Goal: Transaction & Acquisition: Purchase product/service

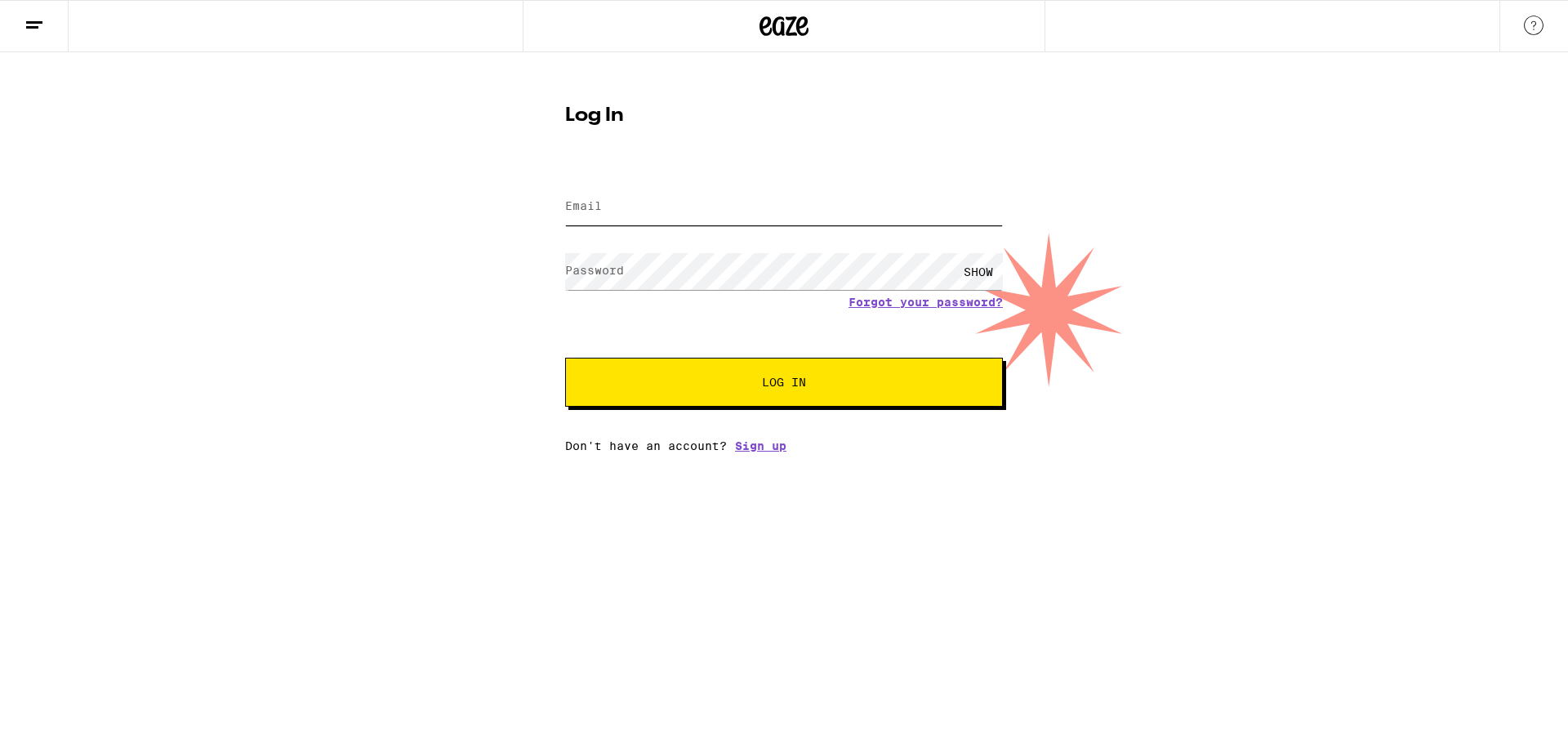
type input "[EMAIL_ADDRESS][DOMAIN_NAME]"
click at [887, 404] on button "Log In" at bounding box center [783, 382] width 437 height 49
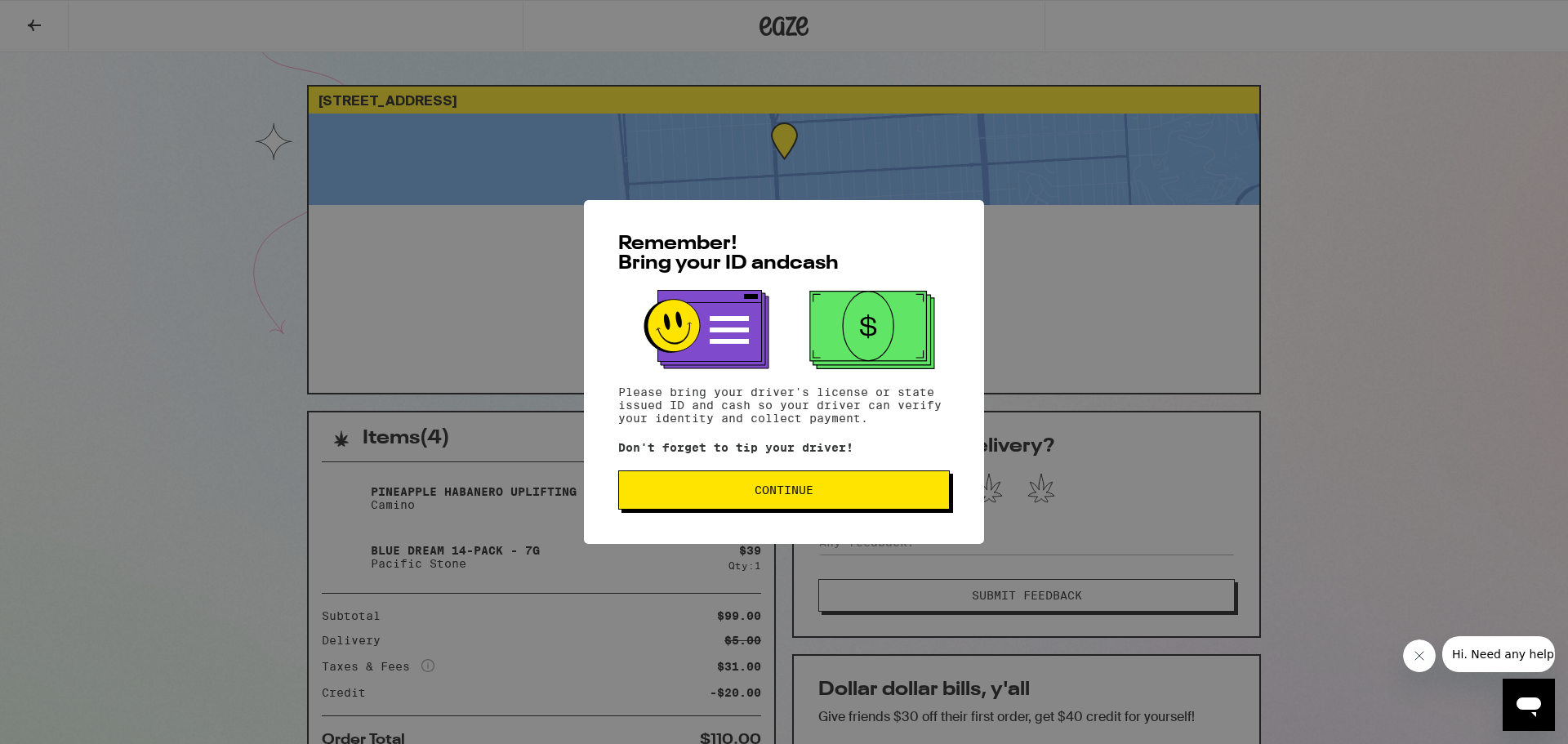
click at [844, 496] on span "Continue" at bounding box center [784, 490] width 304 height 11
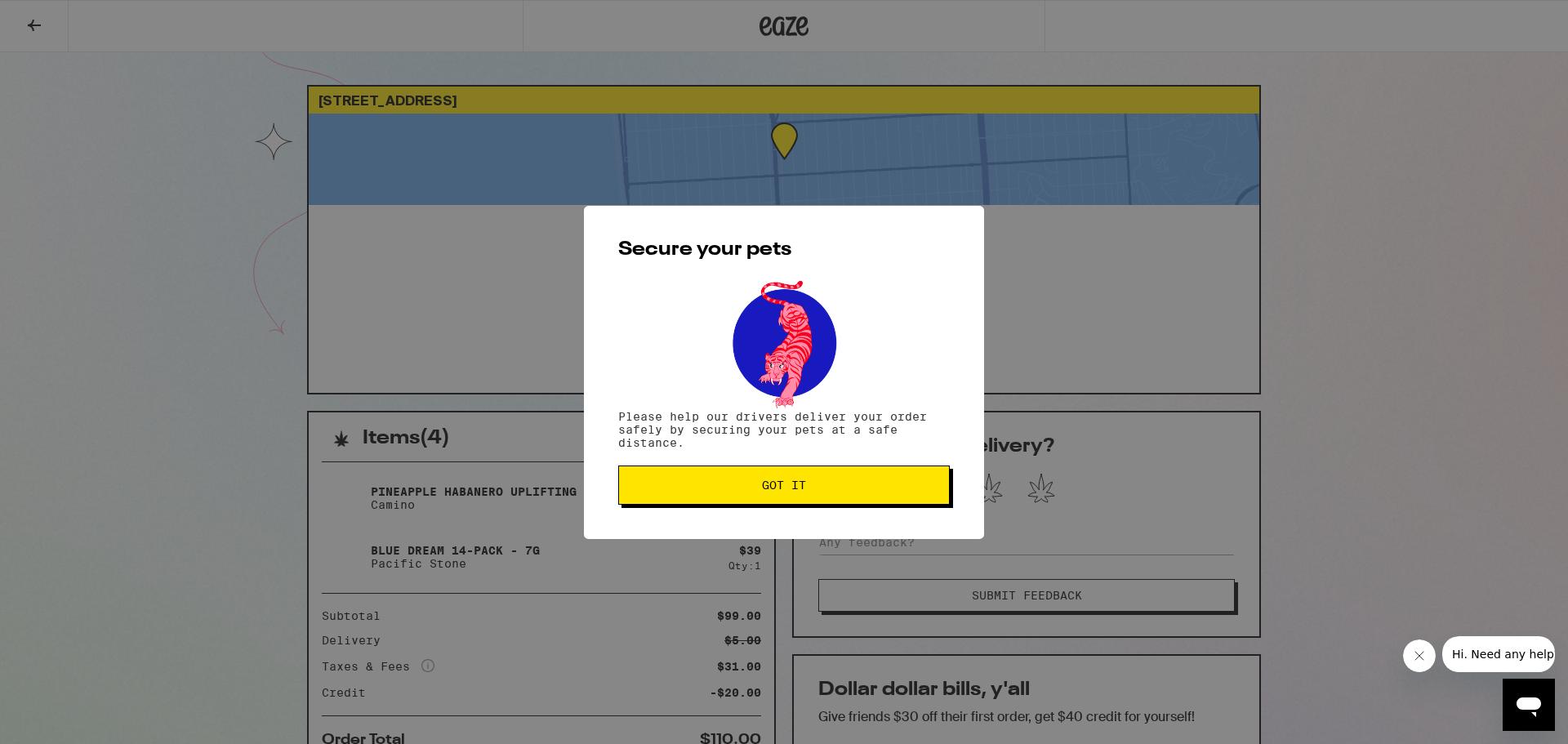
click at [844, 498] on button "Got it" at bounding box center [784, 485] width 332 height 39
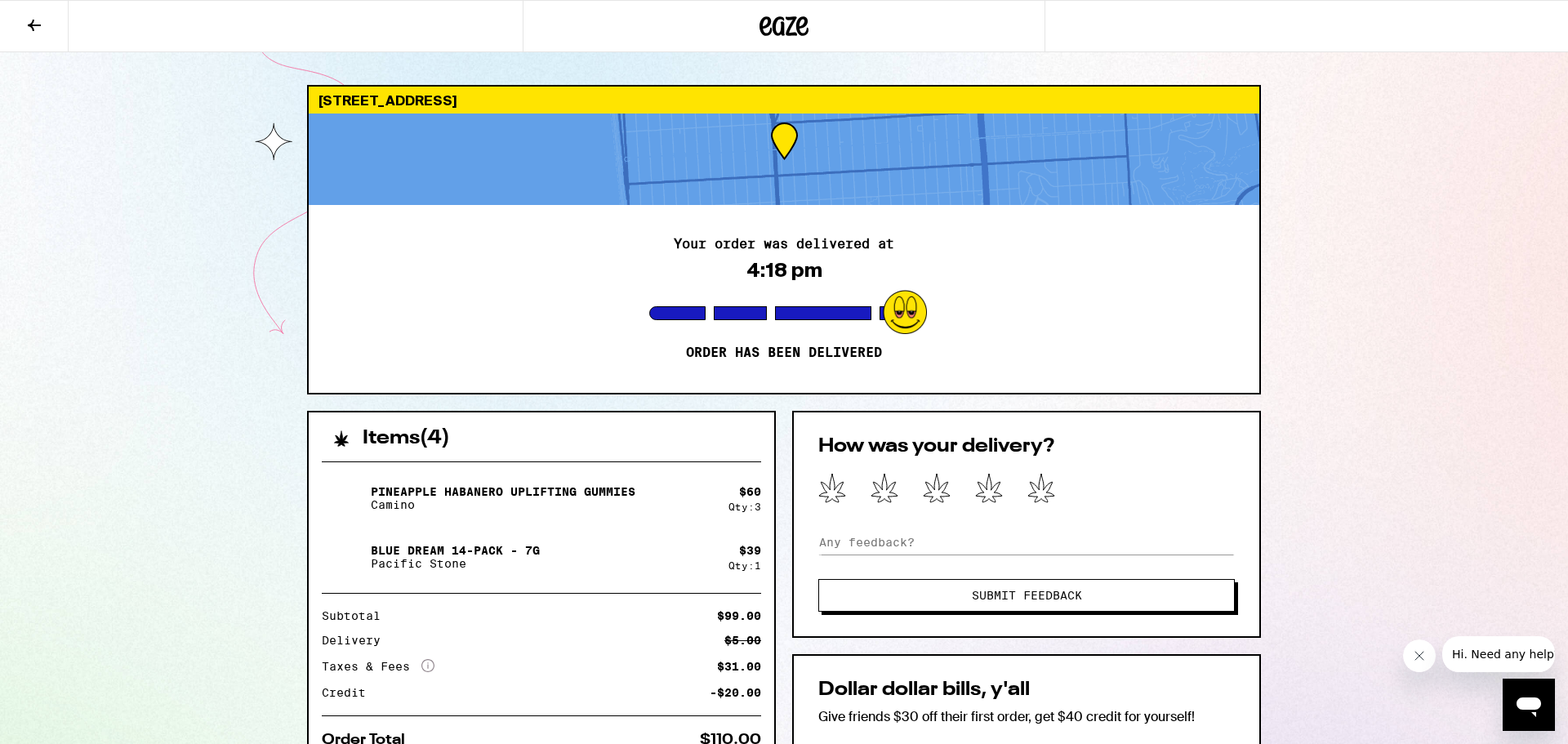
click at [798, 24] on icon at bounding box center [802, 26] width 12 height 19
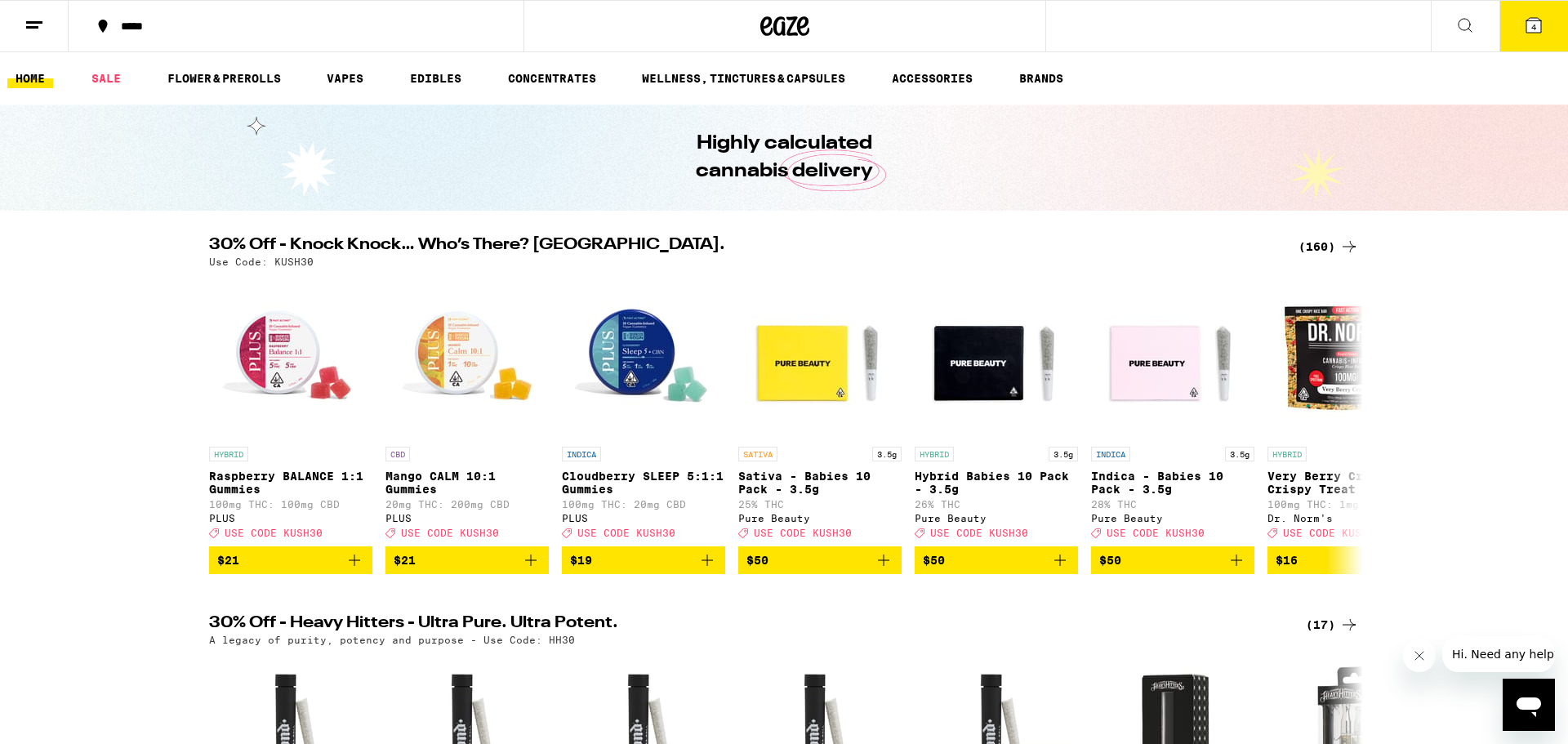
click at [1534, 31] on icon at bounding box center [1533, 25] width 15 height 15
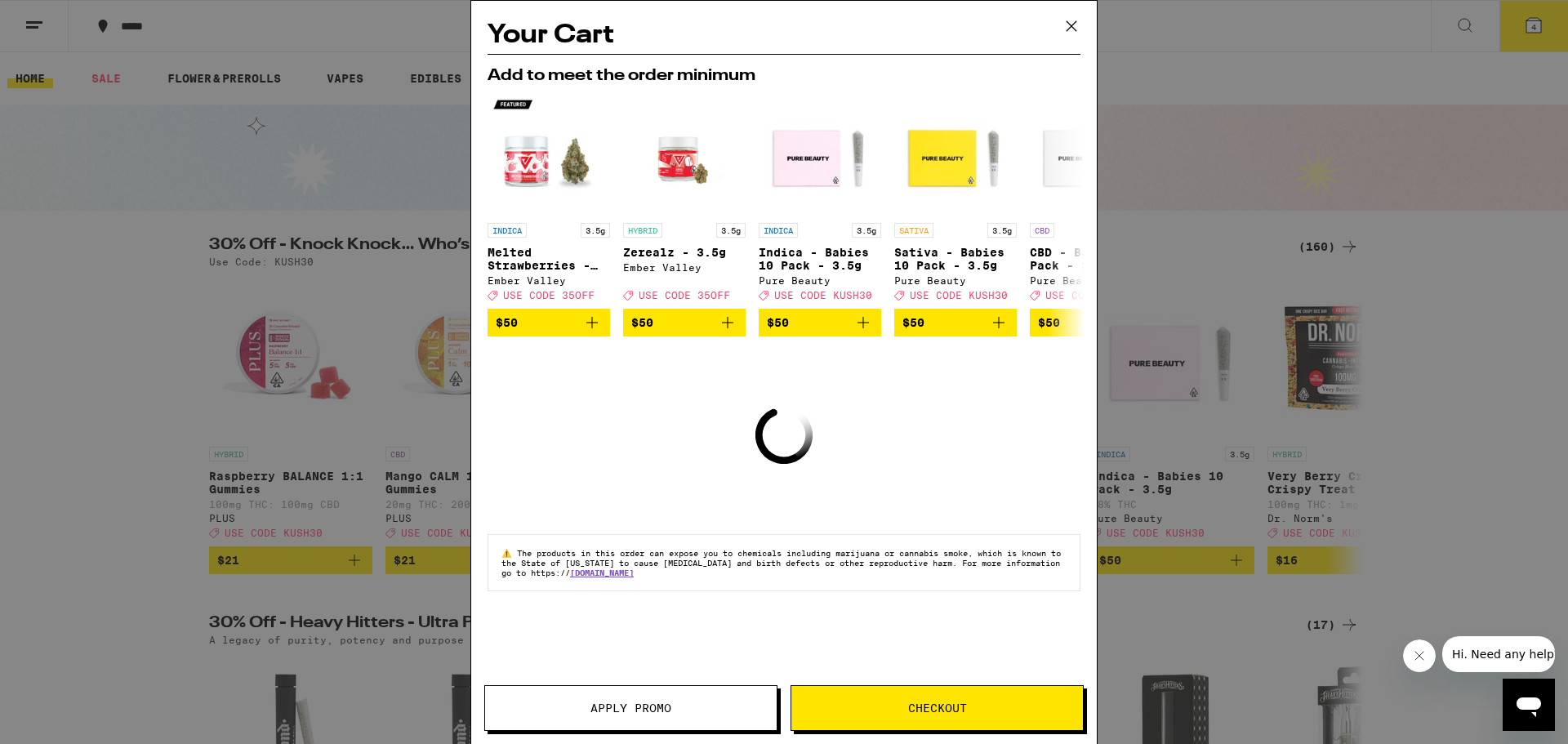
click at [1060, 31] on icon at bounding box center [1071, 26] width 24 height 24
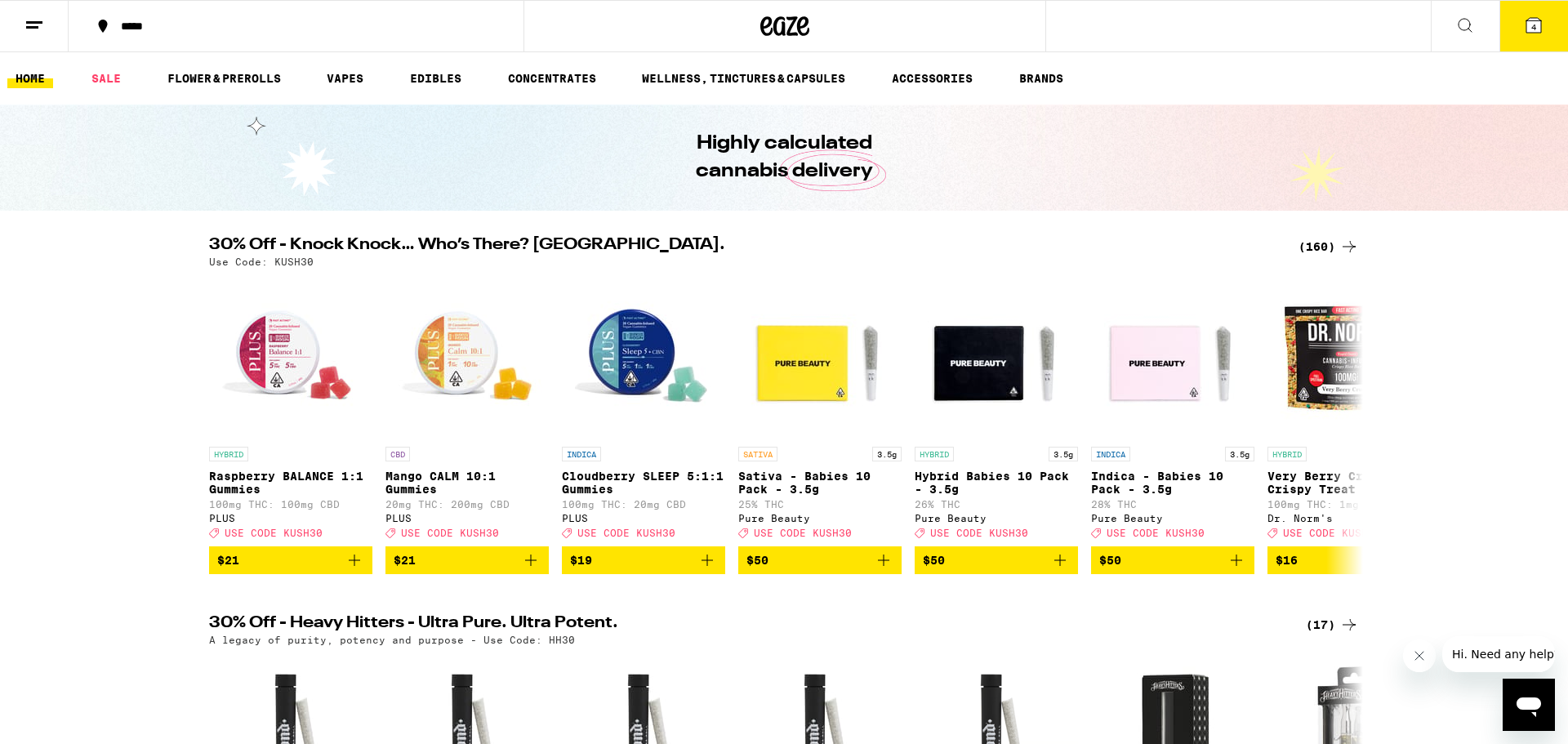
click at [41, 73] on link "HOME" at bounding box center [30, 79] width 45 height 19
click at [40, 79] on link "HOME" at bounding box center [30, 79] width 45 height 19
click at [1531, 32] on icon at bounding box center [1534, 25] width 19 height 19
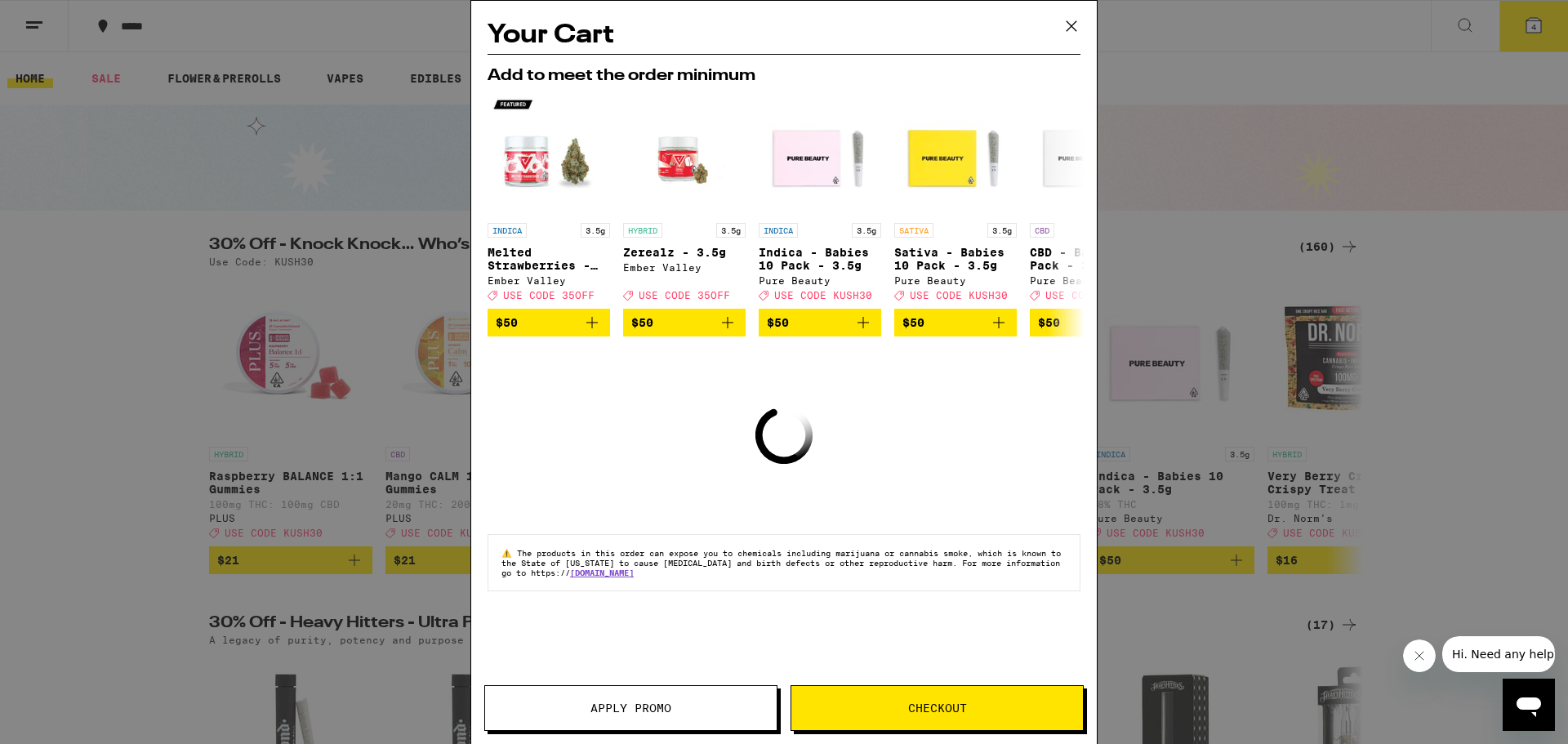
click at [1069, 18] on icon at bounding box center [1071, 26] width 24 height 24
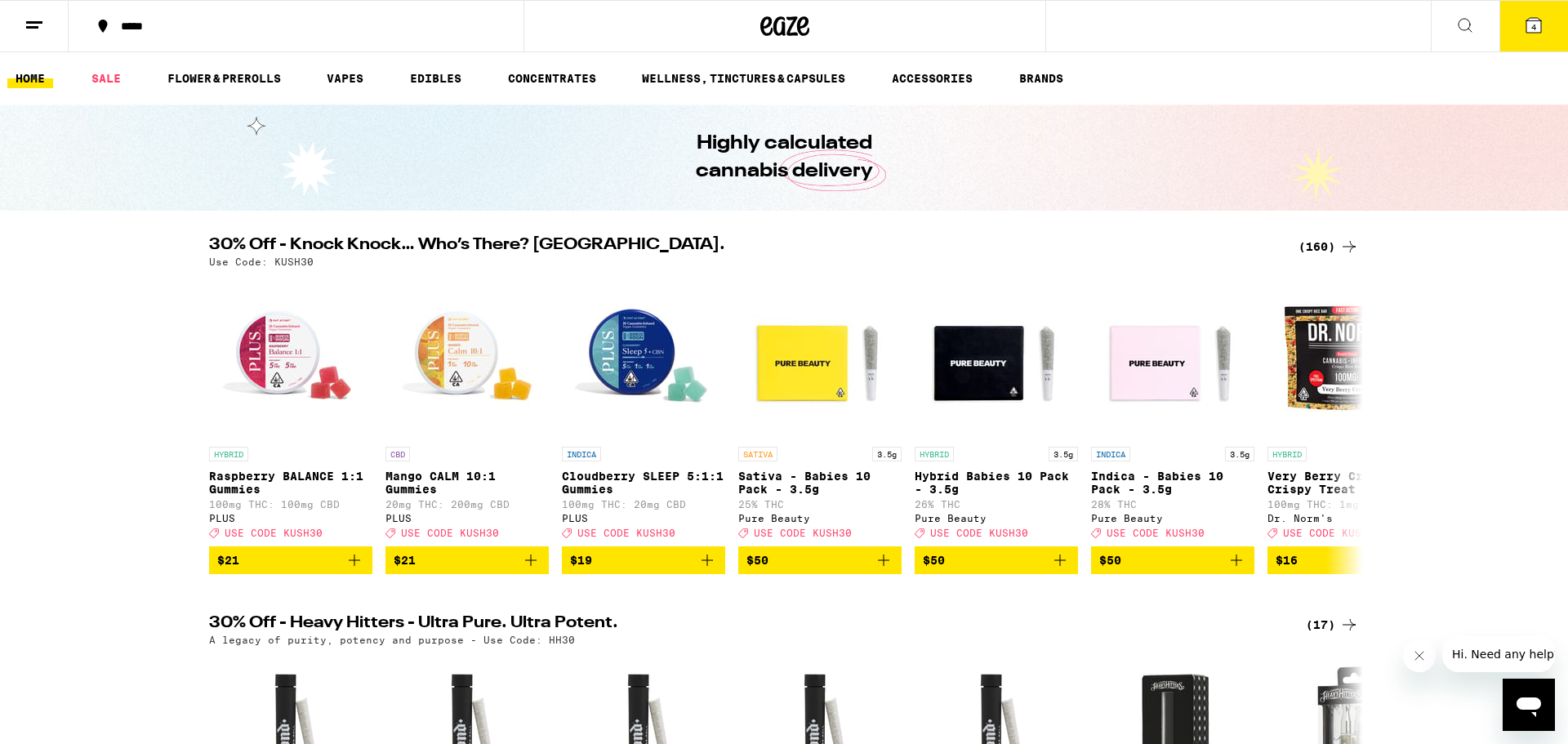
click at [19, 19] on button at bounding box center [34, 26] width 69 height 52
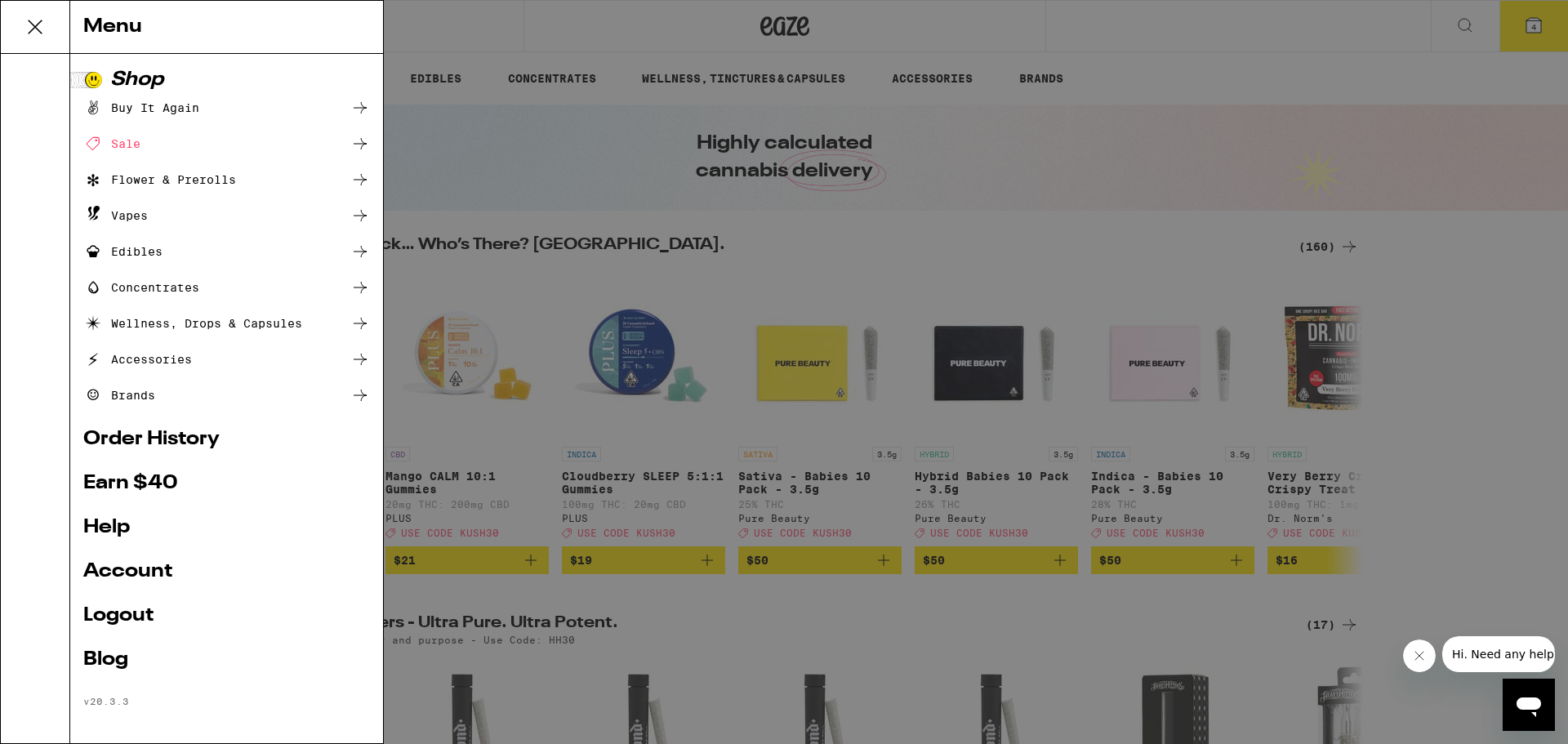
click at [155, 433] on link "Order History" at bounding box center [226, 439] width 286 height 19
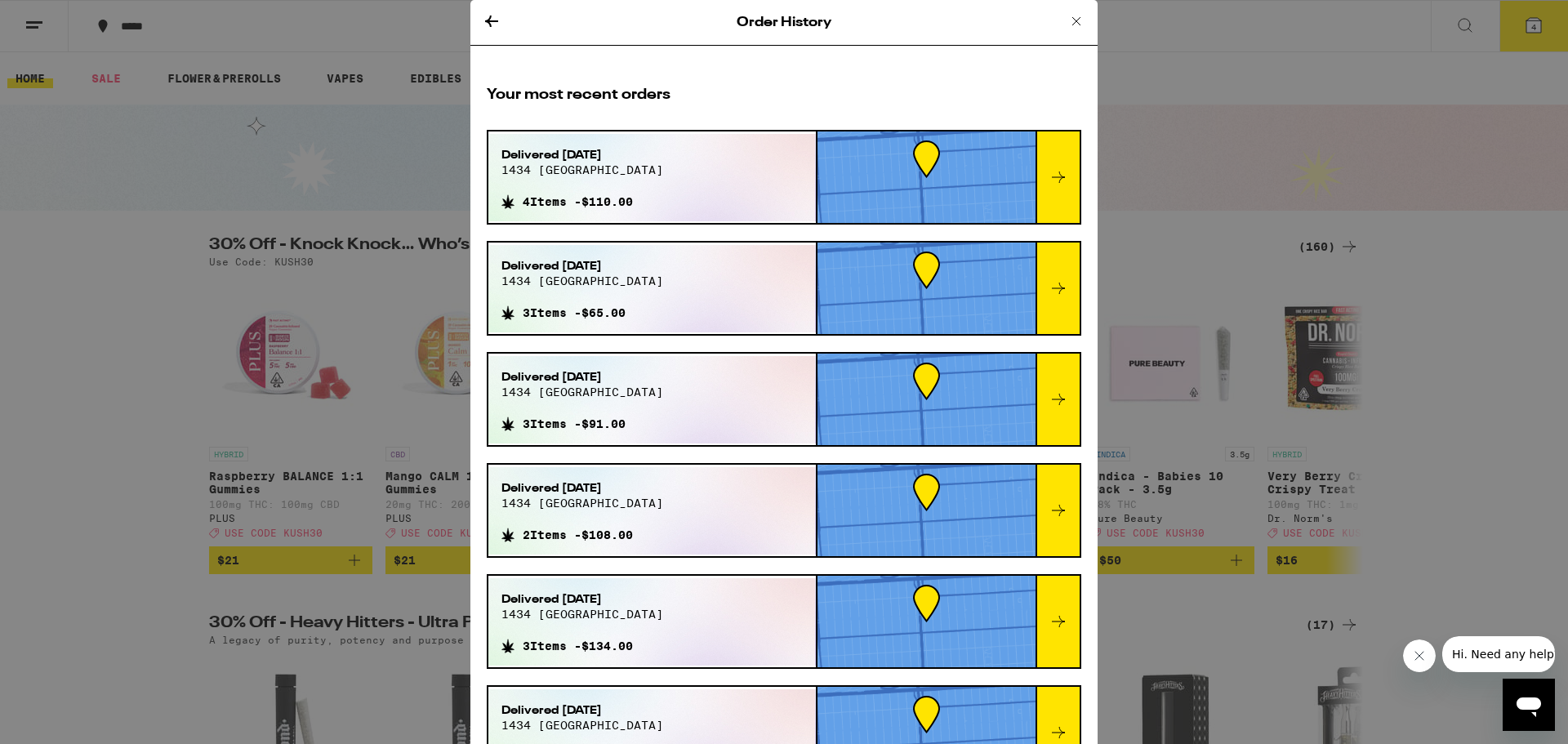
click at [678, 204] on div "Delivered [DATE][STREET_ADDRESS] 4 Items - $110.00" at bounding box center [651, 177] width 327 height 87
click at [1066, 183] on icon at bounding box center [1058, 177] width 19 height 19
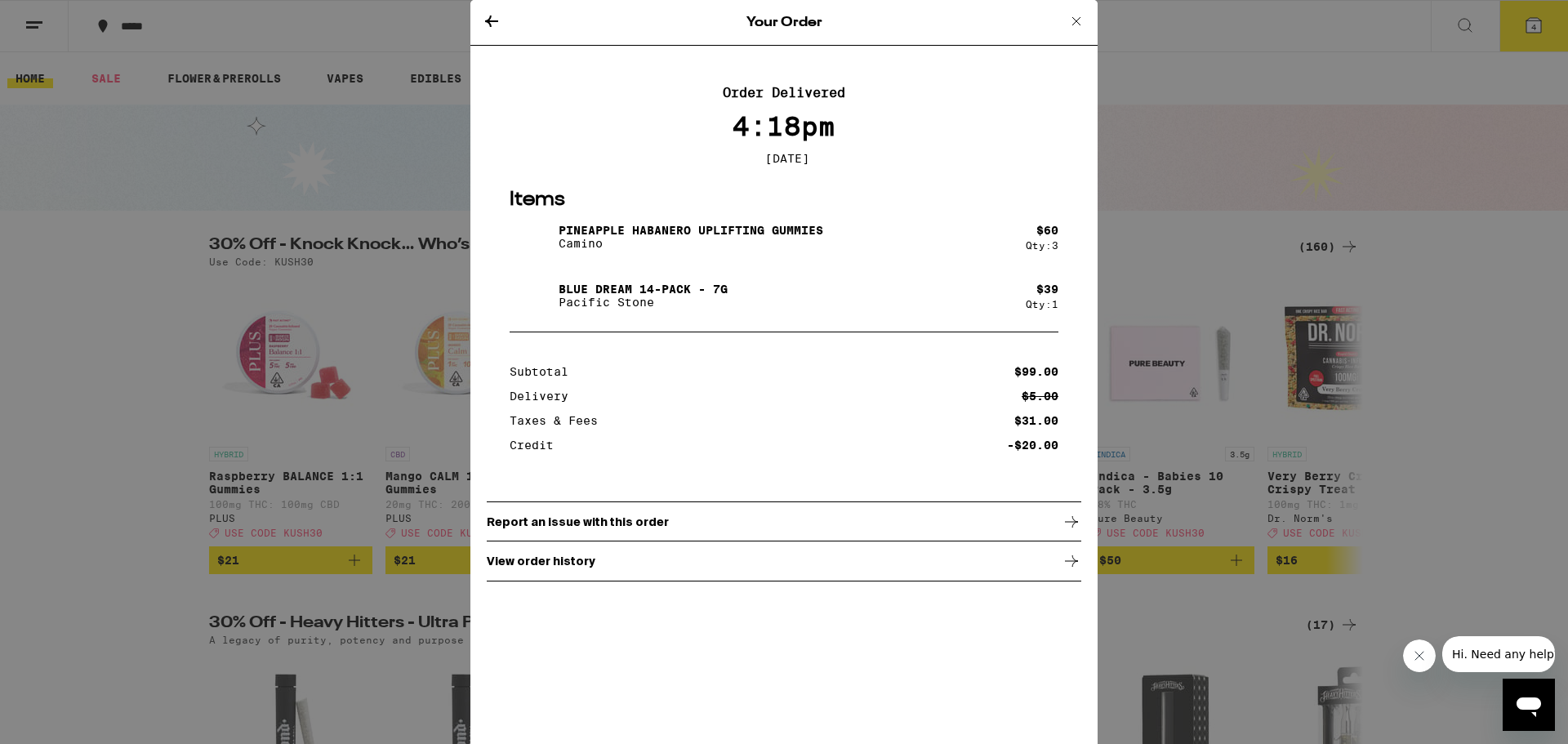
click at [1077, 28] on icon at bounding box center [1076, 21] width 19 height 19
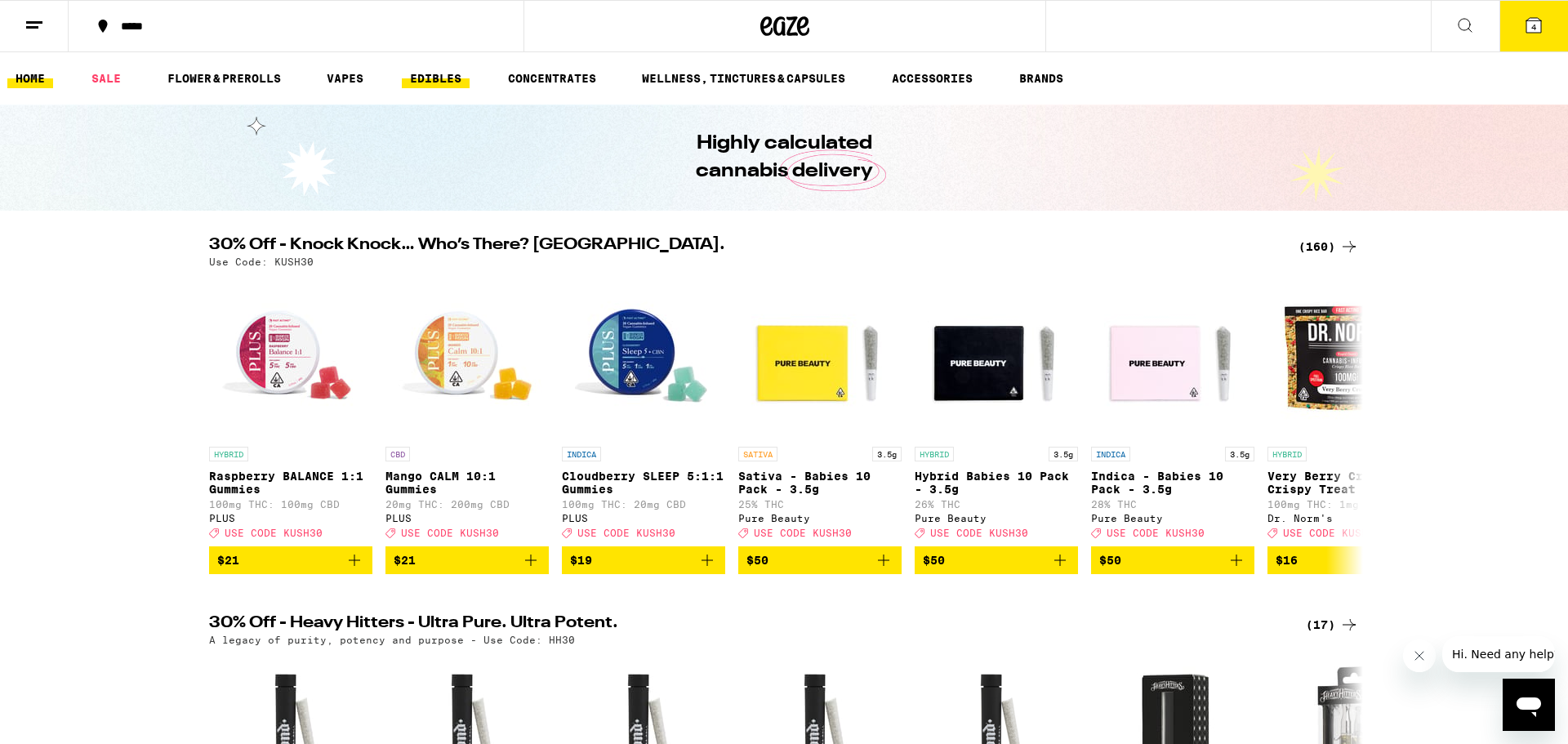
click at [444, 74] on link "EDIBLES" at bounding box center [436, 79] width 68 height 19
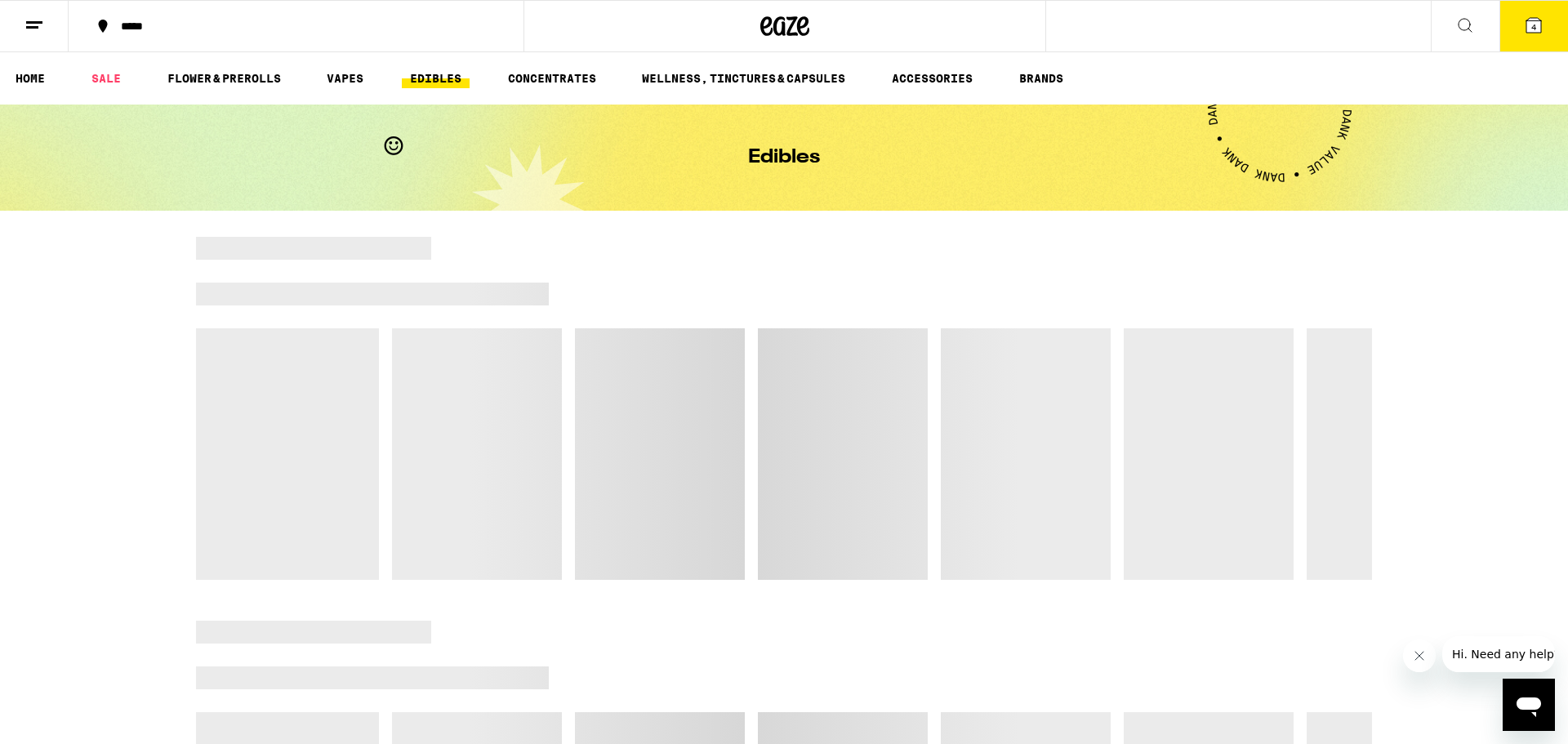
click at [444, 74] on link "EDIBLES" at bounding box center [436, 79] width 68 height 19
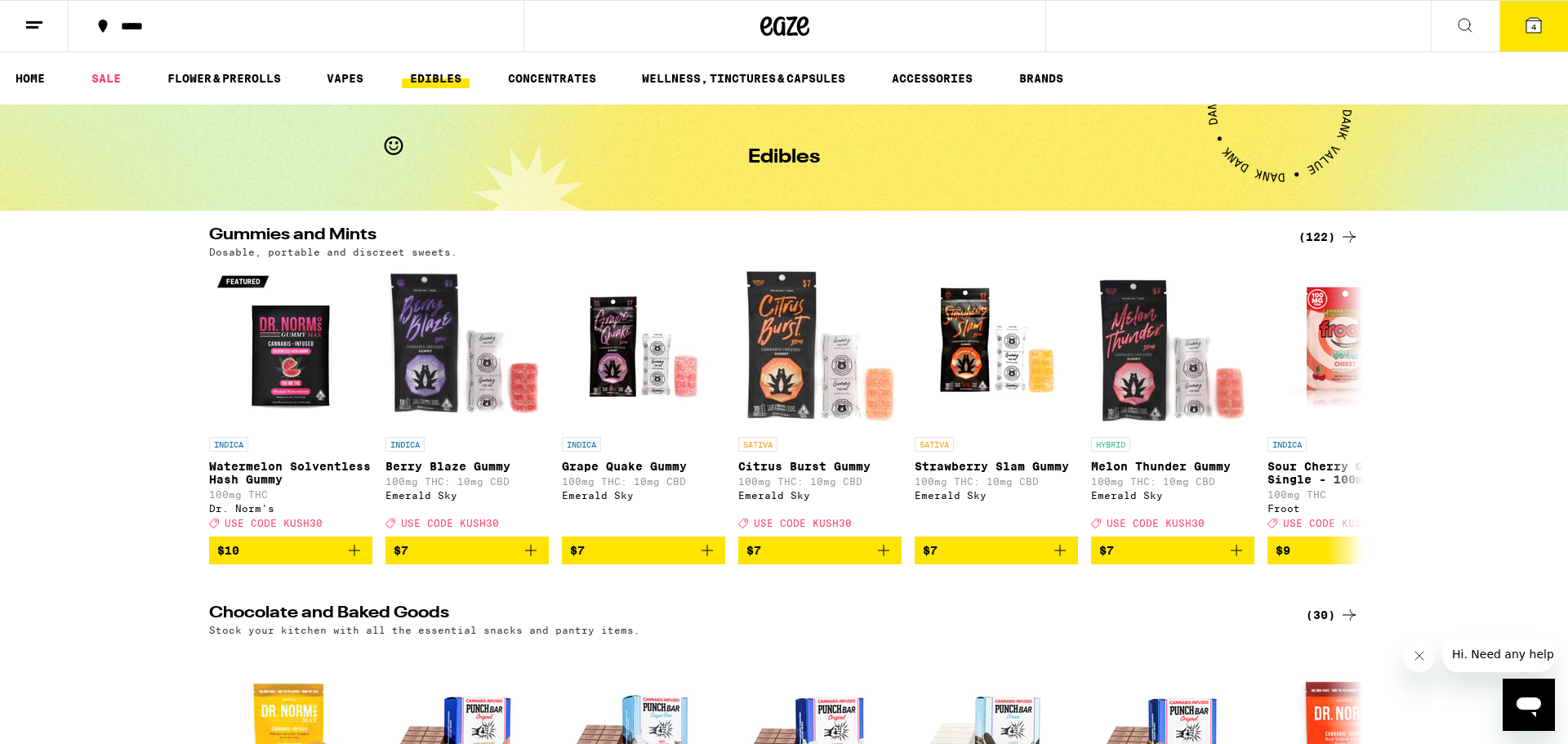
click at [1462, 31] on icon at bounding box center [1465, 25] width 19 height 19
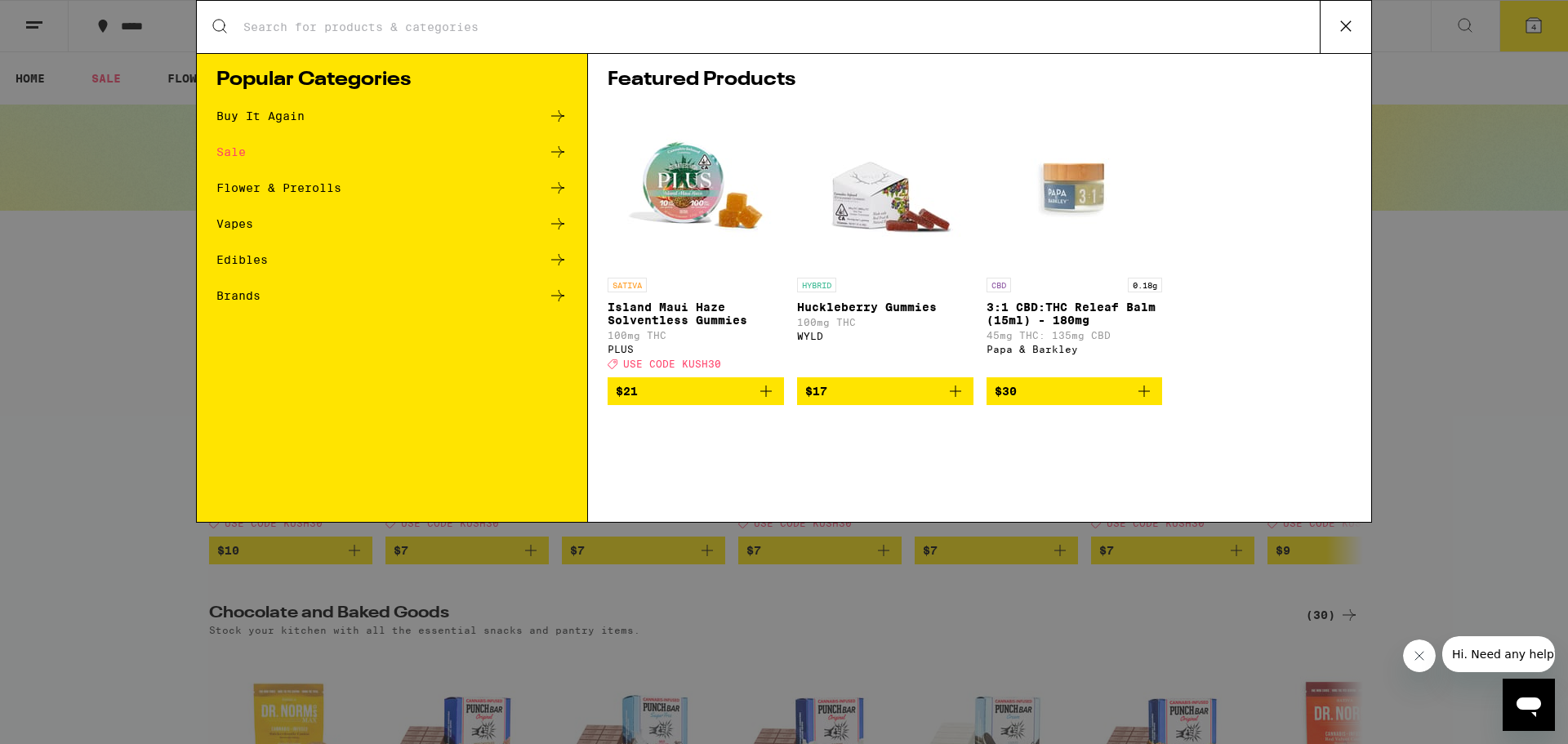
click at [554, 115] on icon at bounding box center [557, 115] width 13 height 11
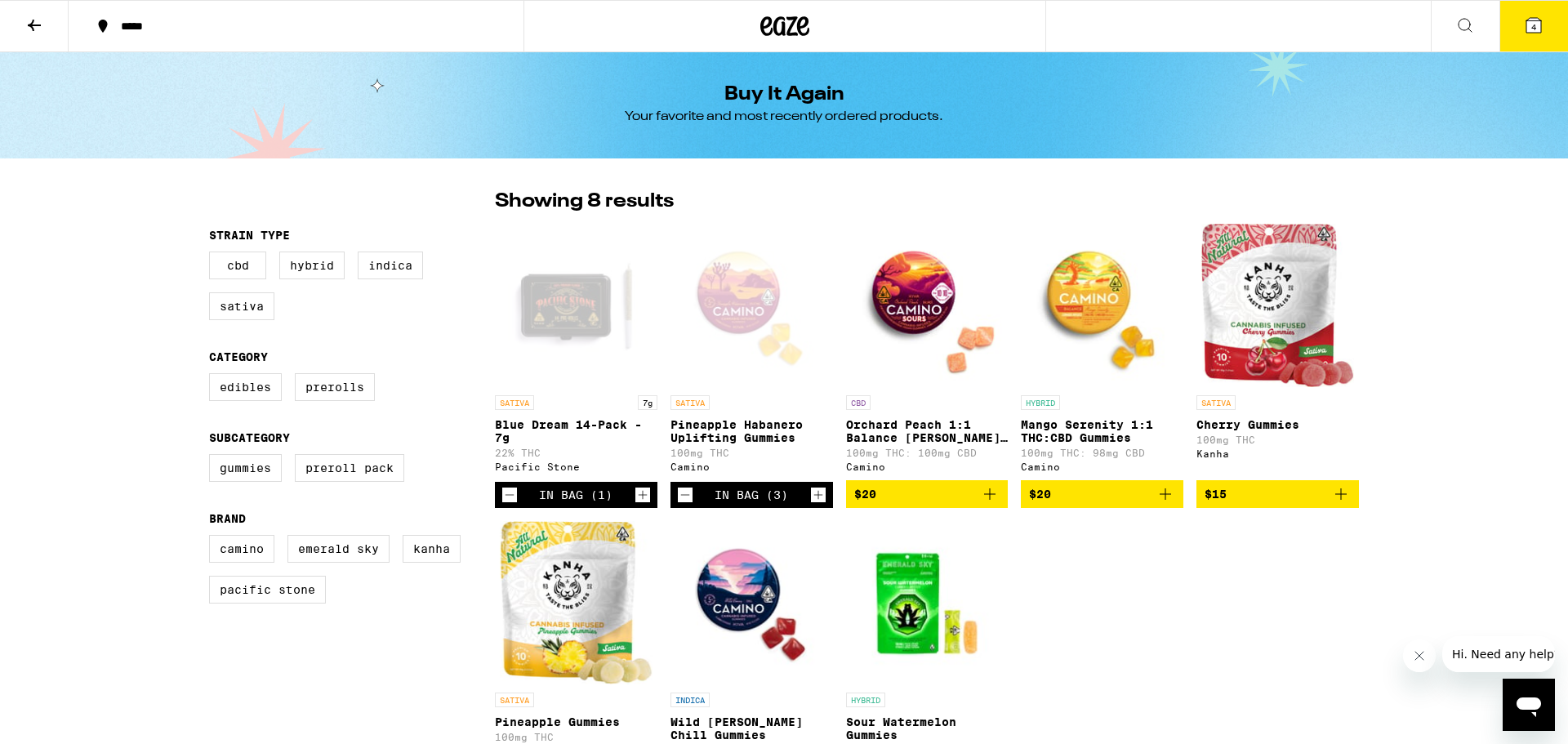
click at [644, 500] on icon "Increment" at bounding box center [643, 495] width 9 height 9
click at [502, 503] on icon "Decrement" at bounding box center [509, 495] width 15 height 19
click at [682, 504] on icon "Decrement" at bounding box center [684, 495] width 15 height 19
click at [983, 502] on icon "Add to bag" at bounding box center [990, 494] width 19 height 19
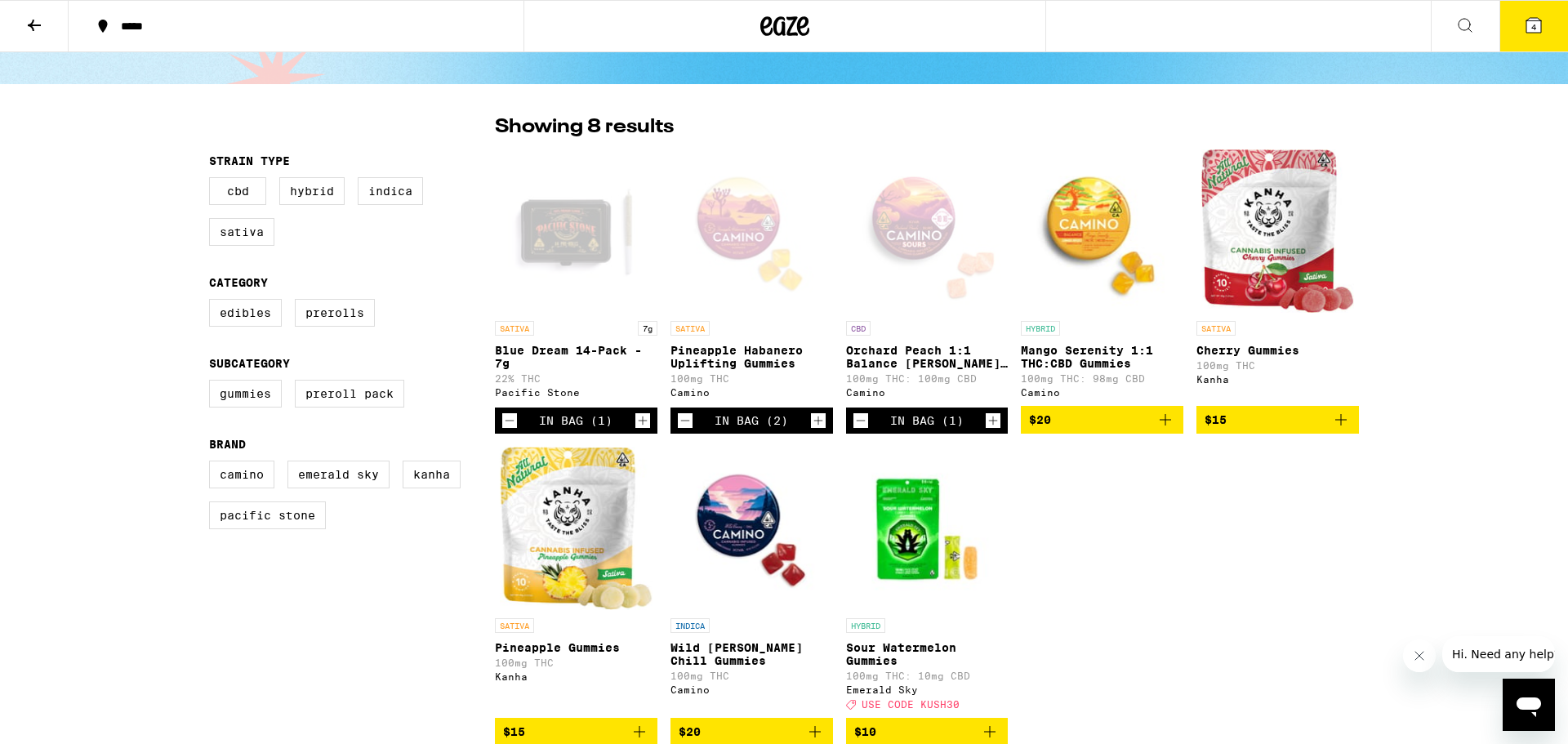
scroll to position [73, 0]
click at [770, 25] on icon at bounding box center [785, 26] width 49 height 30
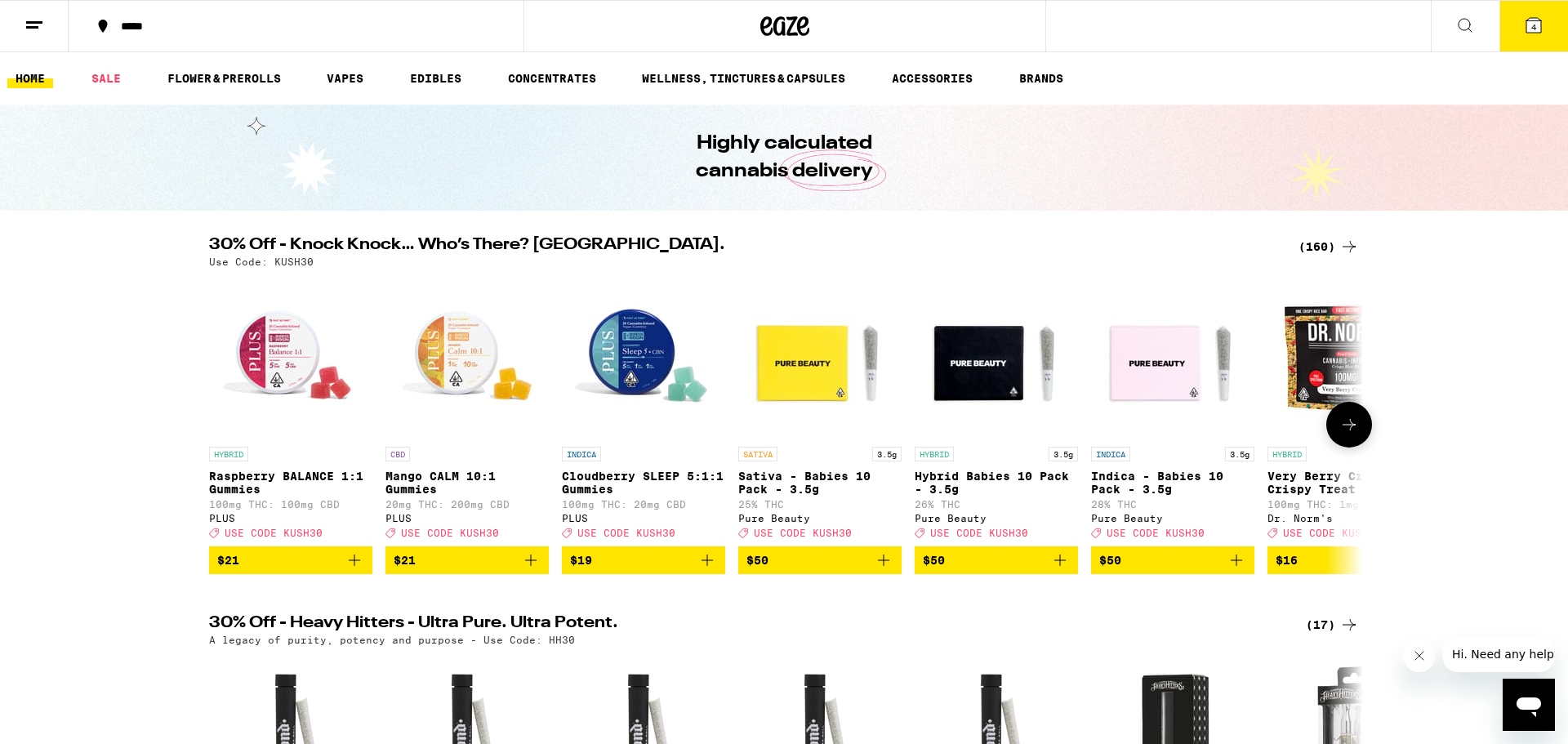
click at [525, 420] on img "Open page for Mango CALM 10:1 Gummies from PLUS" at bounding box center [467, 356] width 163 height 163
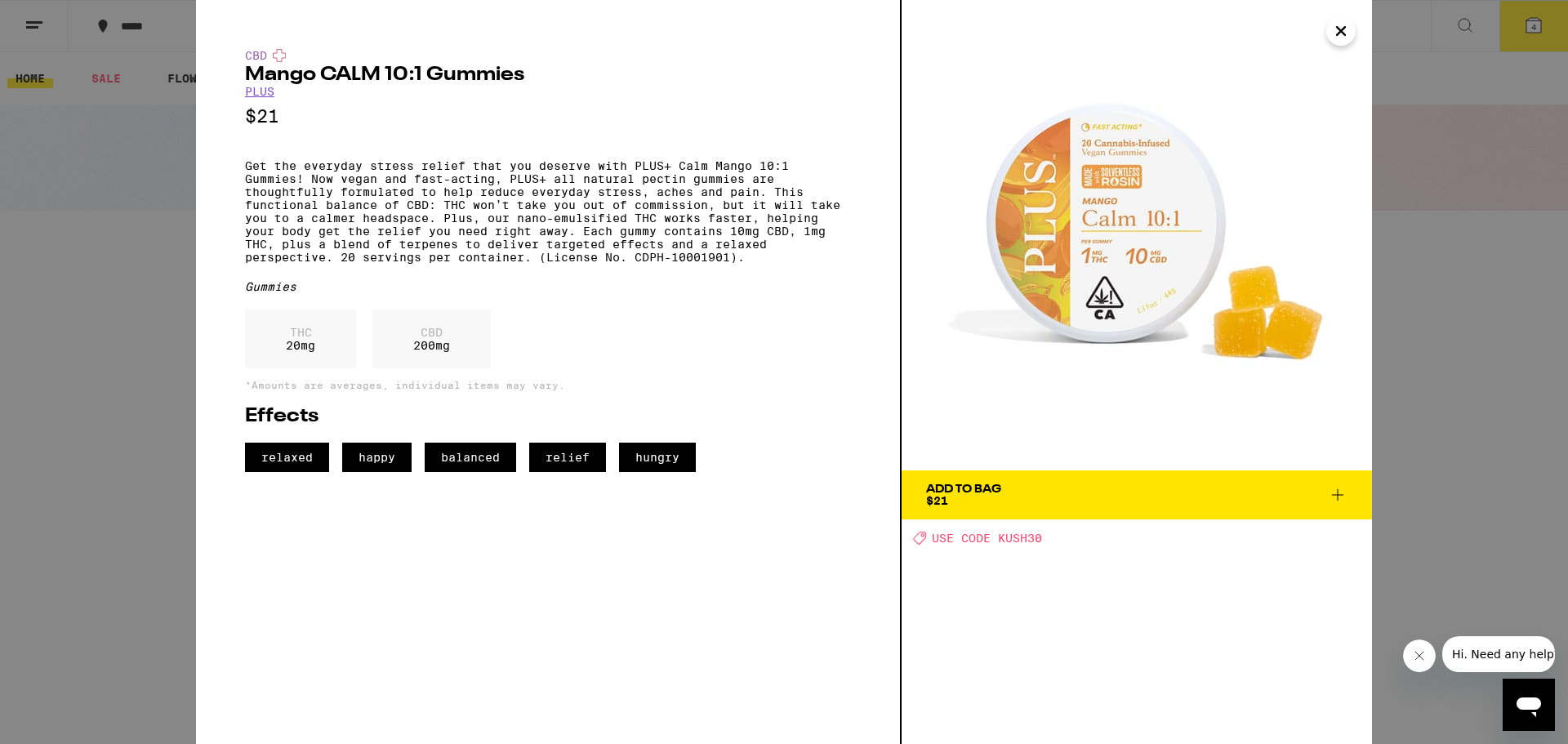
click at [146, 615] on div "CBD Mango CALM 10:1 Gummies PLUS $21 Get the everyday stress relief that you de…" at bounding box center [784, 372] width 1568 height 744
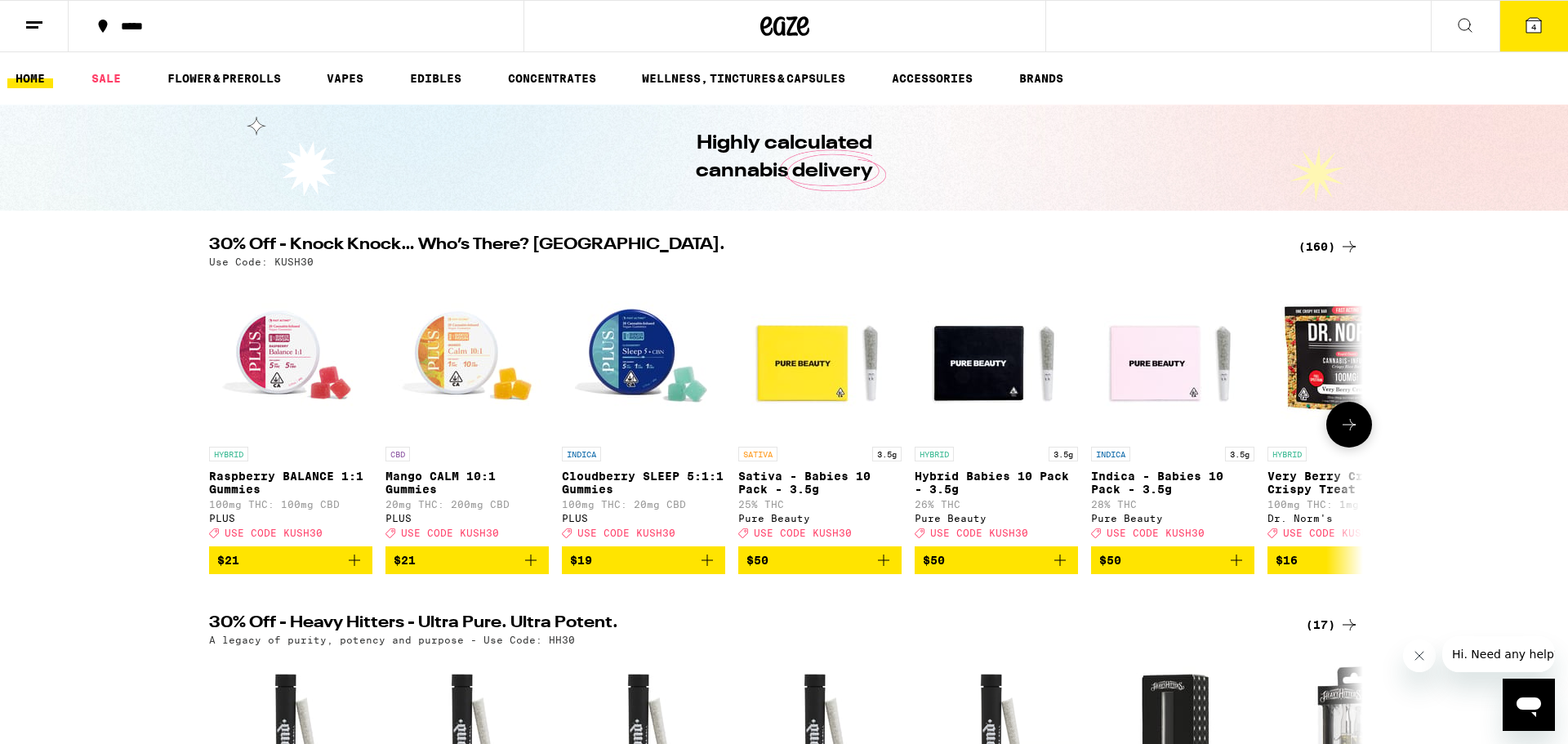
scroll to position [6, 0]
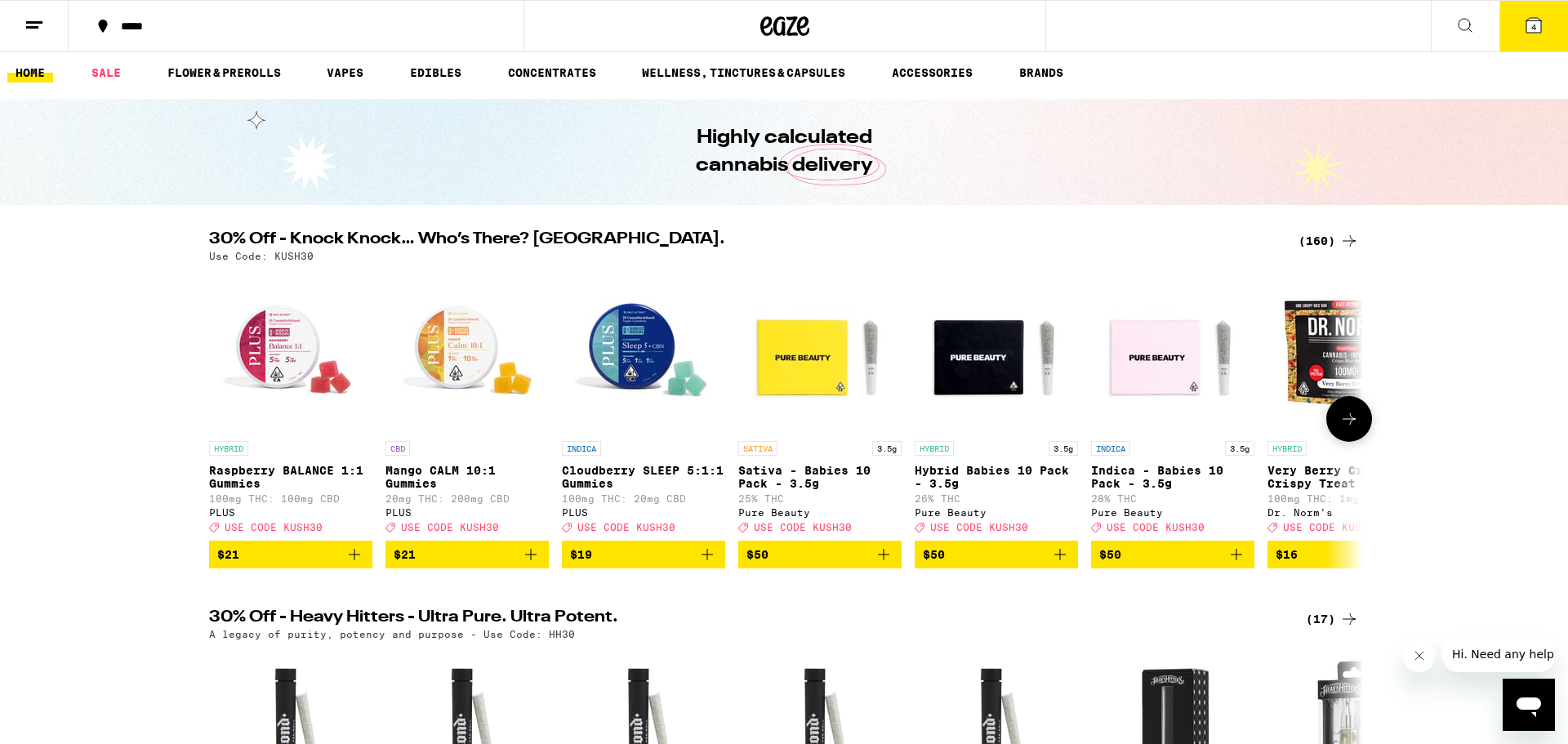
click at [1339, 429] on icon at bounding box center [1349, 419] width 19 height 19
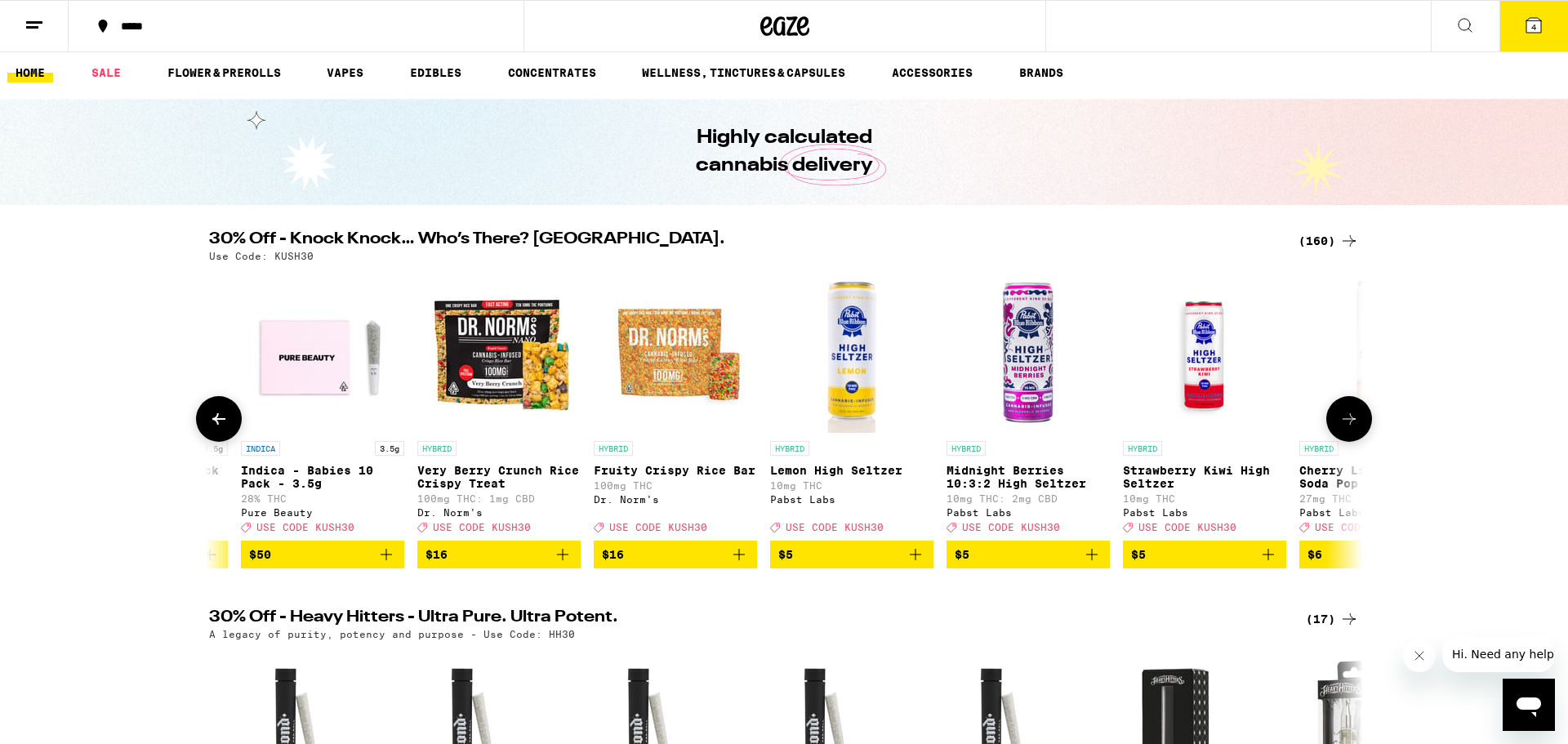
scroll to position [0, 972]
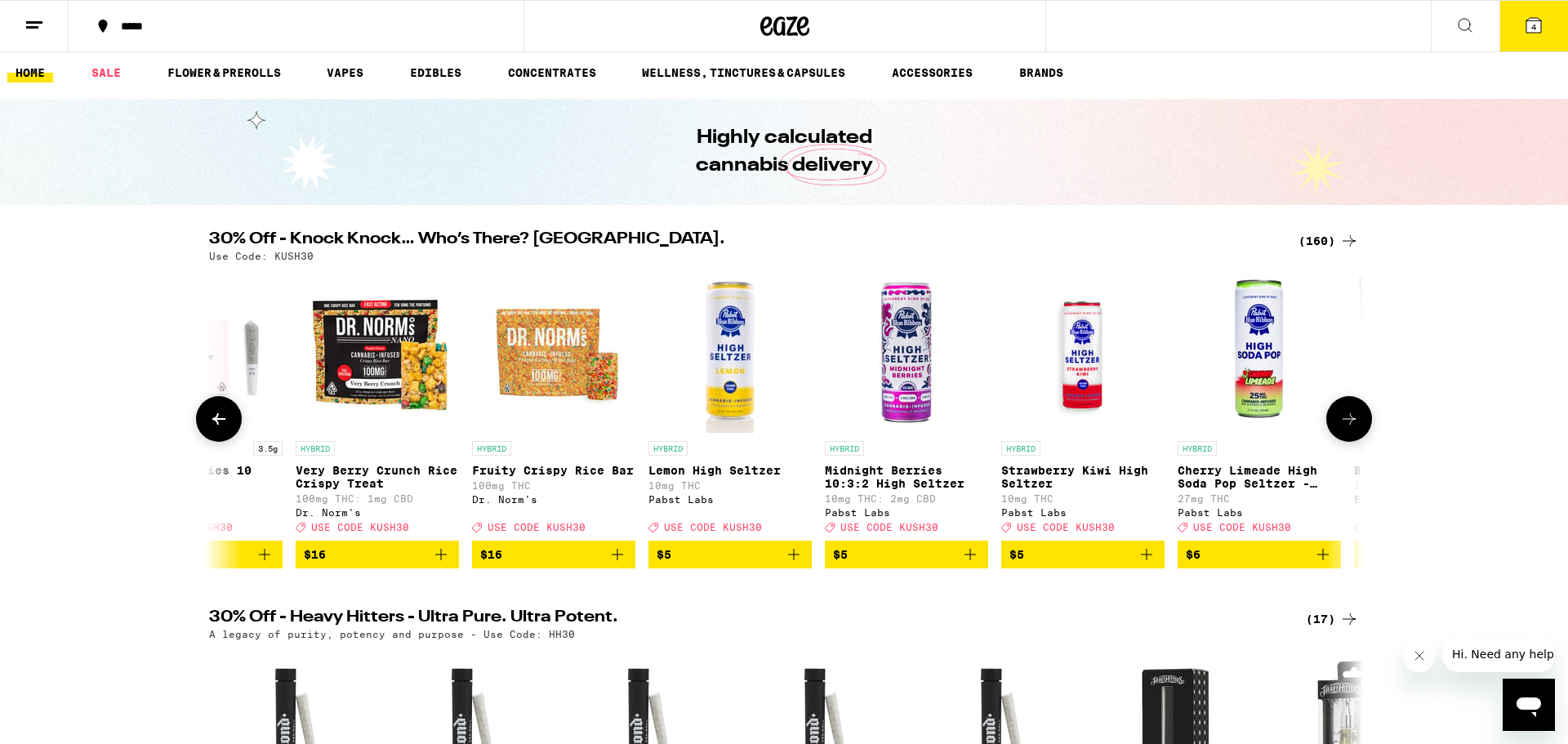
click at [1339, 429] on icon at bounding box center [1349, 419] width 19 height 19
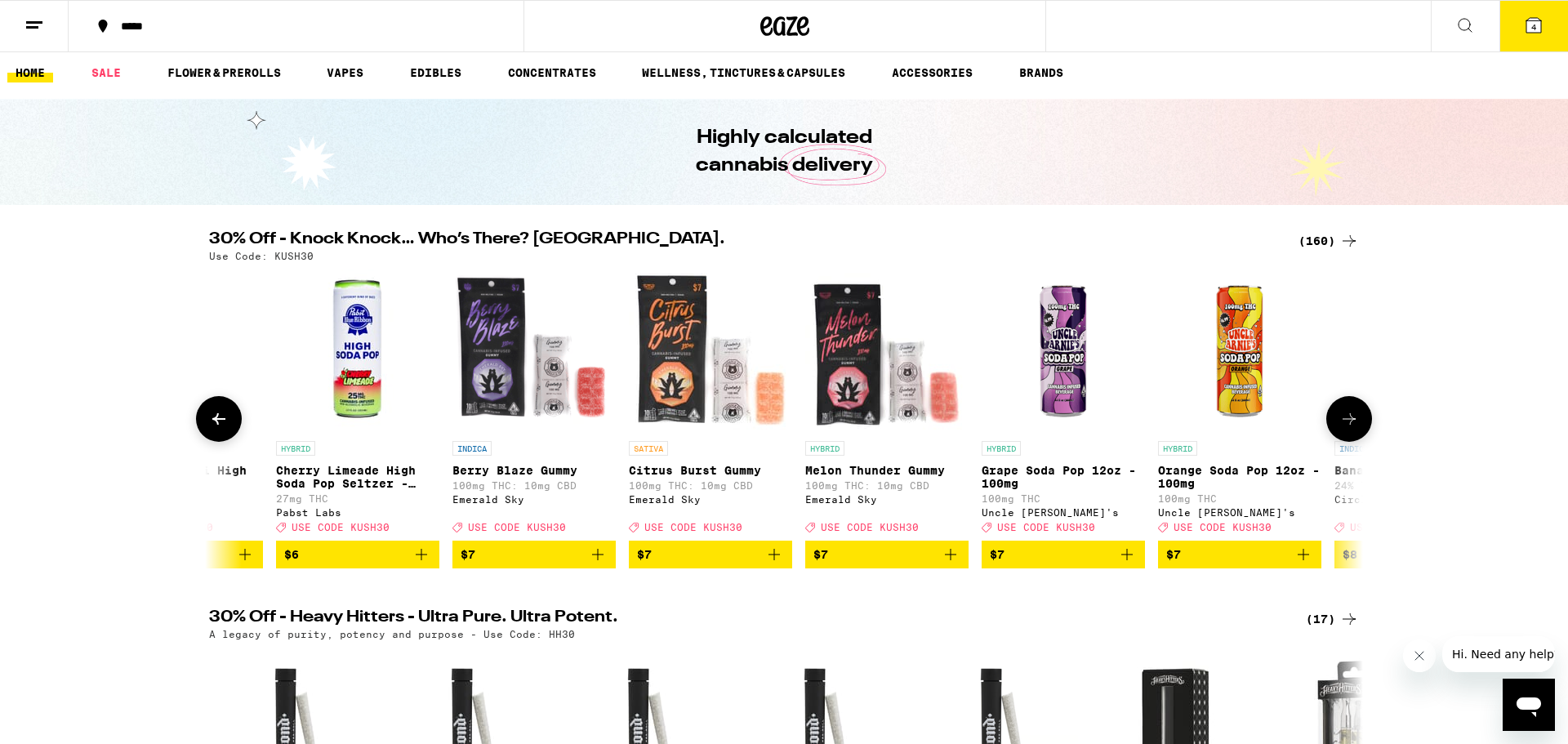
scroll to position [0, 1944]
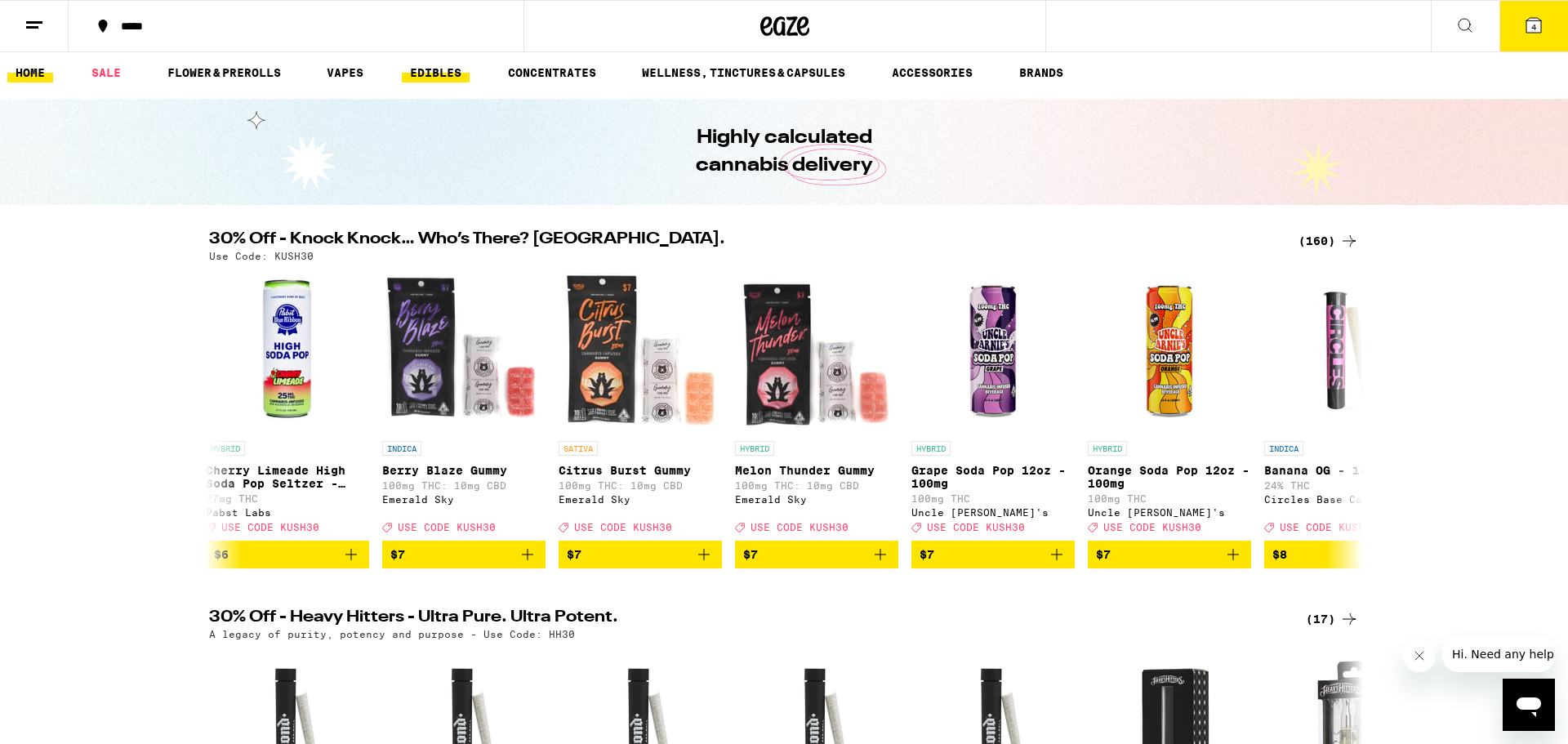
click at [431, 75] on link "EDIBLES" at bounding box center [436, 72] width 68 height 19
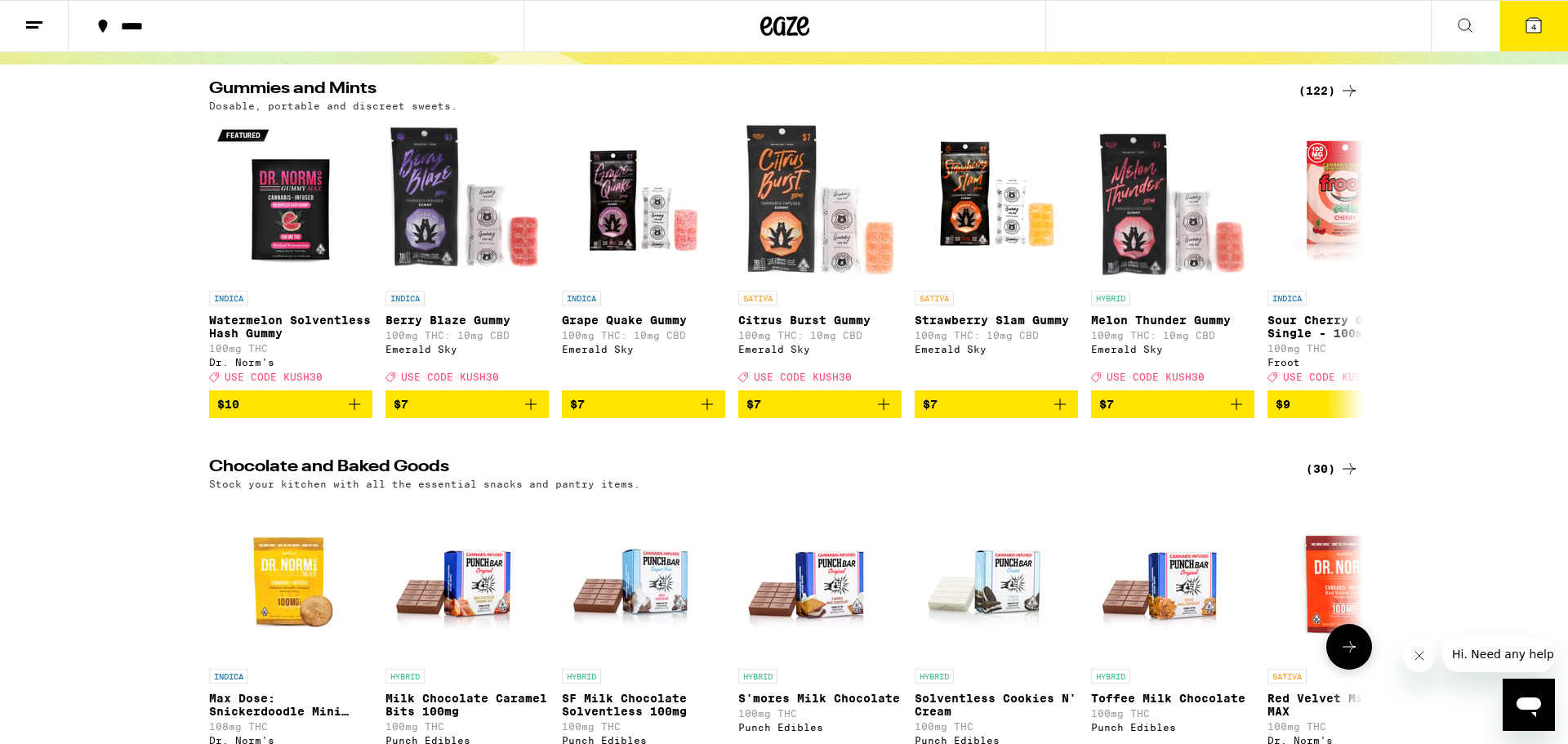
scroll to position [141, 0]
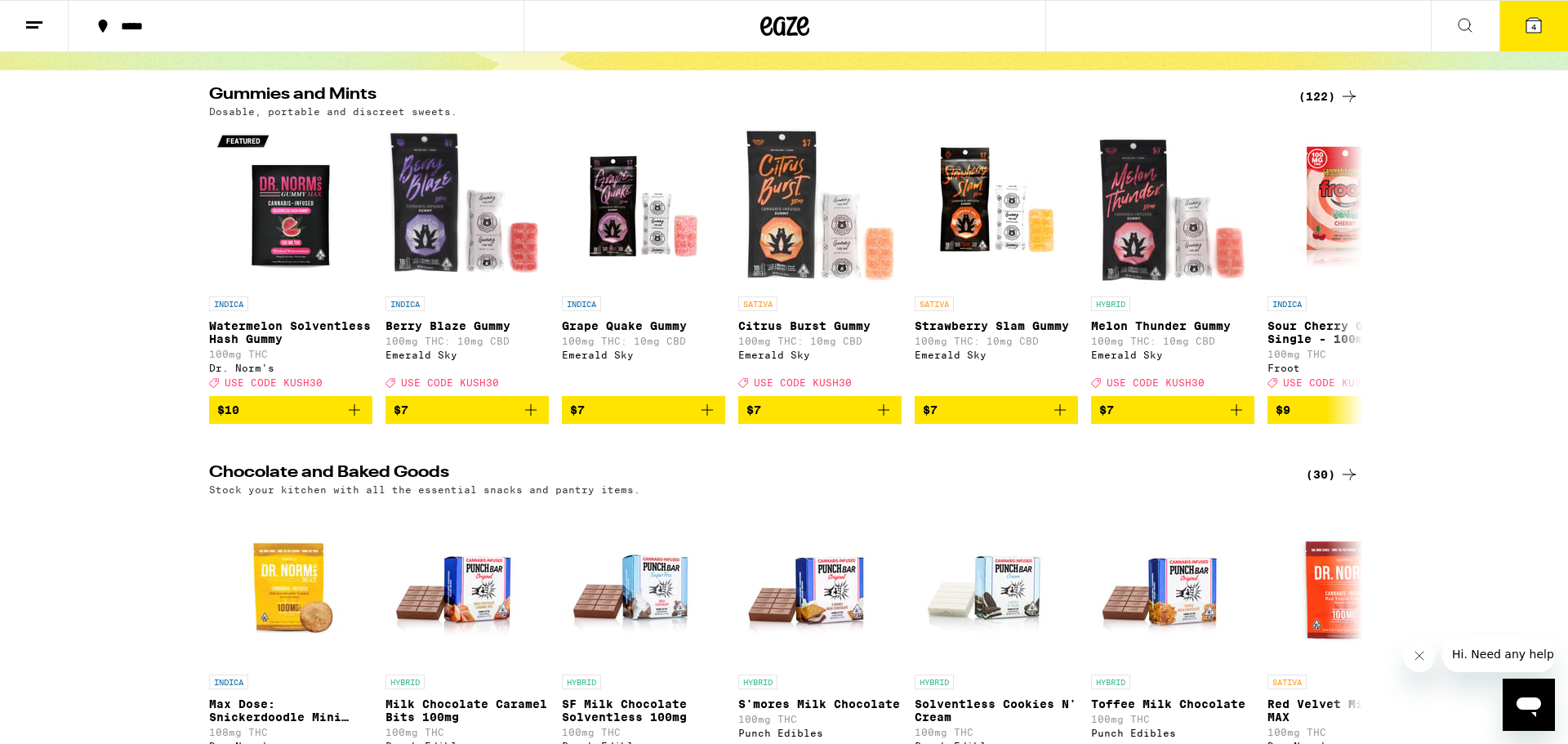
click at [1331, 93] on div "(122)" at bounding box center [1328, 96] width 60 height 19
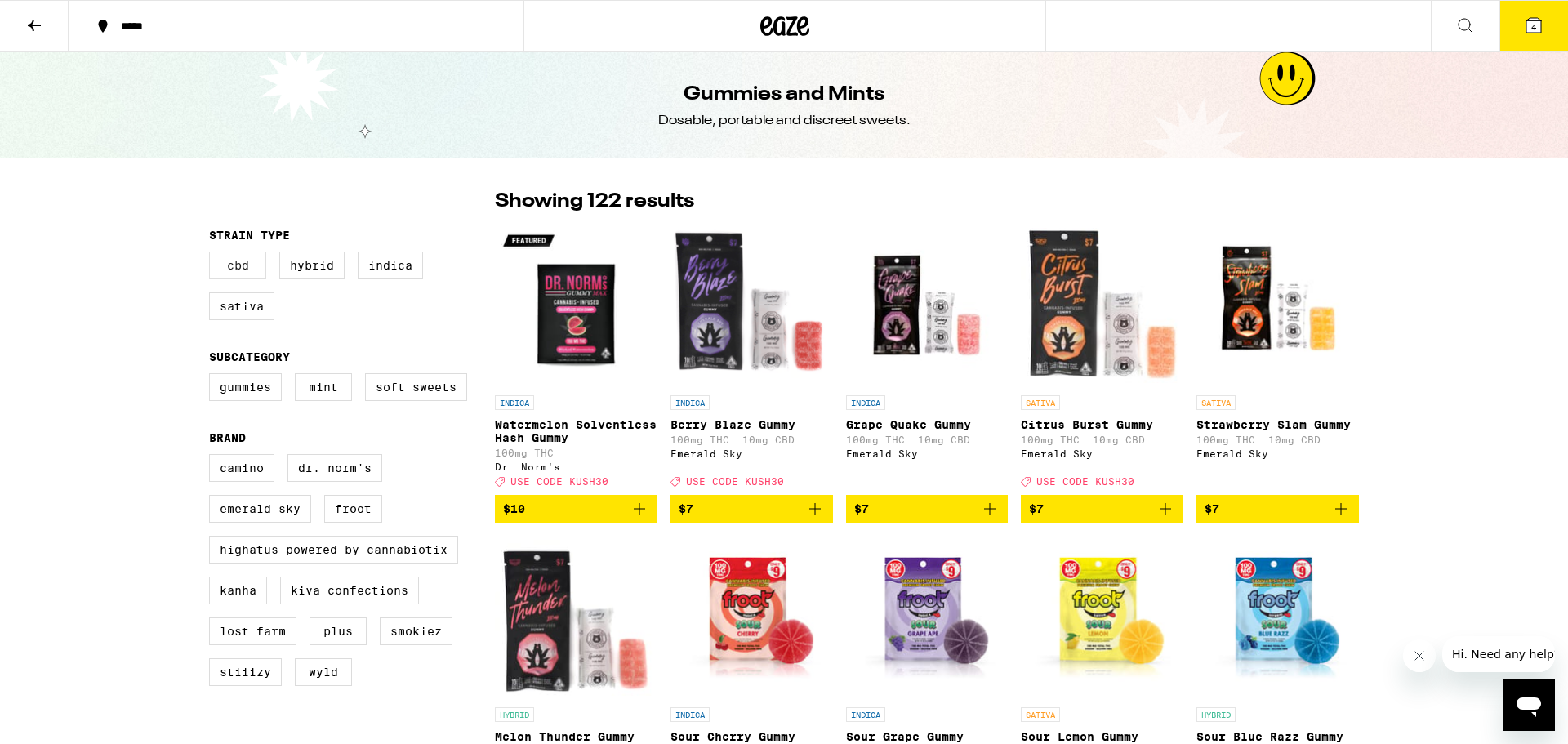
click at [235, 272] on label "CBD" at bounding box center [237, 265] width 57 height 28
click at [213, 255] on input "CBD" at bounding box center [212, 254] width 1 height 1
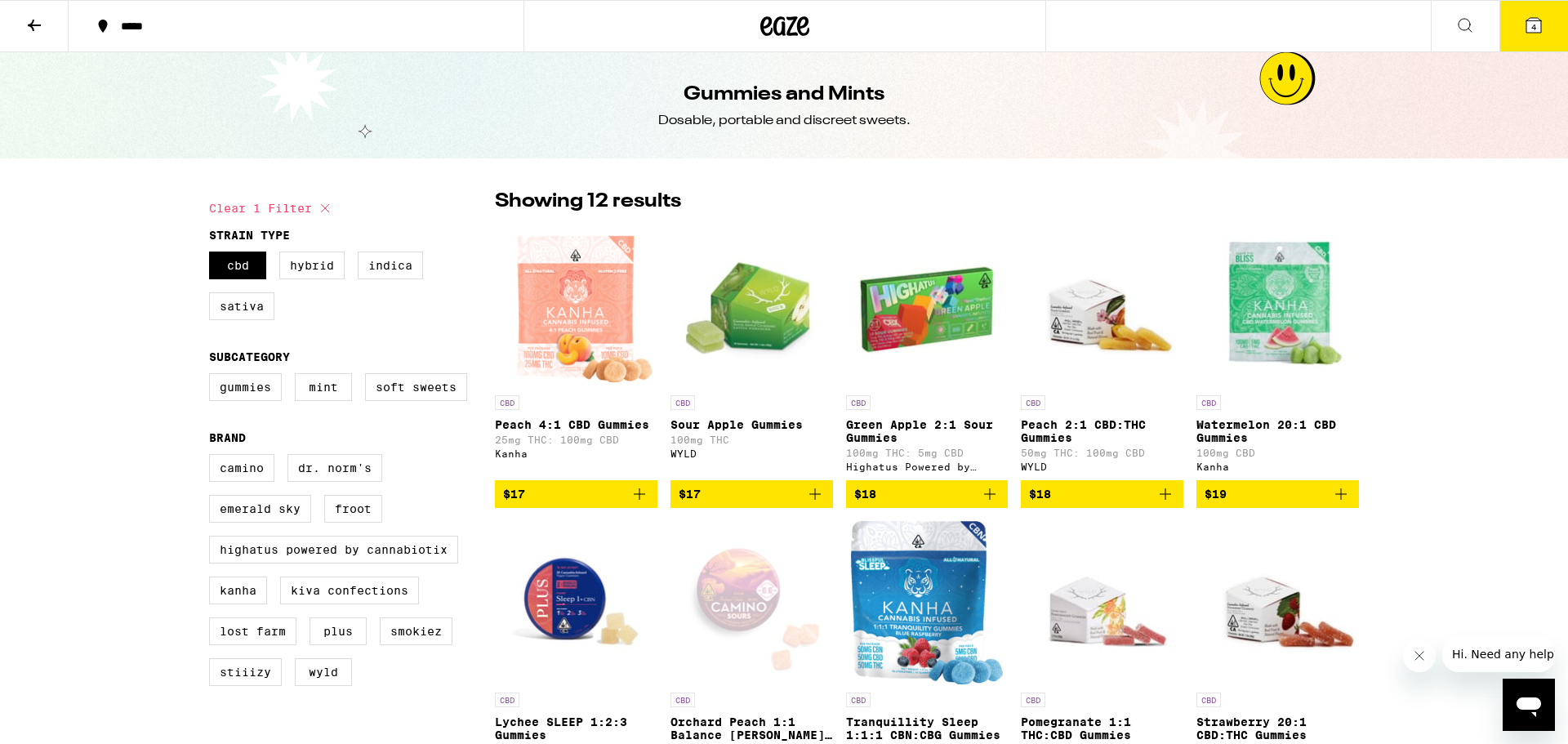
click at [334, 212] on icon at bounding box center [325, 208] width 19 height 19
checkbox input "false"
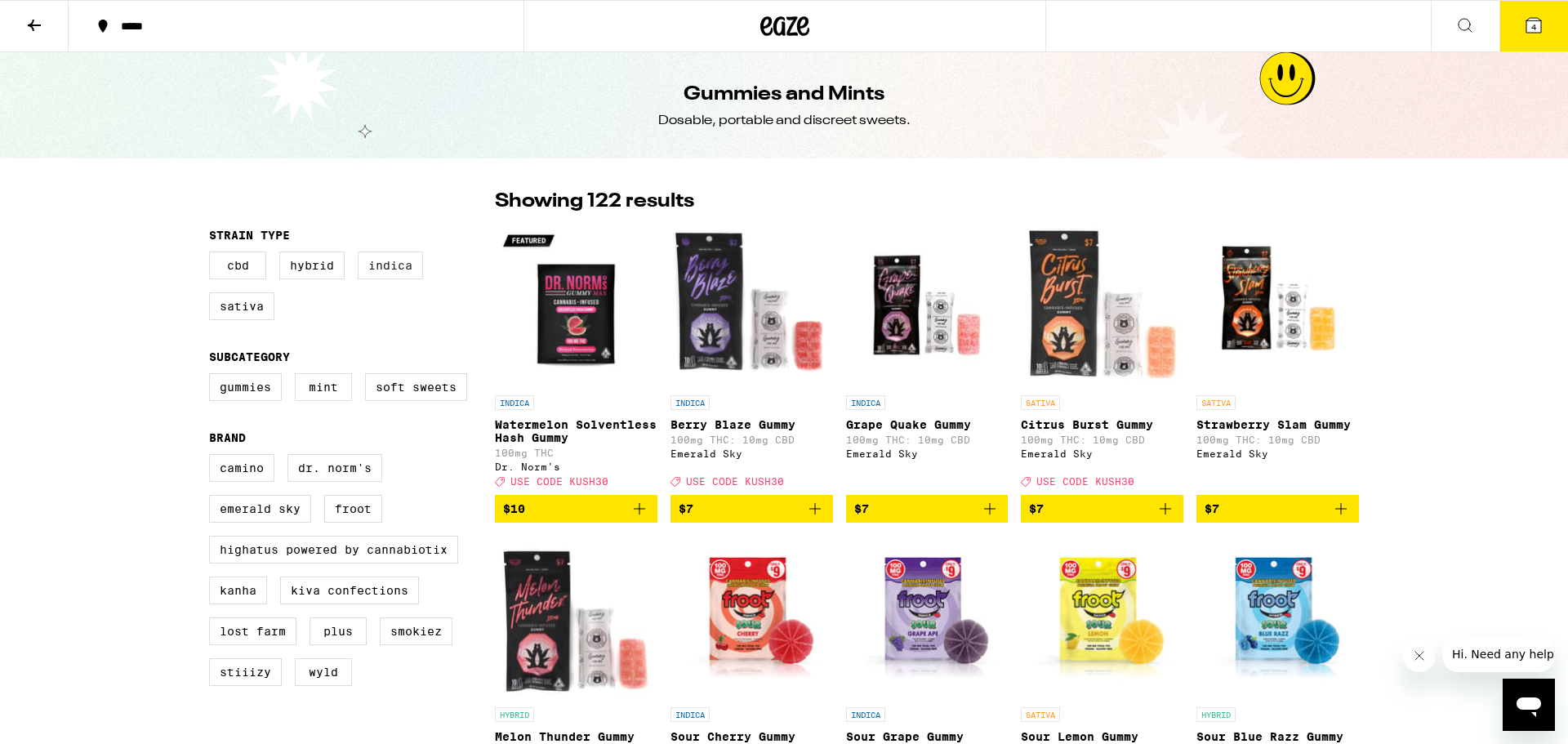
click at [402, 275] on label "Indica" at bounding box center [390, 265] width 65 height 28
click at [213, 255] on input "Indica" at bounding box center [212, 254] width 1 height 1
checkbox input "true"
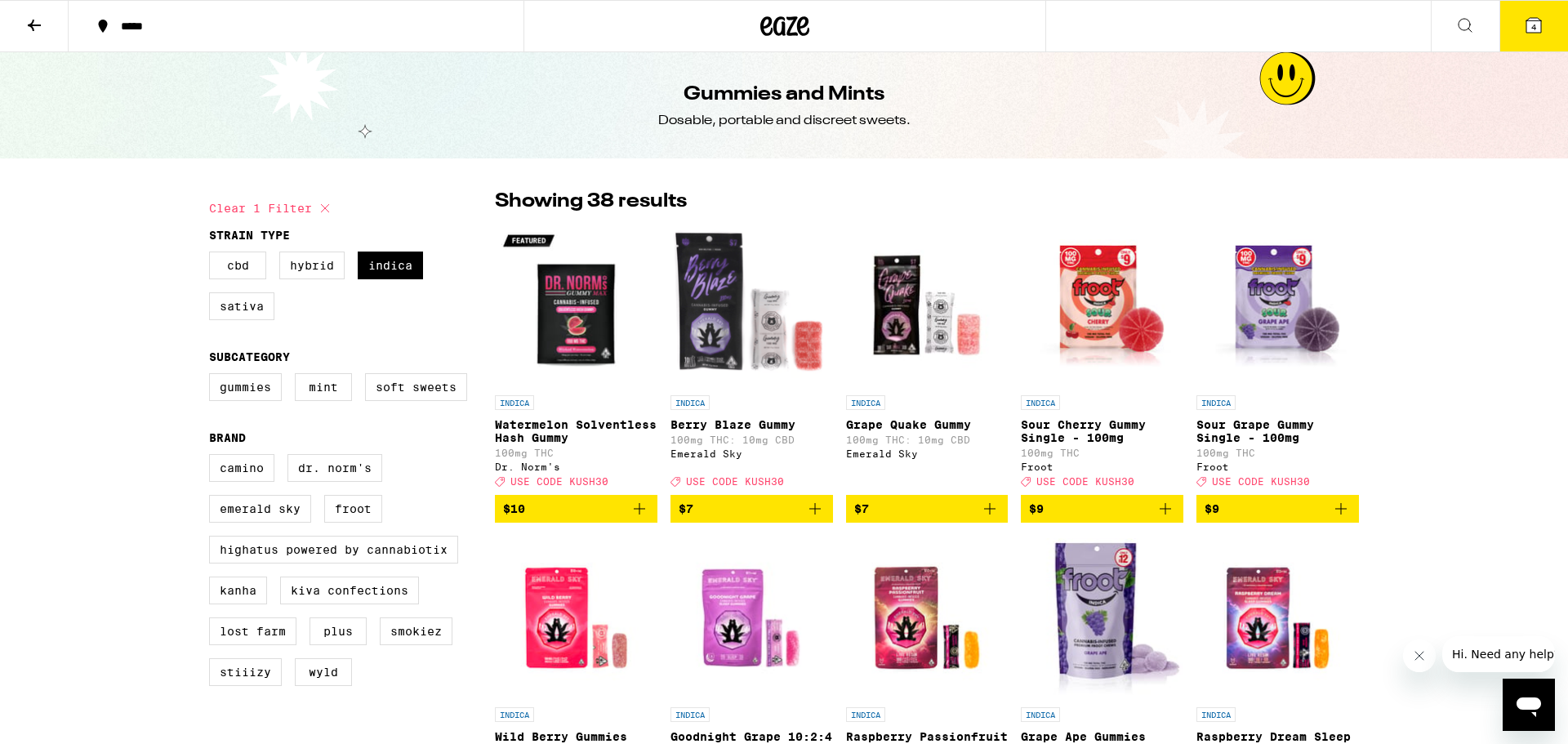
click at [1457, 22] on icon at bounding box center [1465, 25] width 19 height 19
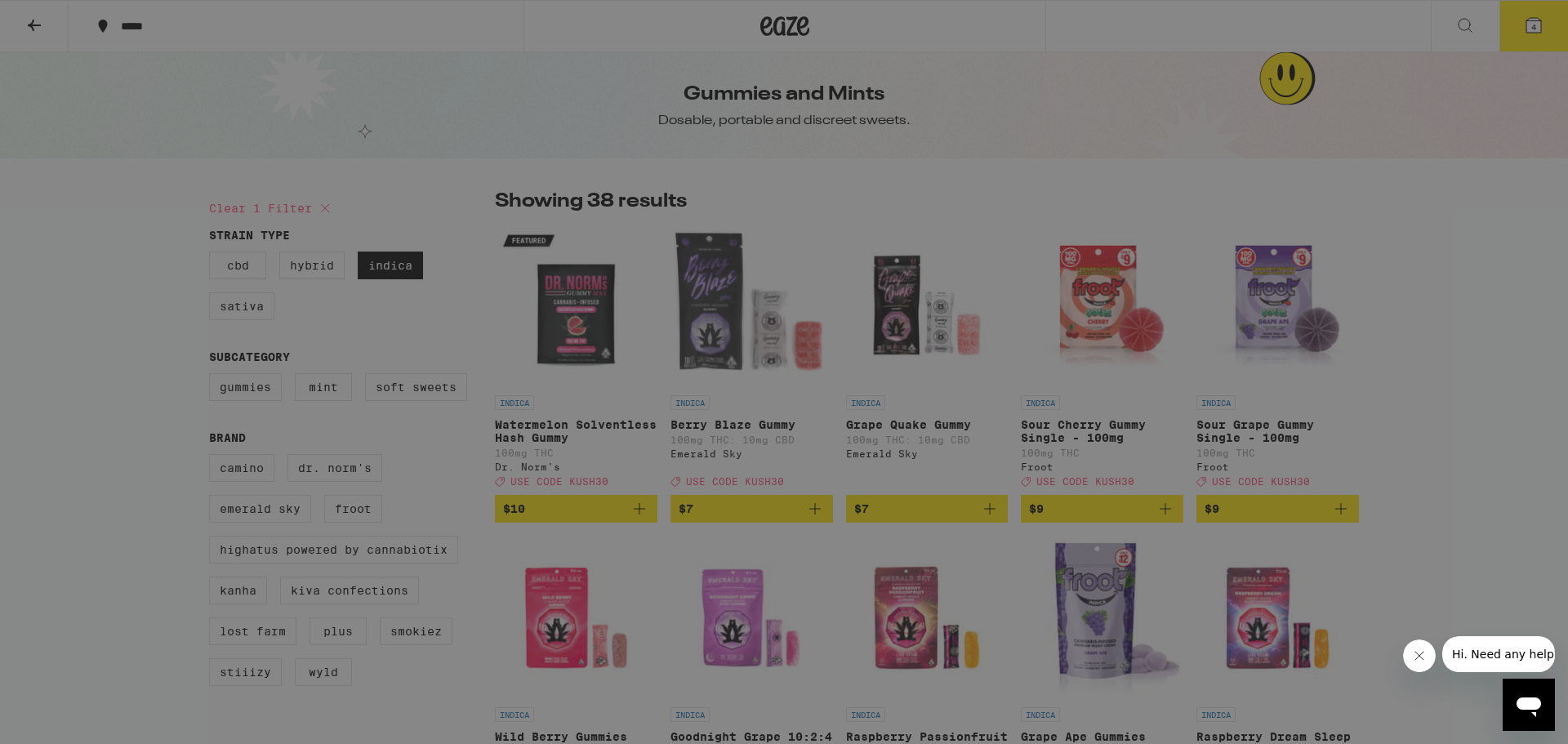
click at [959, 31] on input "Search for Products" at bounding box center [781, 26] width 1077 height 15
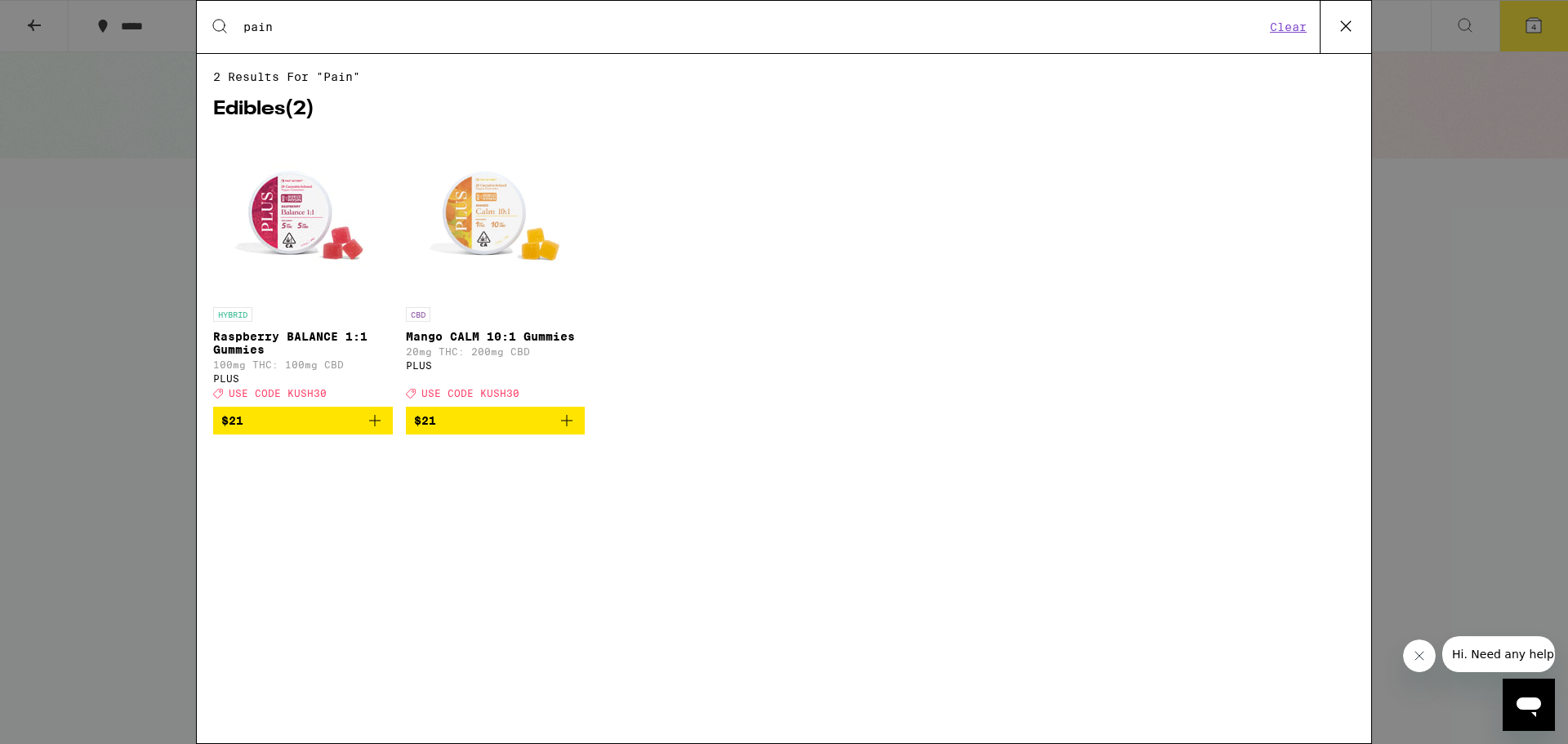
type input "pain"
click at [475, 222] on img "Open page for Mango CALM 10:1 Gummies from PLUS" at bounding box center [494, 217] width 163 height 163
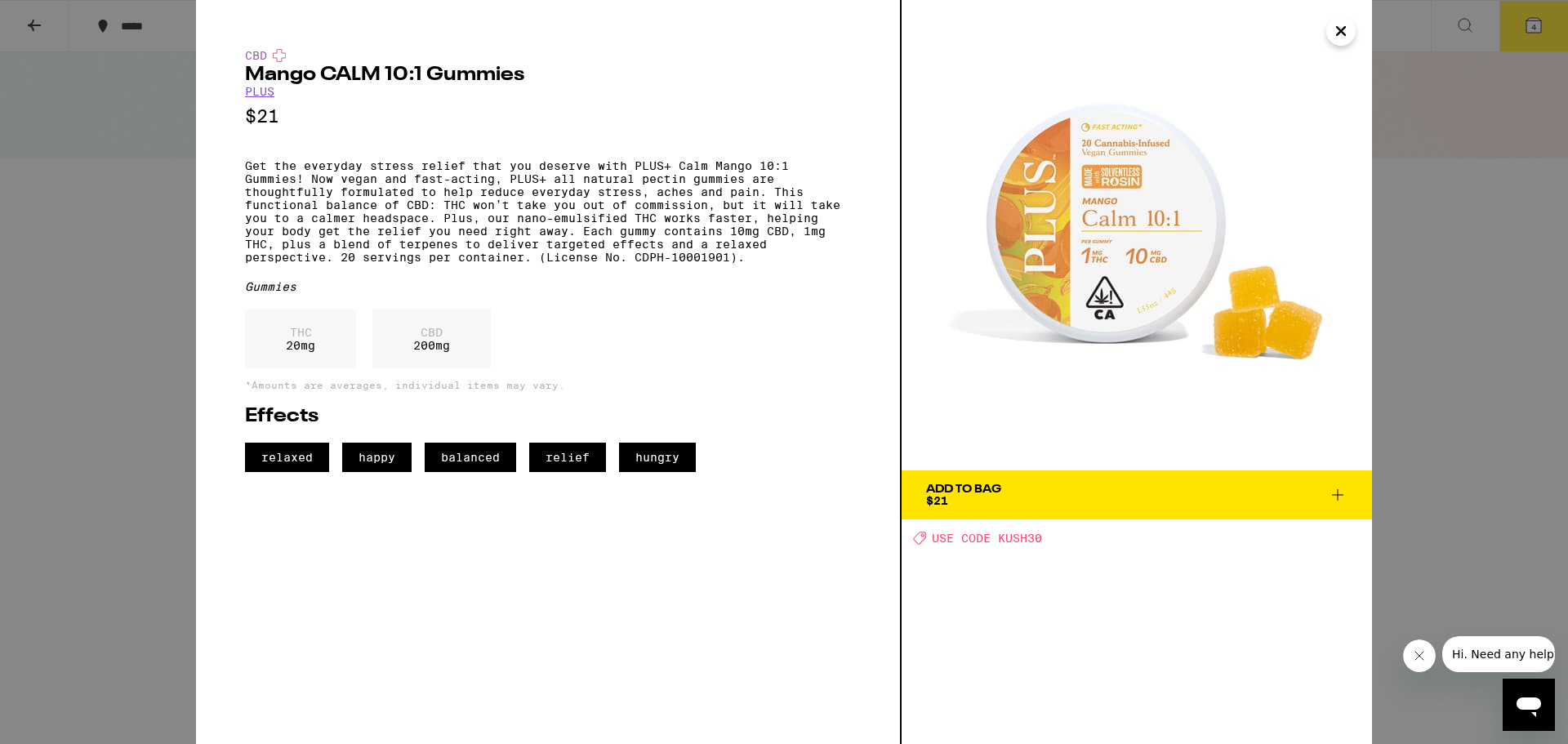
click at [90, 355] on div "CBD Mango CALM 10:1 Gummies PLUS $21 Get the everyday stress relief that you de…" at bounding box center [784, 372] width 1568 height 744
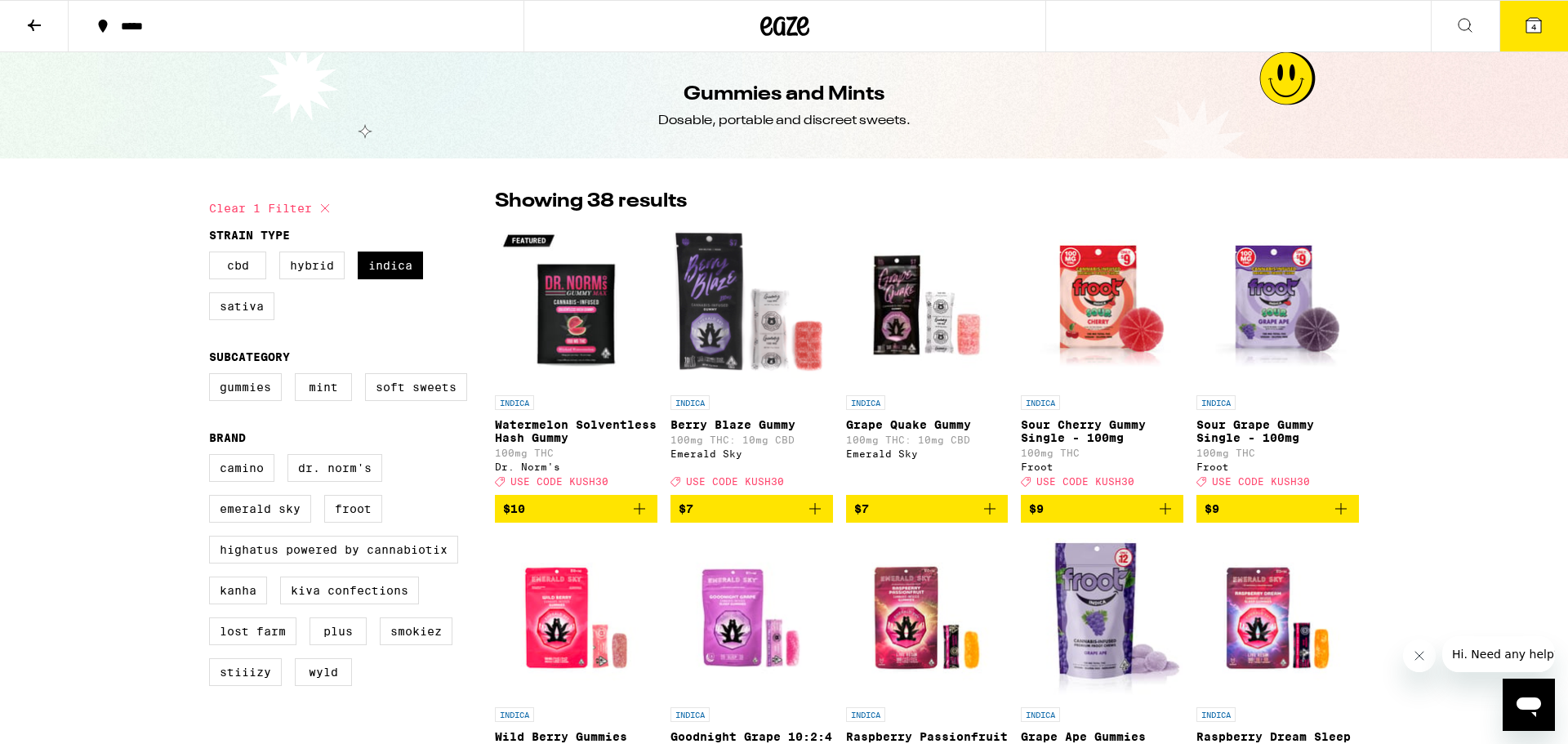
click at [1523, 36] on button "4" at bounding box center [1534, 26] width 69 height 51
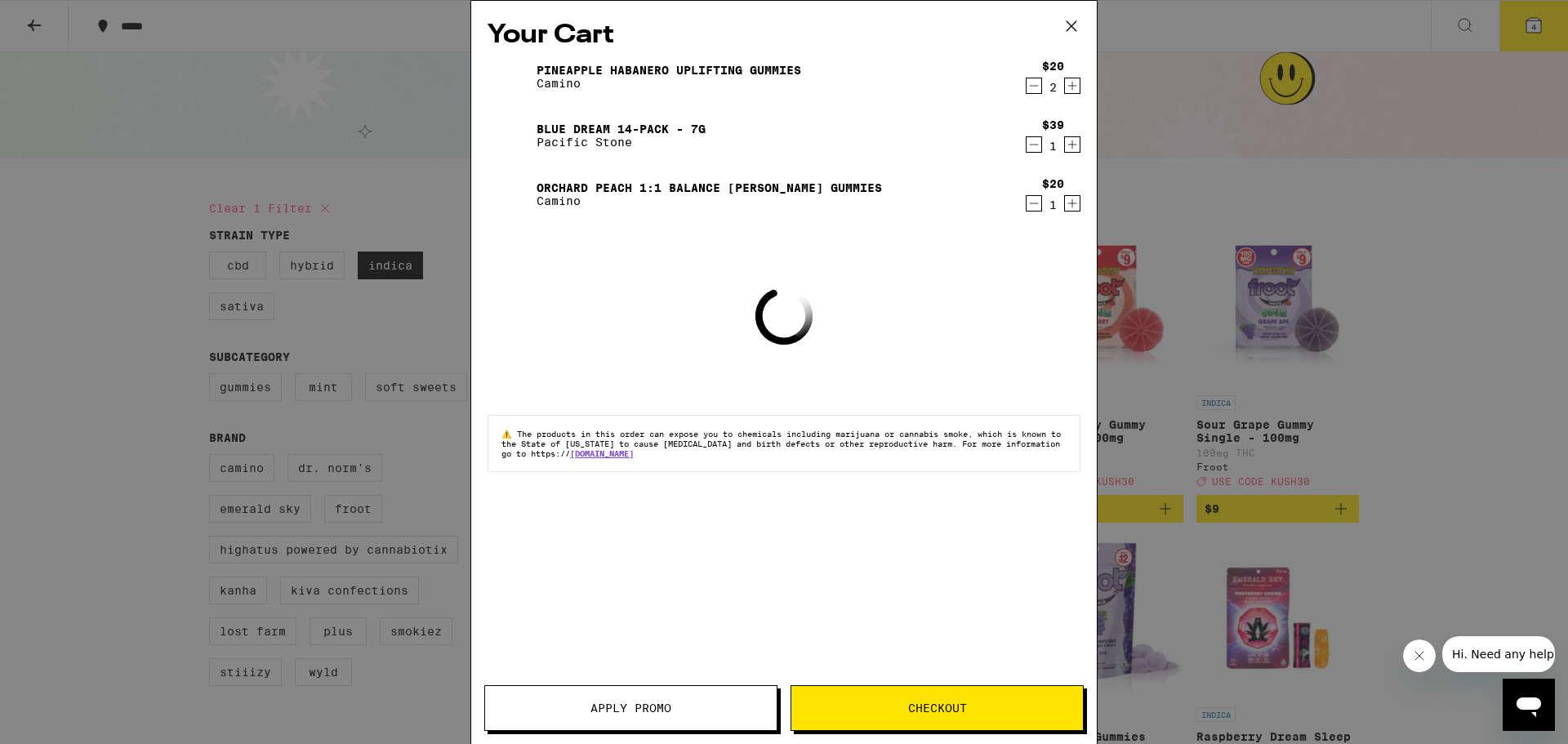
click at [1492, 35] on div "Your Cart Pineapple Habanero Uplifting Gummies Camino $20 2 Blue Dream 14-Pack …" at bounding box center [784, 372] width 1568 height 744
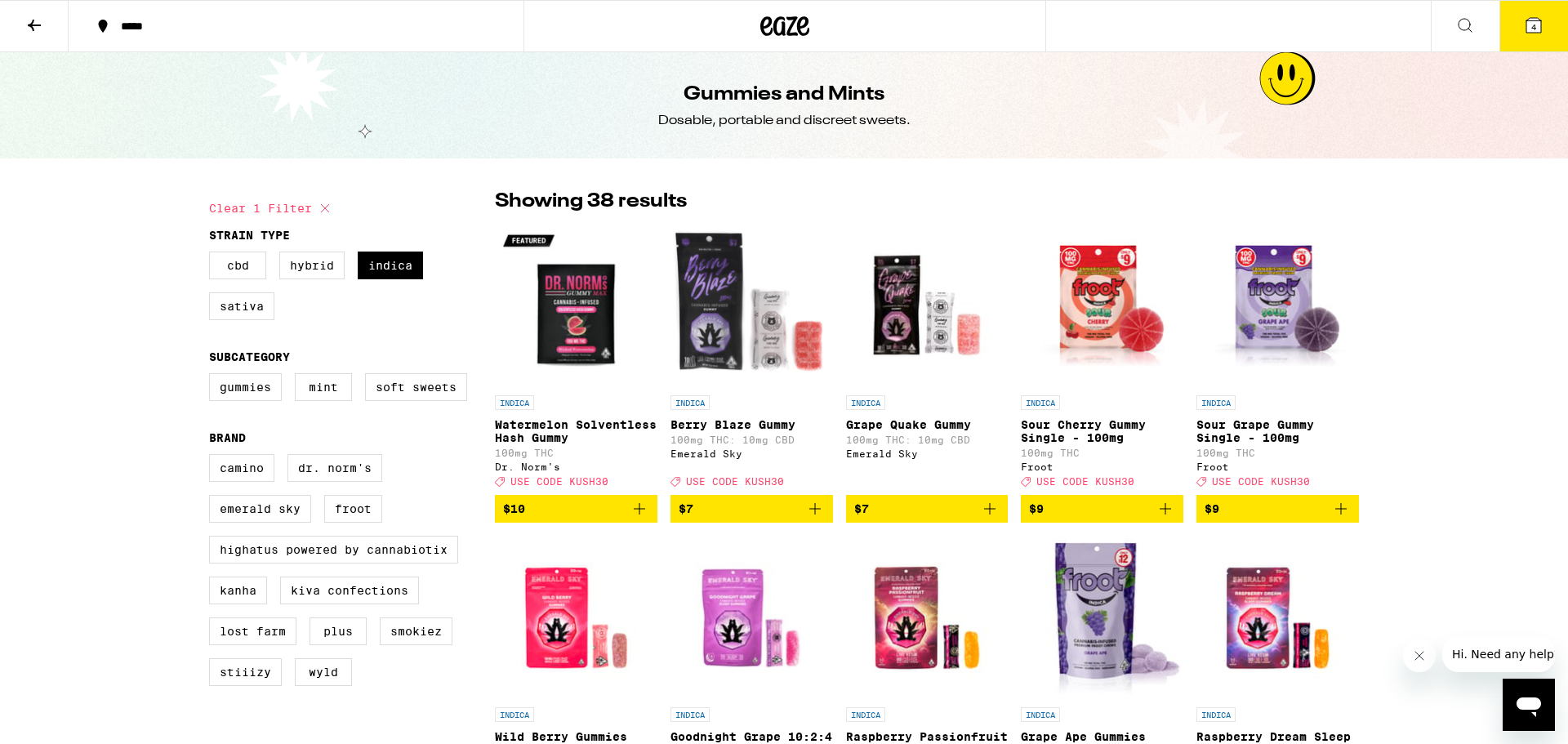
click at [1469, 26] on icon at bounding box center [1465, 25] width 19 height 19
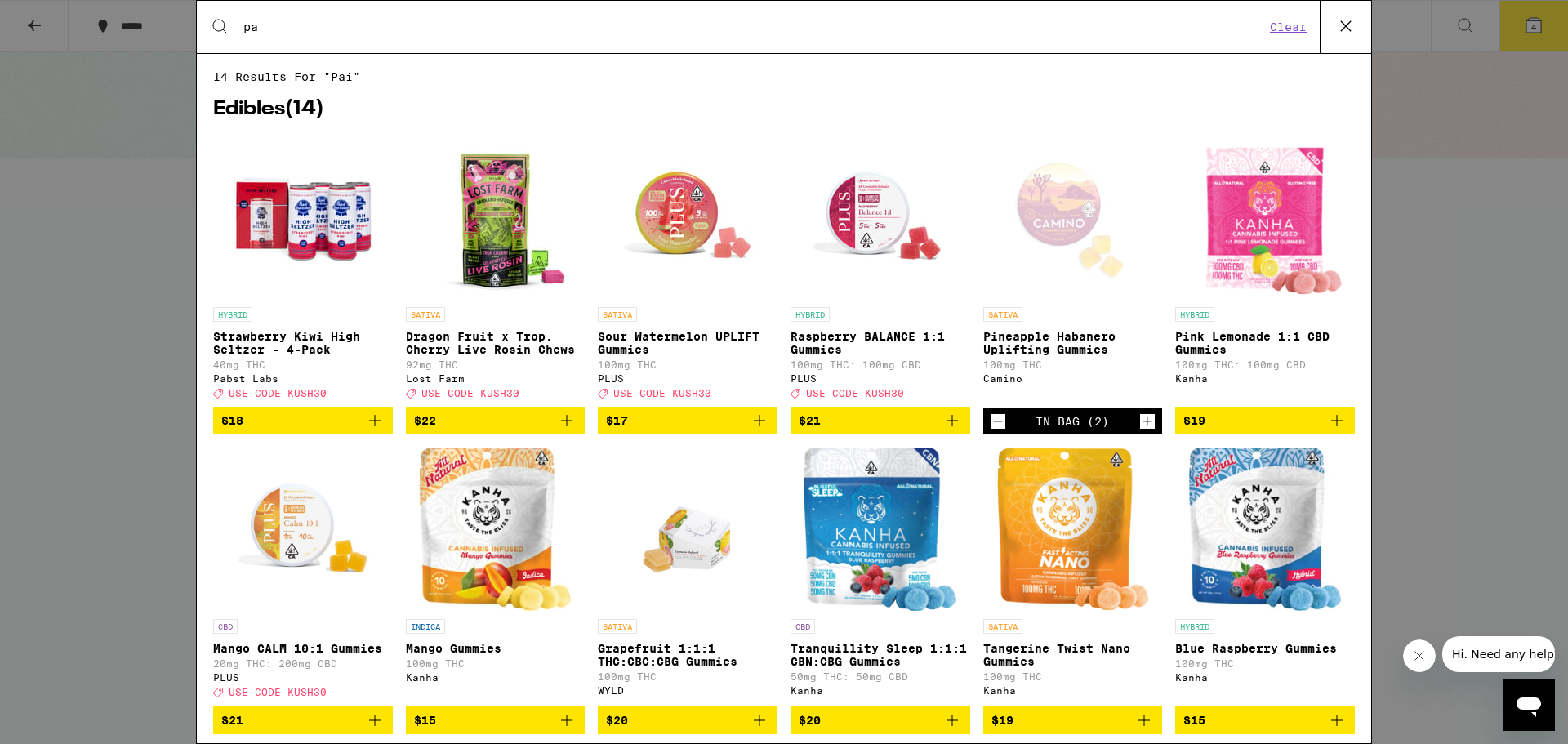
type input "p"
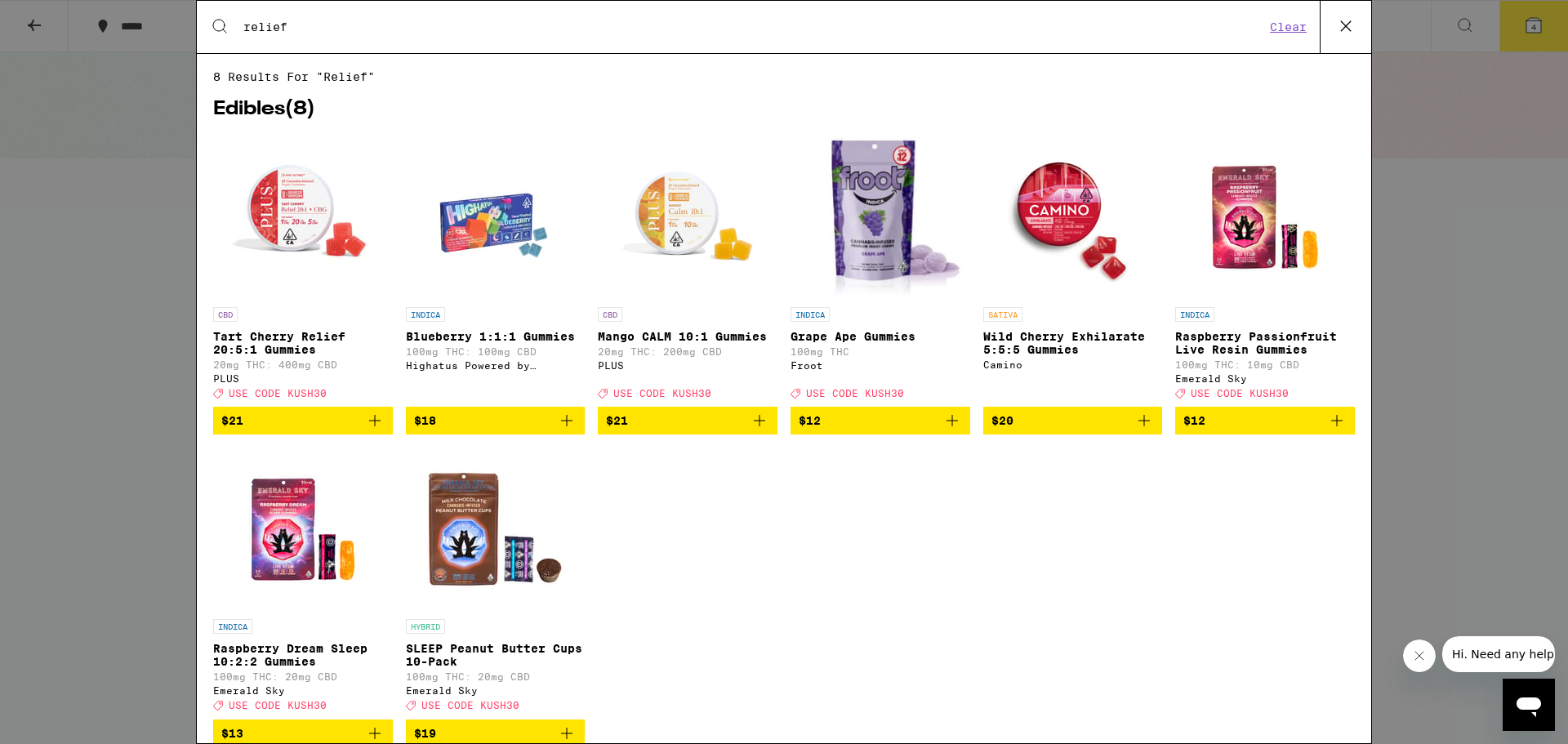
type input "relief"
click at [1235, 260] on img "Open page for Raspberry Passionfruit Live Resin Gummies from Emerald Sky" at bounding box center [1265, 217] width 163 height 163
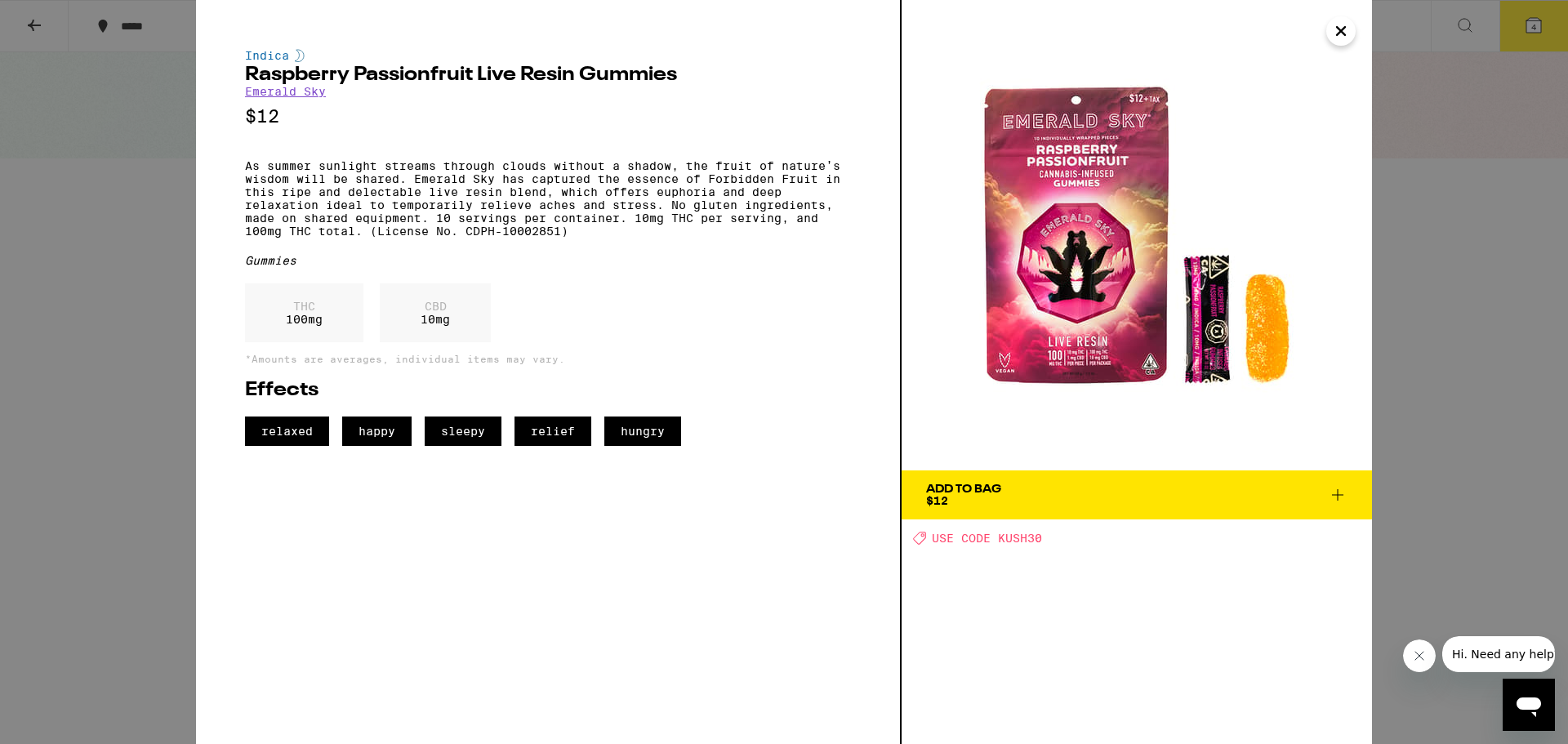
click at [981, 489] on div "Add To Bag" at bounding box center [964, 489] width 75 height 11
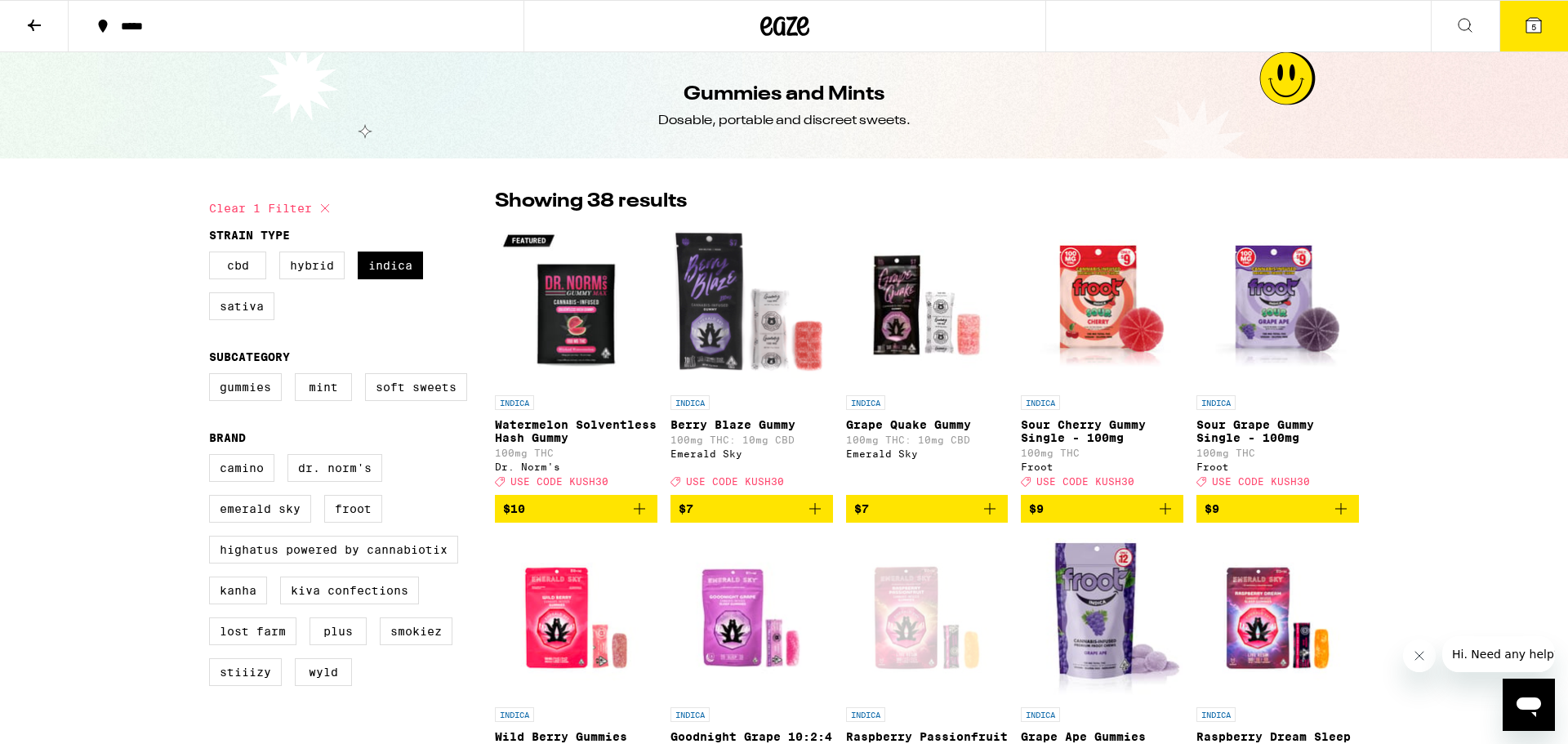
click at [1473, 16] on icon at bounding box center [1465, 25] width 19 height 19
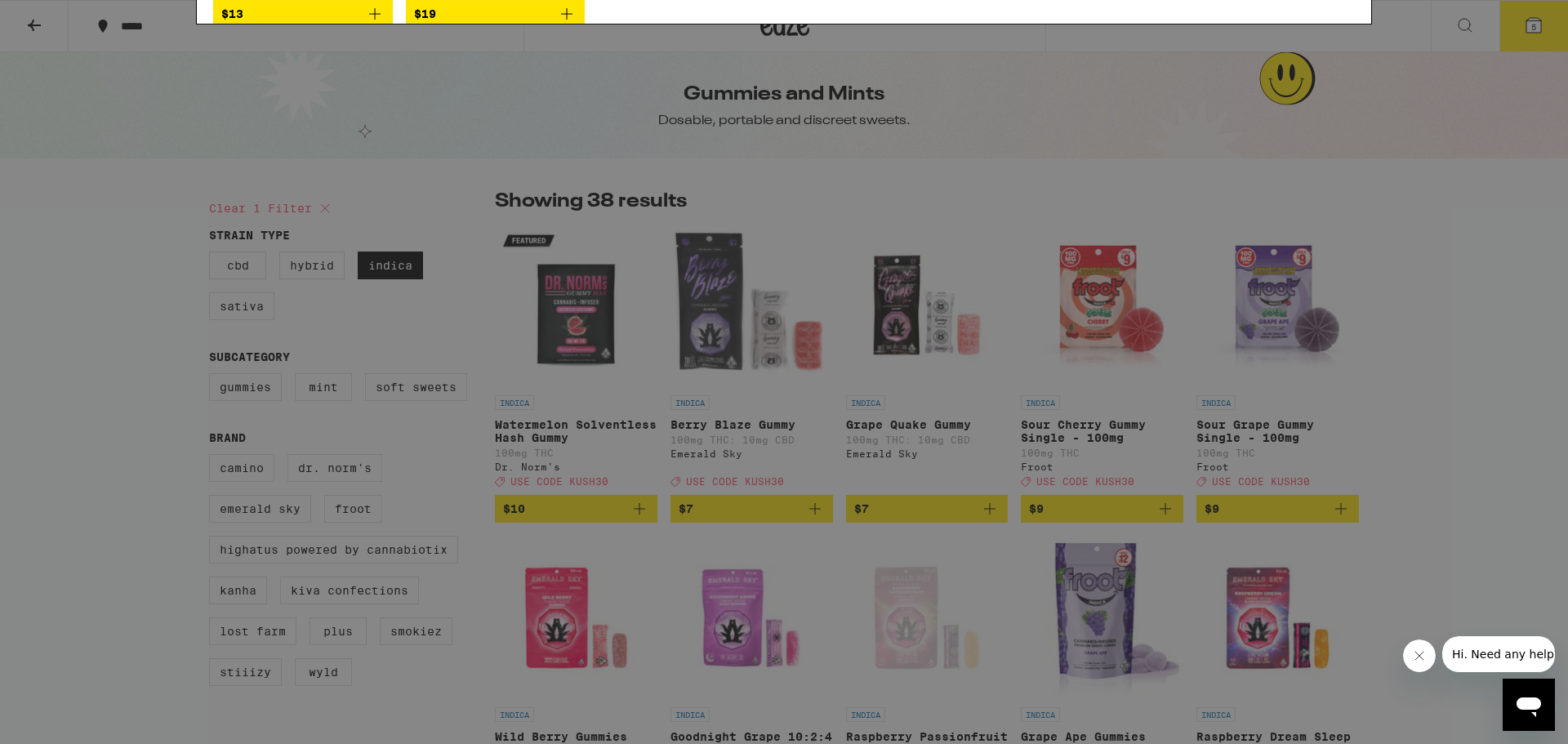
click at [478, 226] on img "Open page for Blueberry 1:1:1 Gummies from Highatus Powered by Cannabiotix" at bounding box center [494, 217] width 163 height 163
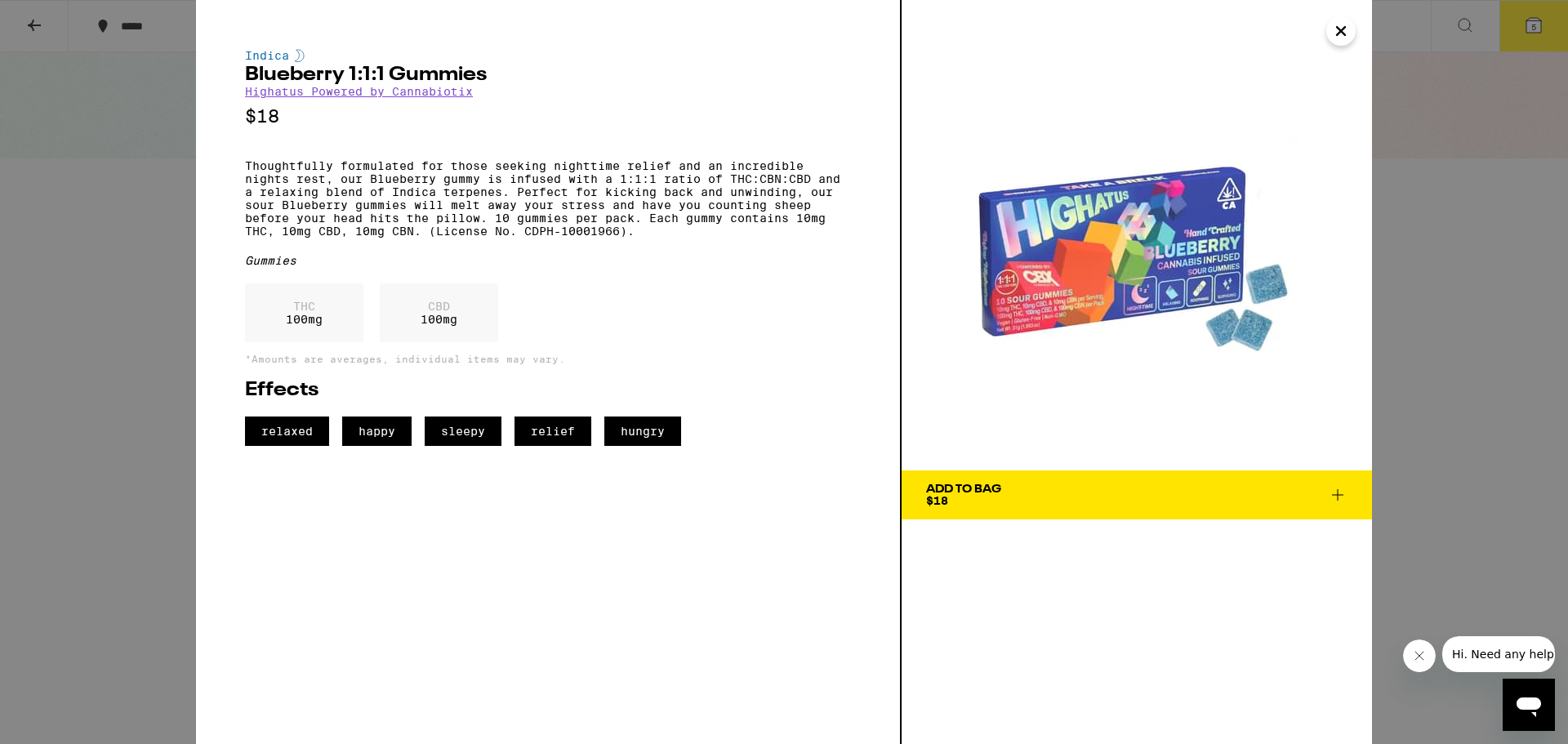
click at [38, 369] on div "Indica Blueberry 1:1:1 Gummies Highatus Powered by Cannabiotix $18 Thoughtfully…" at bounding box center [784, 372] width 1568 height 744
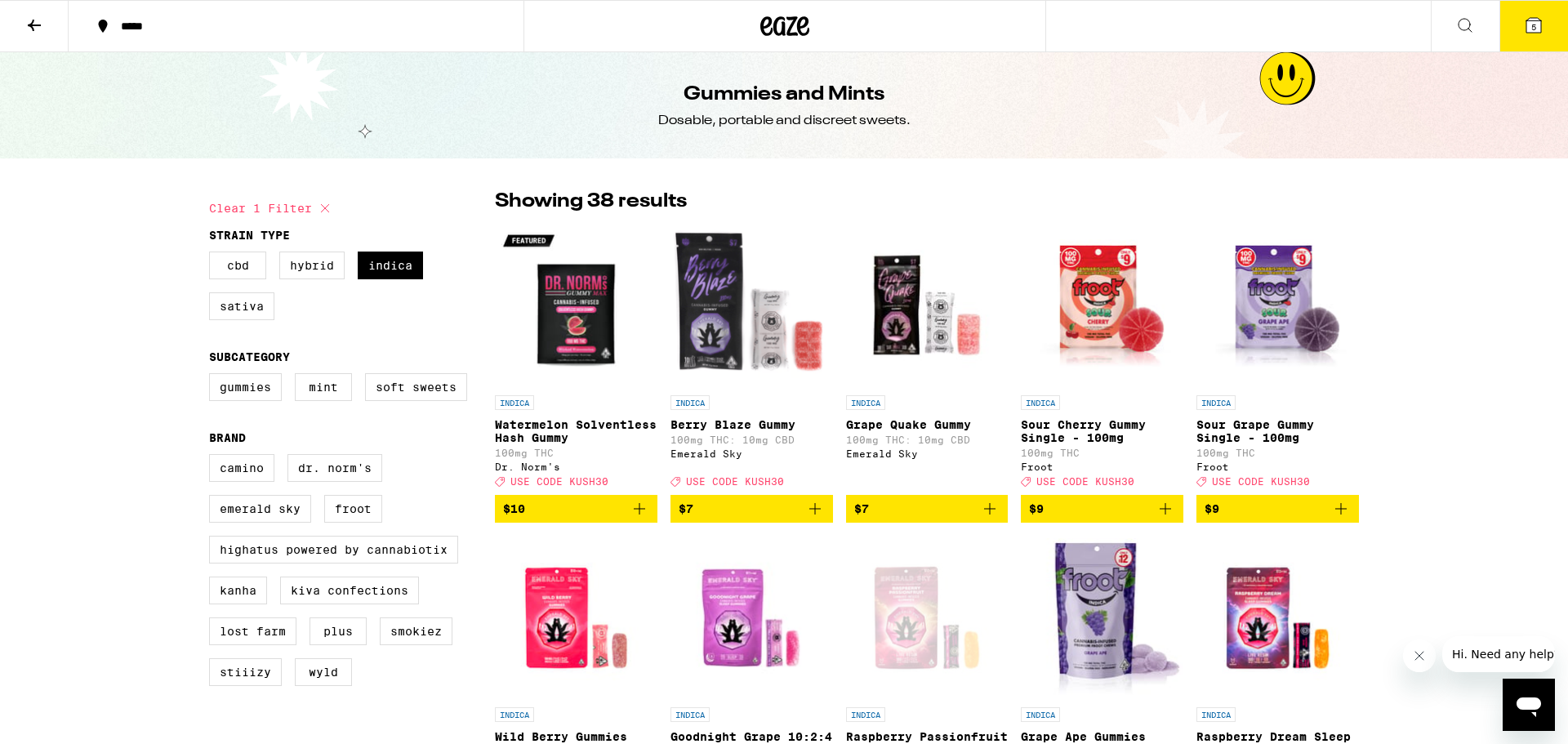
click at [1134, 320] on img "Open page for Sour Cherry Gummy Single - 100mg from Froot" at bounding box center [1102, 305] width 162 height 163
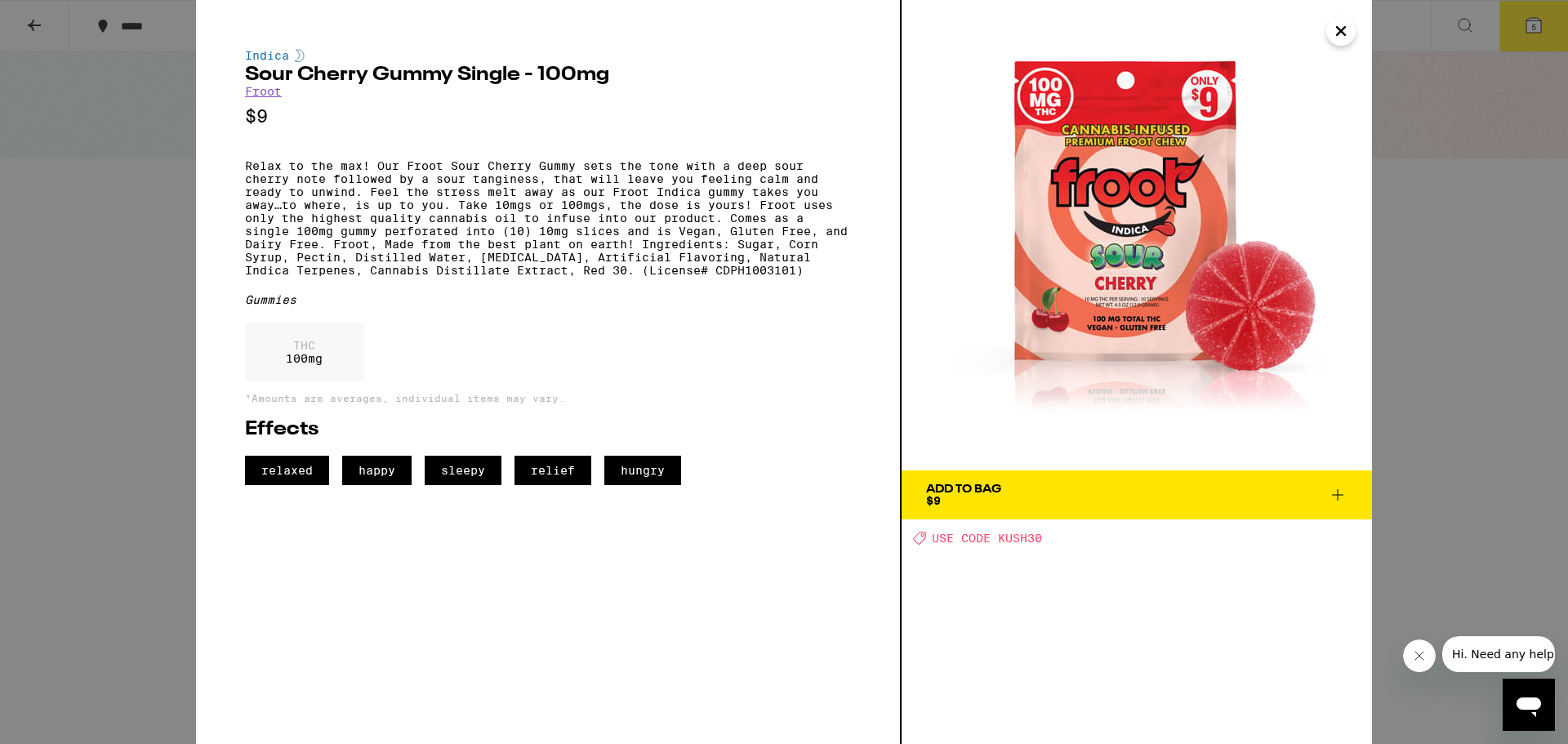
click at [65, 414] on div "Indica Sour Cherry Gummy Single - 100mg Froot $9 Relax to the max! Our Froot So…" at bounding box center [784, 372] width 1568 height 744
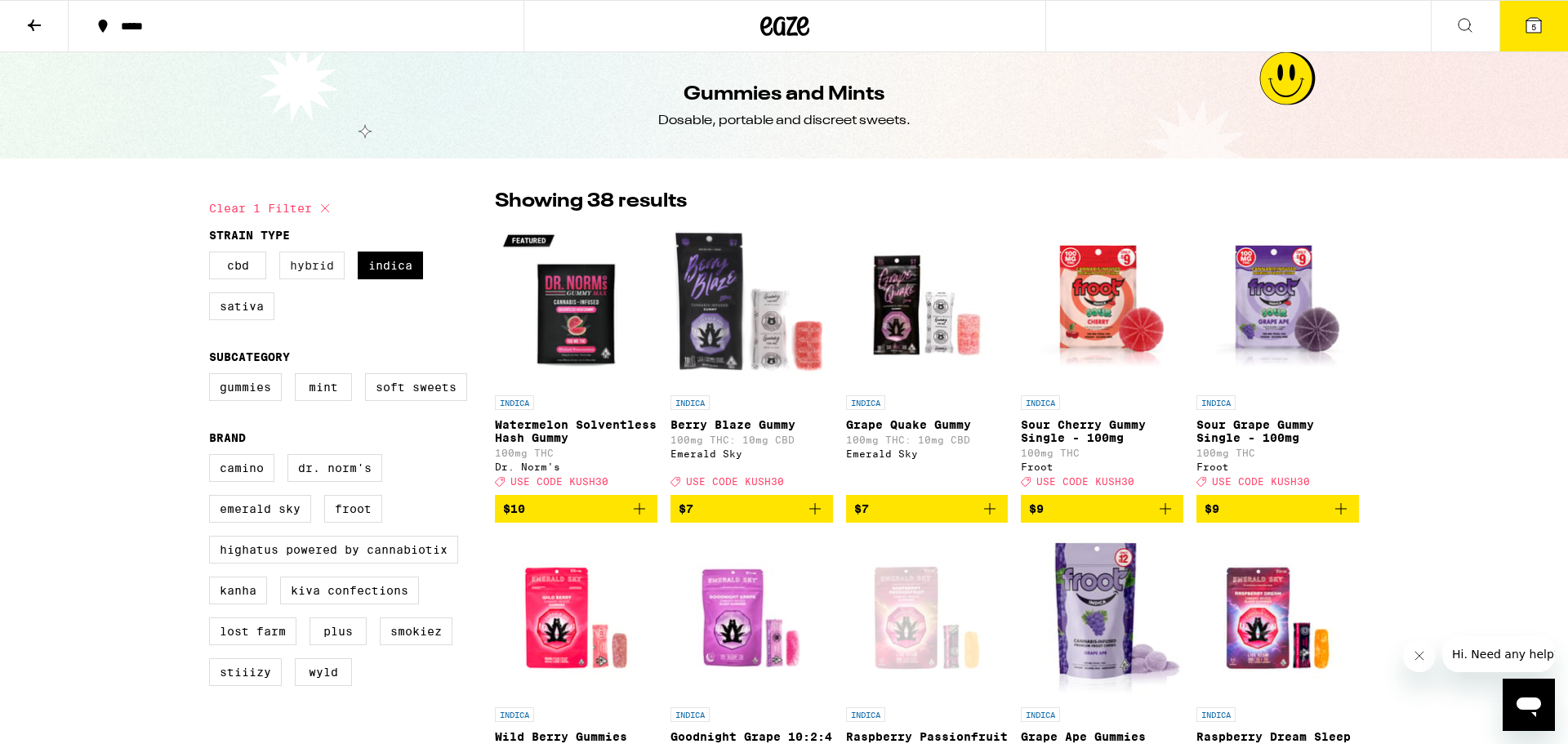
click at [312, 279] on label "Hybrid" at bounding box center [312, 265] width 65 height 28
click at [213, 255] on input "Hybrid" at bounding box center [212, 254] width 1 height 1
checkbox input "true"
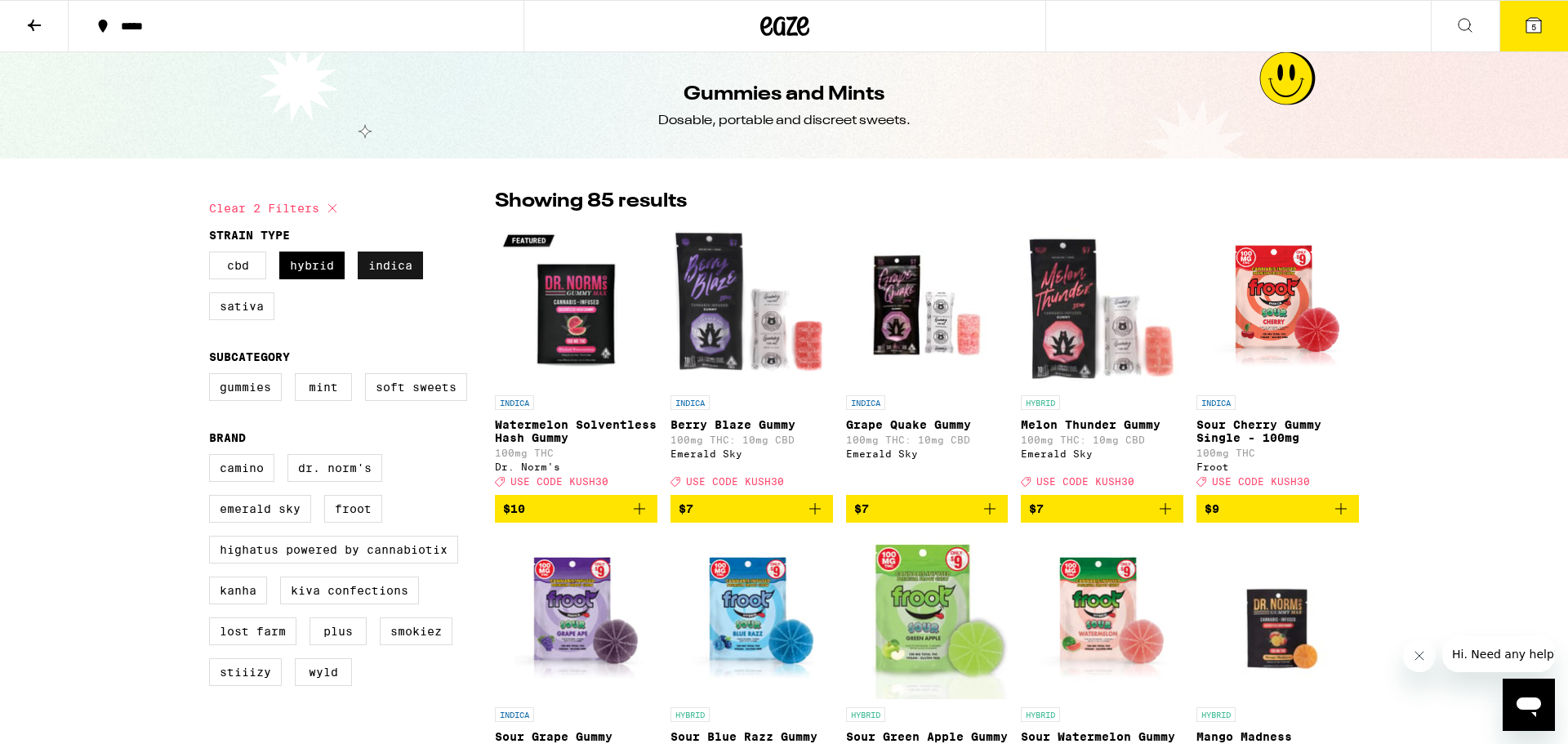
click at [375, 274] on label "Indica" at bounding box center [390, 265] width 65 height 28
click at [213, 255] on input "Indica" at bounding box center [212, 254] width 1 height 1
checkbox input "false"
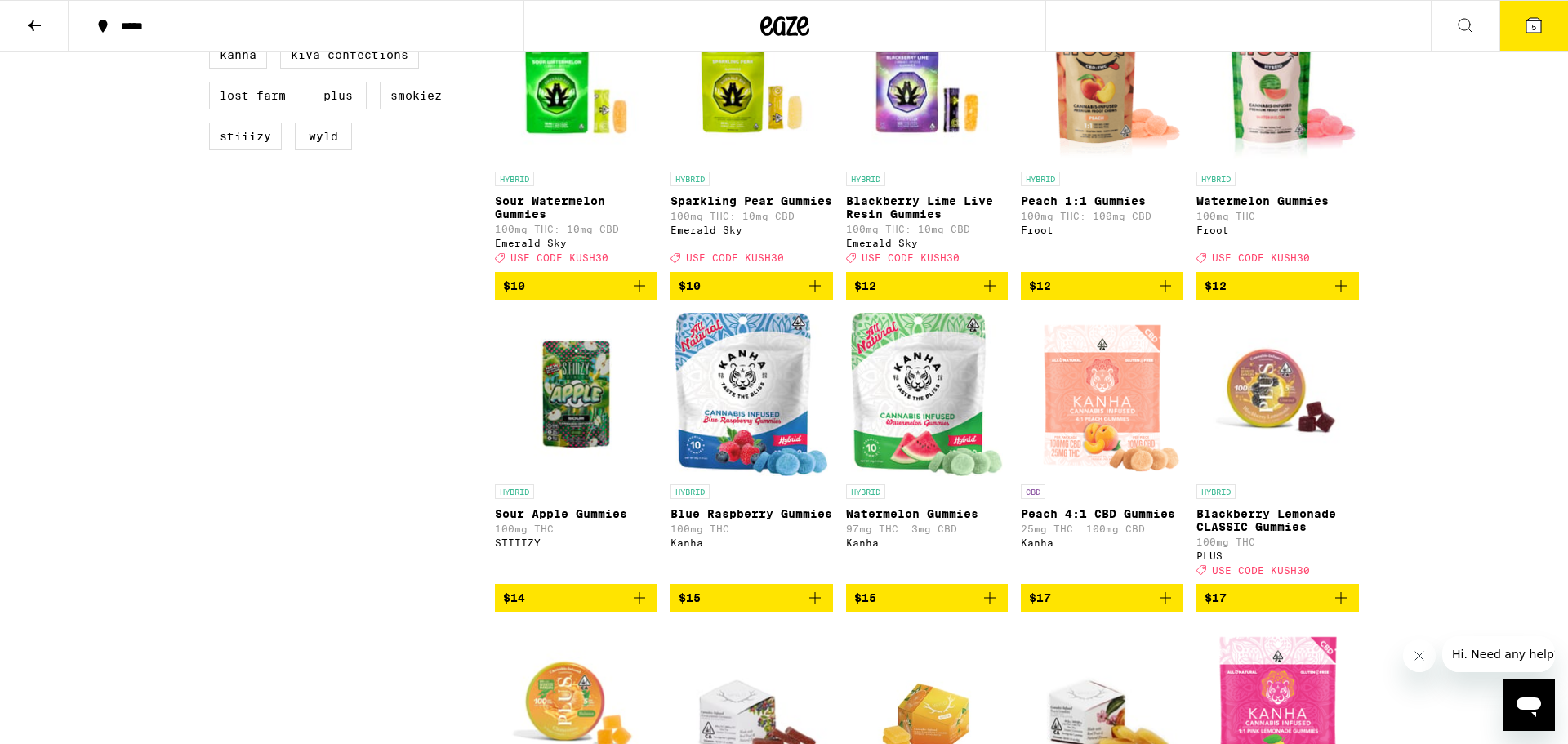
scroll to position [535, 0]
click at [1116, 609] on span "$17" at bounding box center [1102, 599] width 146 height 19
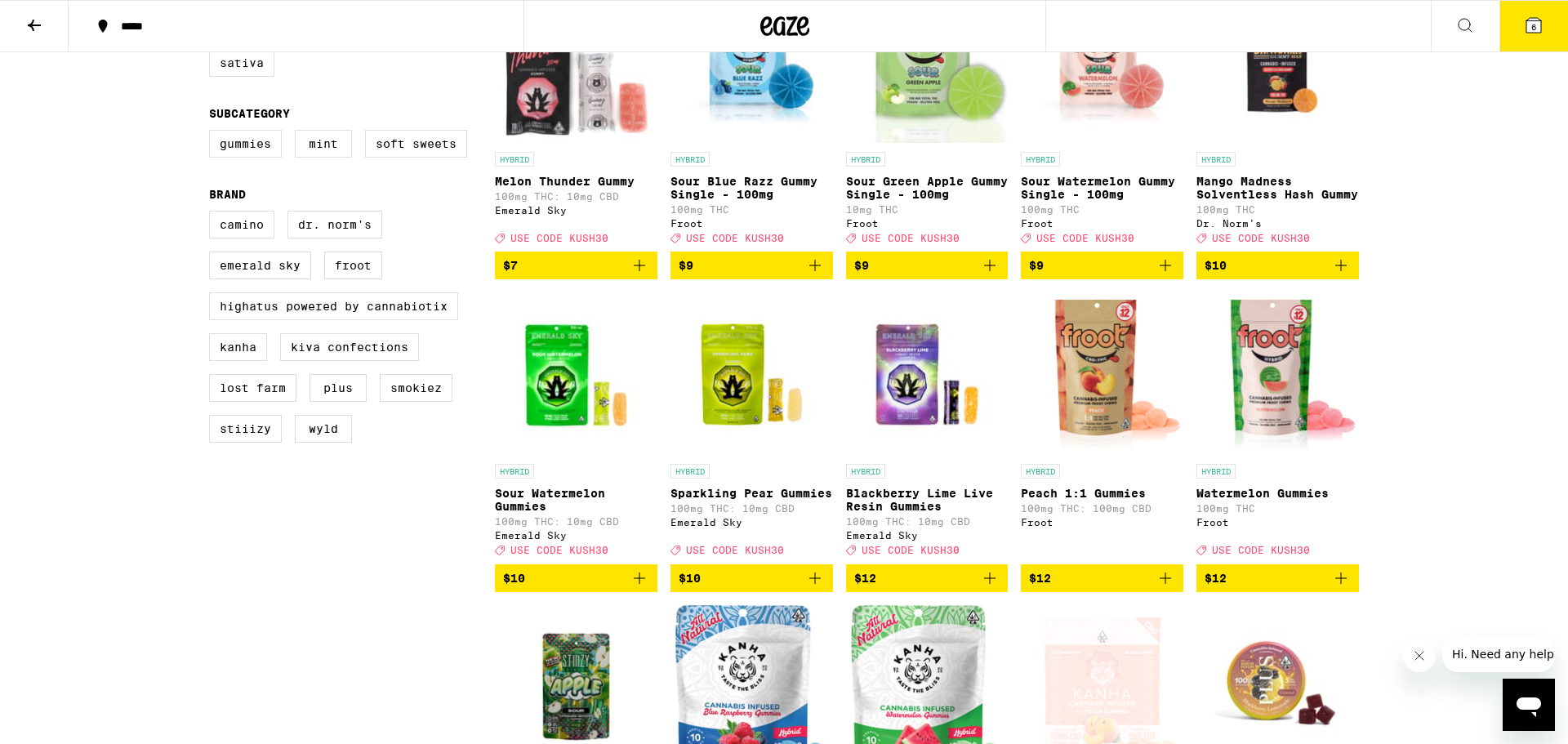
scroll to position [0, 0]
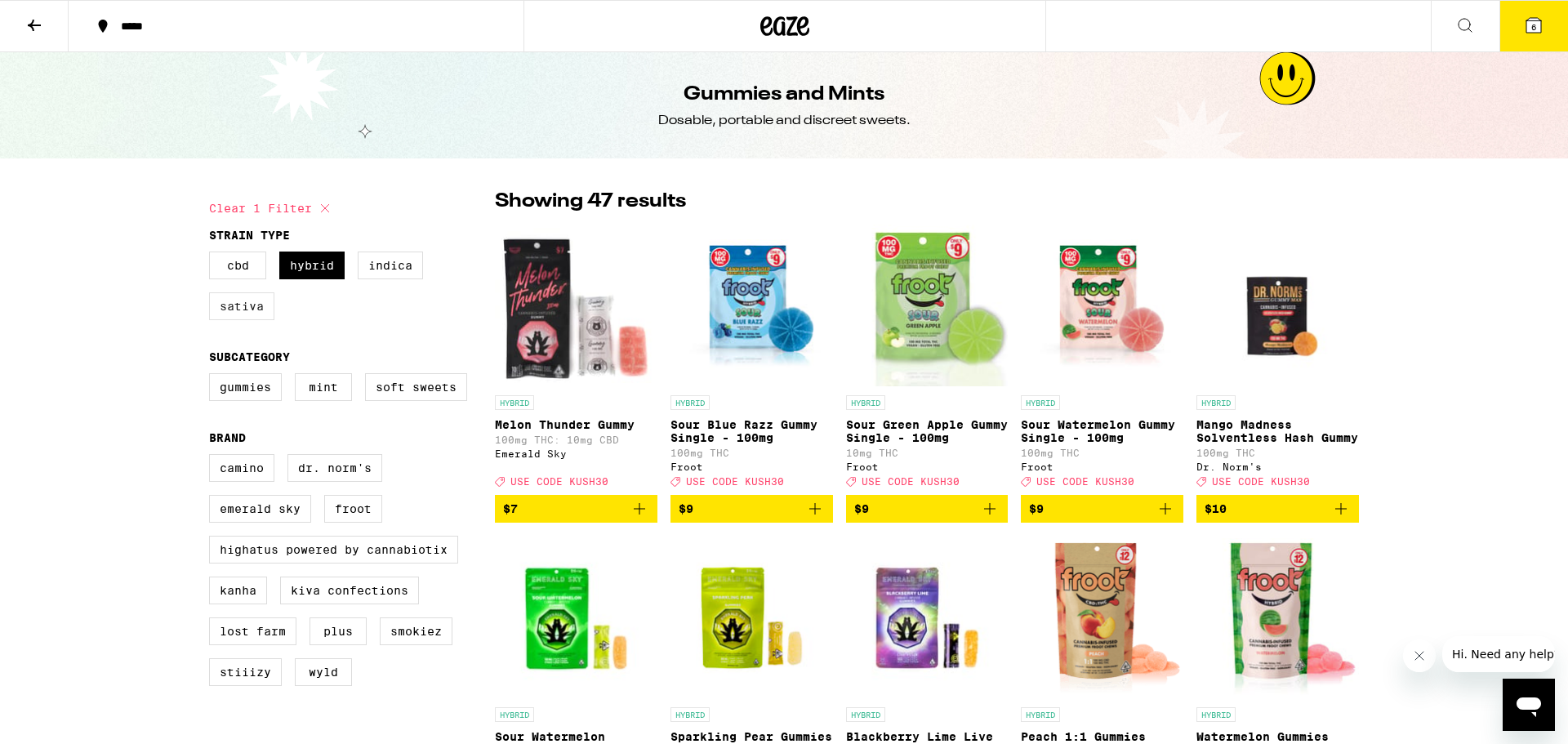
click at [254, 305] on label "Sativa" at bounding box center [241, 307] width 65 height 28
click at [213, 255] on input "Sativa" at bounding box center [212, 254] width 1 height 1
checkbox input "true"
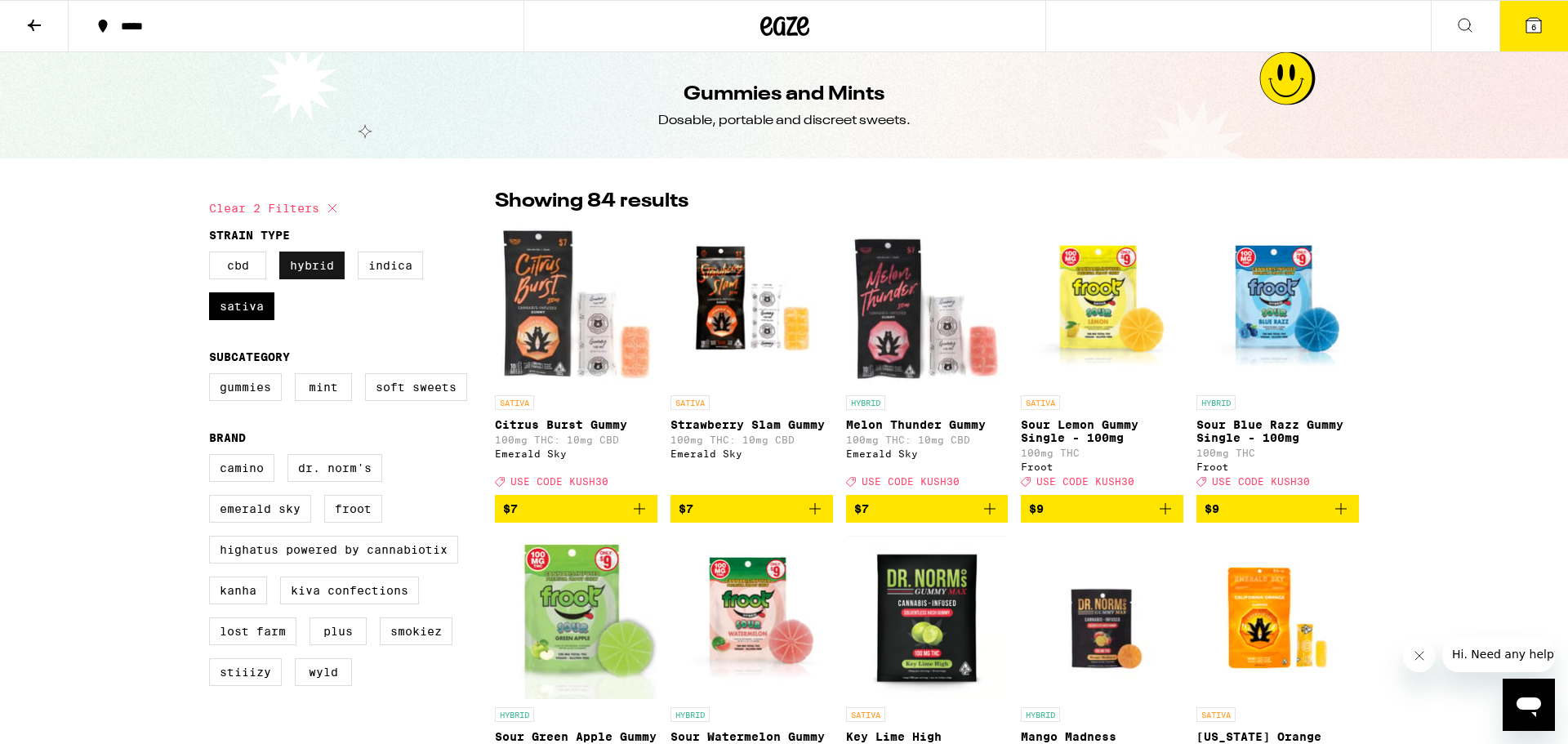
click at [310, 273] on label "Hybrid" at bounding box center [312, 265] width 65 height 28
click at [213, 255] on input "Hybrid" at bounding box center [212, 254] width 1 height 1
checkbox input "false"
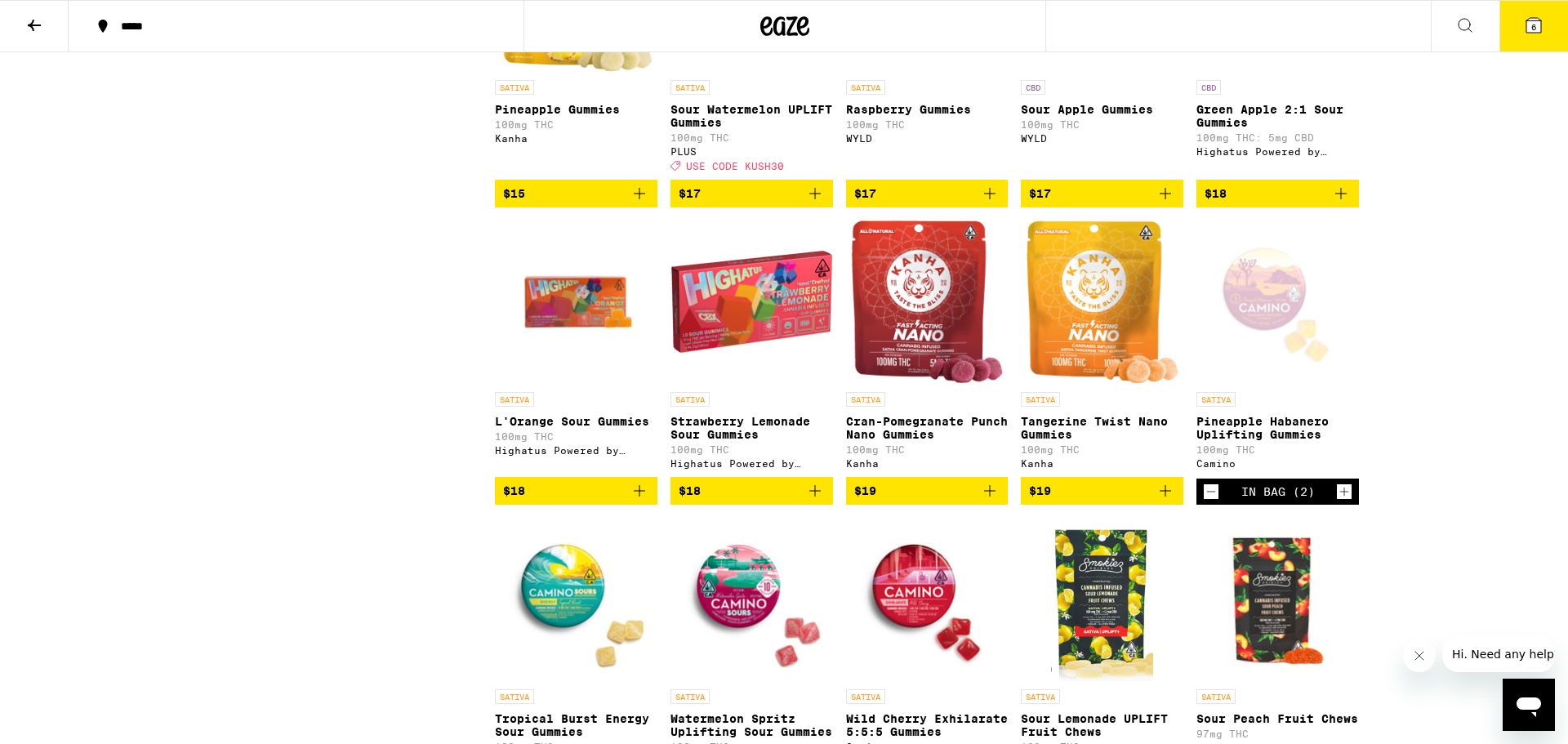
scroll to position [1014, 0]
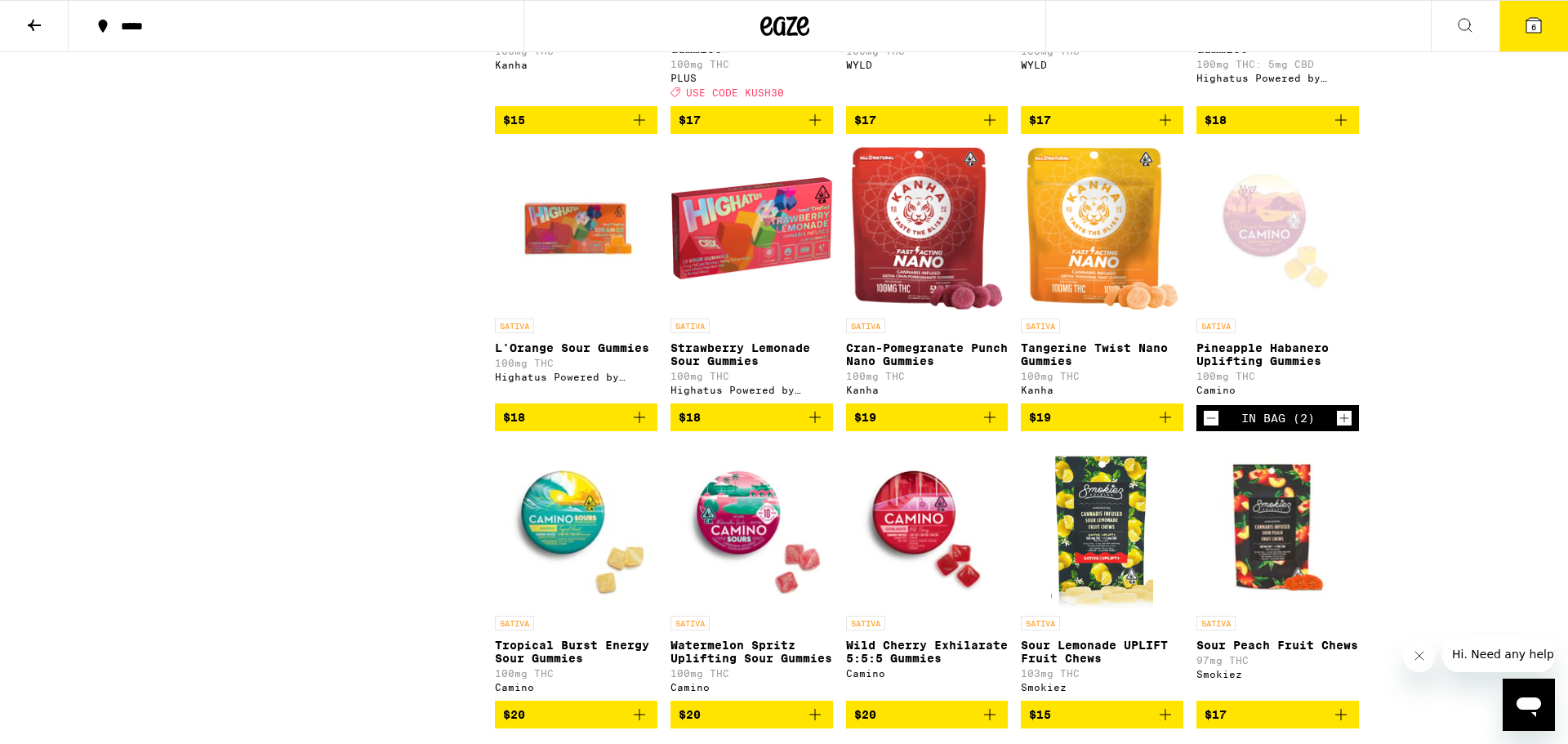
click at [1344, 428] on icon "Increment" at bounding box center [1344, 418] width 15 height 19
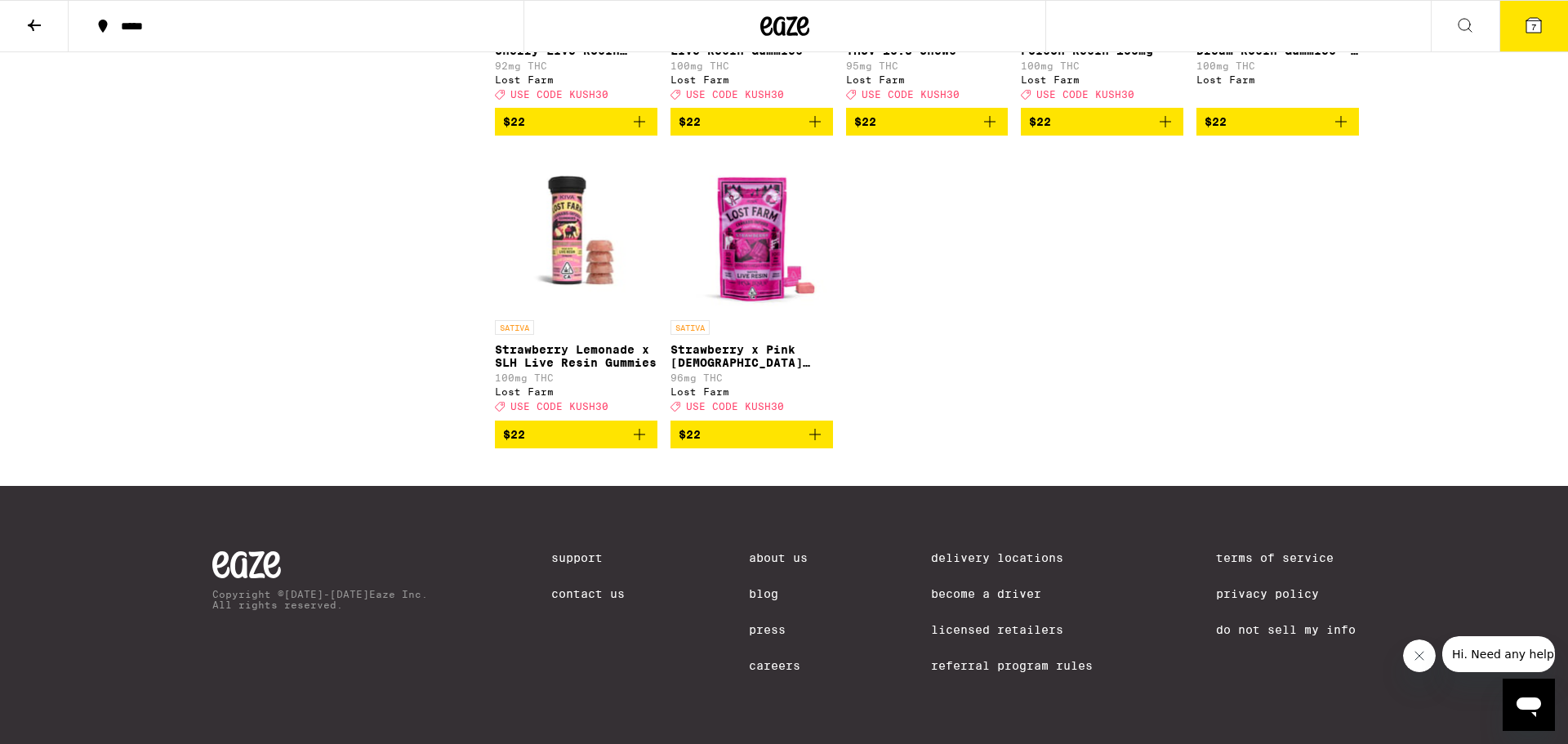
click at [1531, 28] on span "7" at bounding box center [1534, 26] width 5 height 10
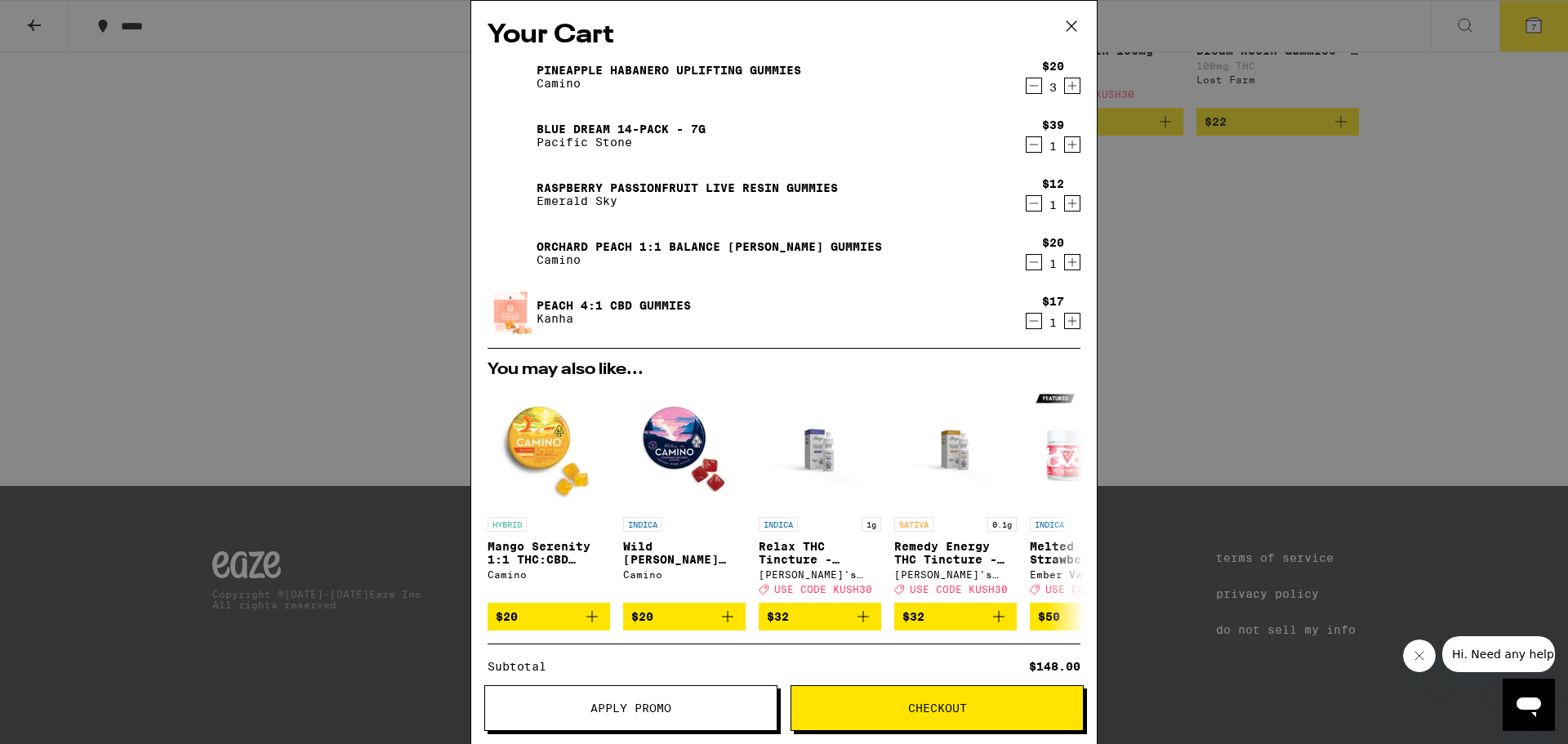
click at [1365, 245] on div "Your Cart Pineapple Habanero Uplifting Gummies Camino $20 3 Blue Dream 14-Pack …" at bounding box center [784, 372] width 1568 height 744
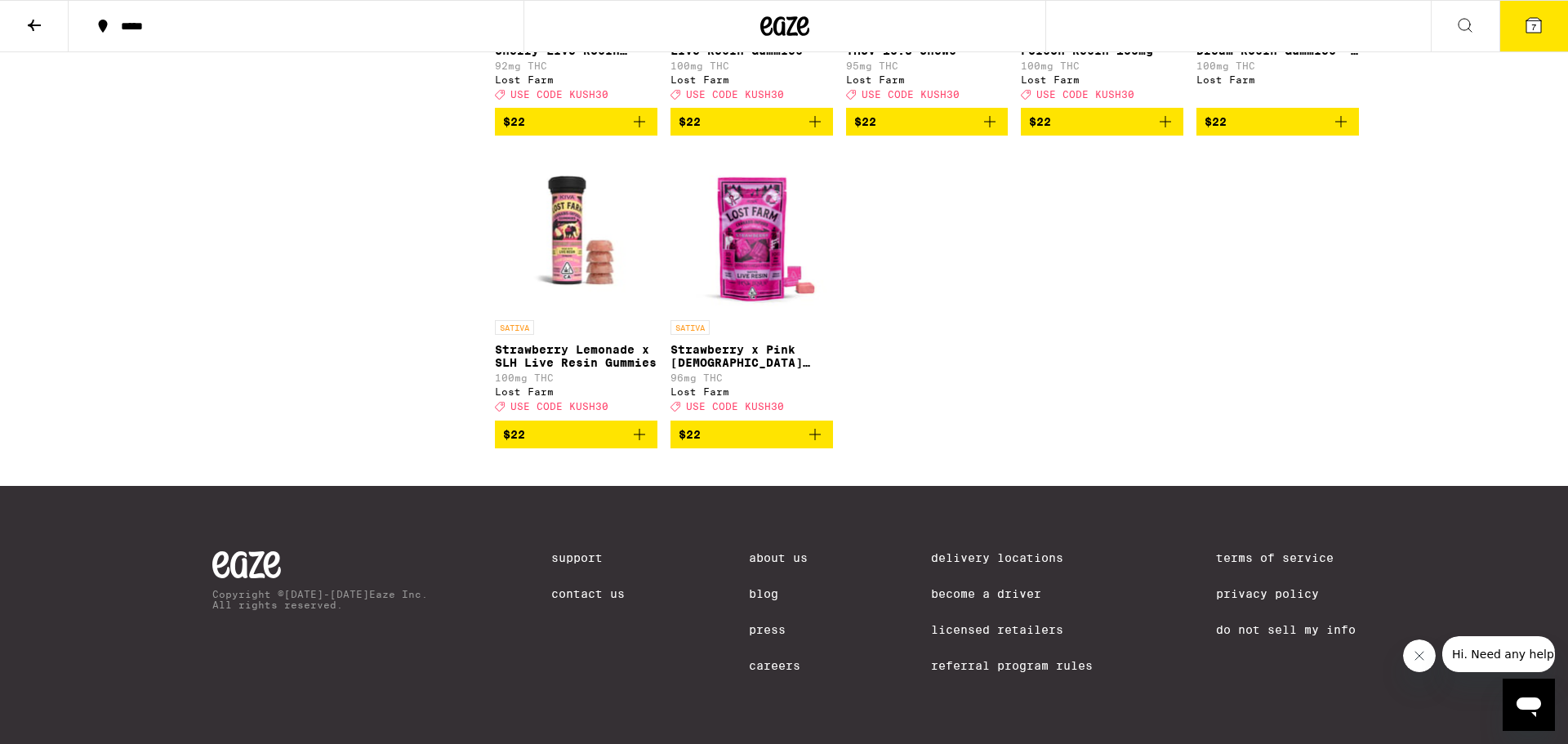
click at [1527, 19] on icon at bounding box center [1533, 25] width 15 height 15
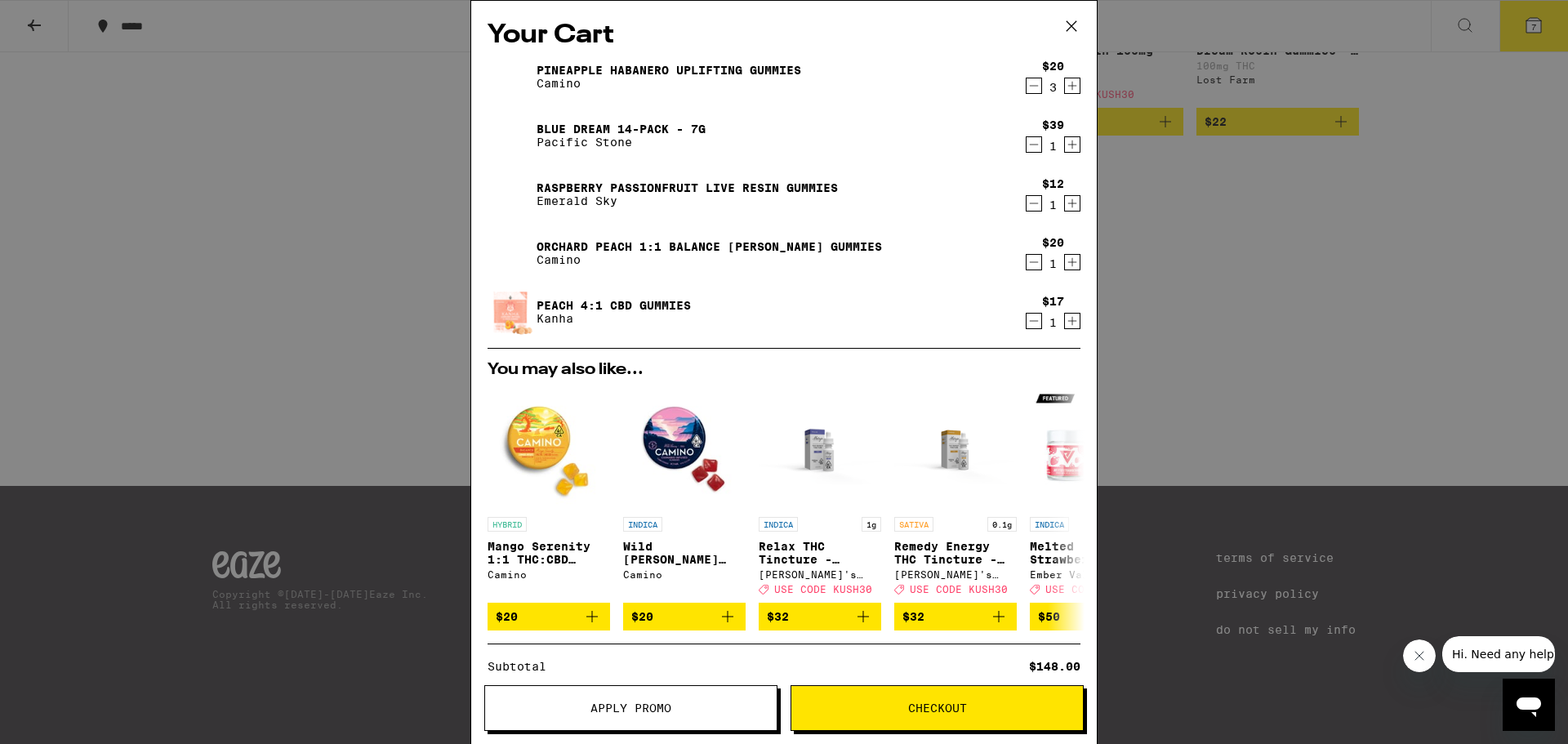
click at [640, 716] on button "Apply Promo" at bounding box center [631, 708] width 293 height 45
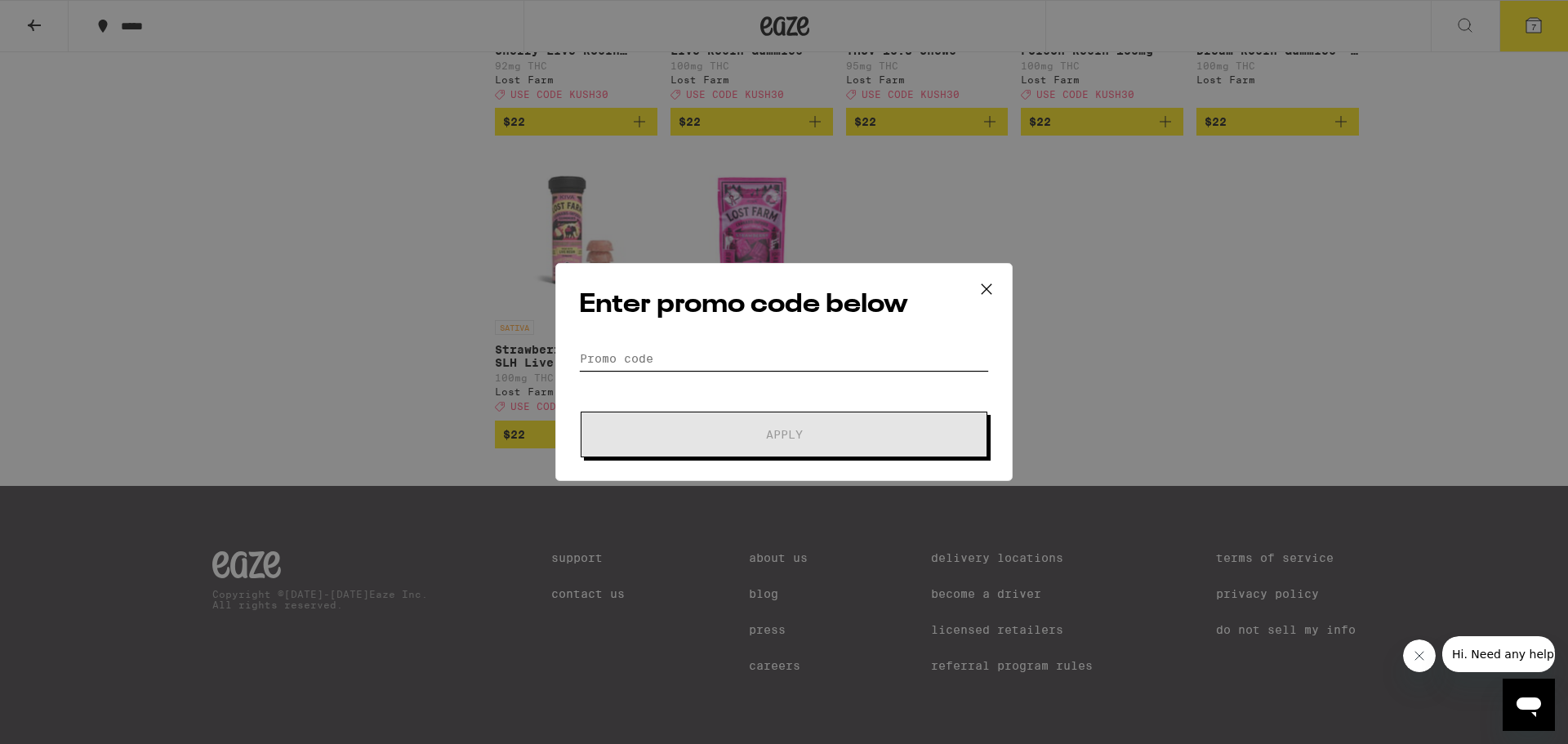
click at [733, 367] on input "Promo Code" at bounding box center [784, 359] width 410 height 24
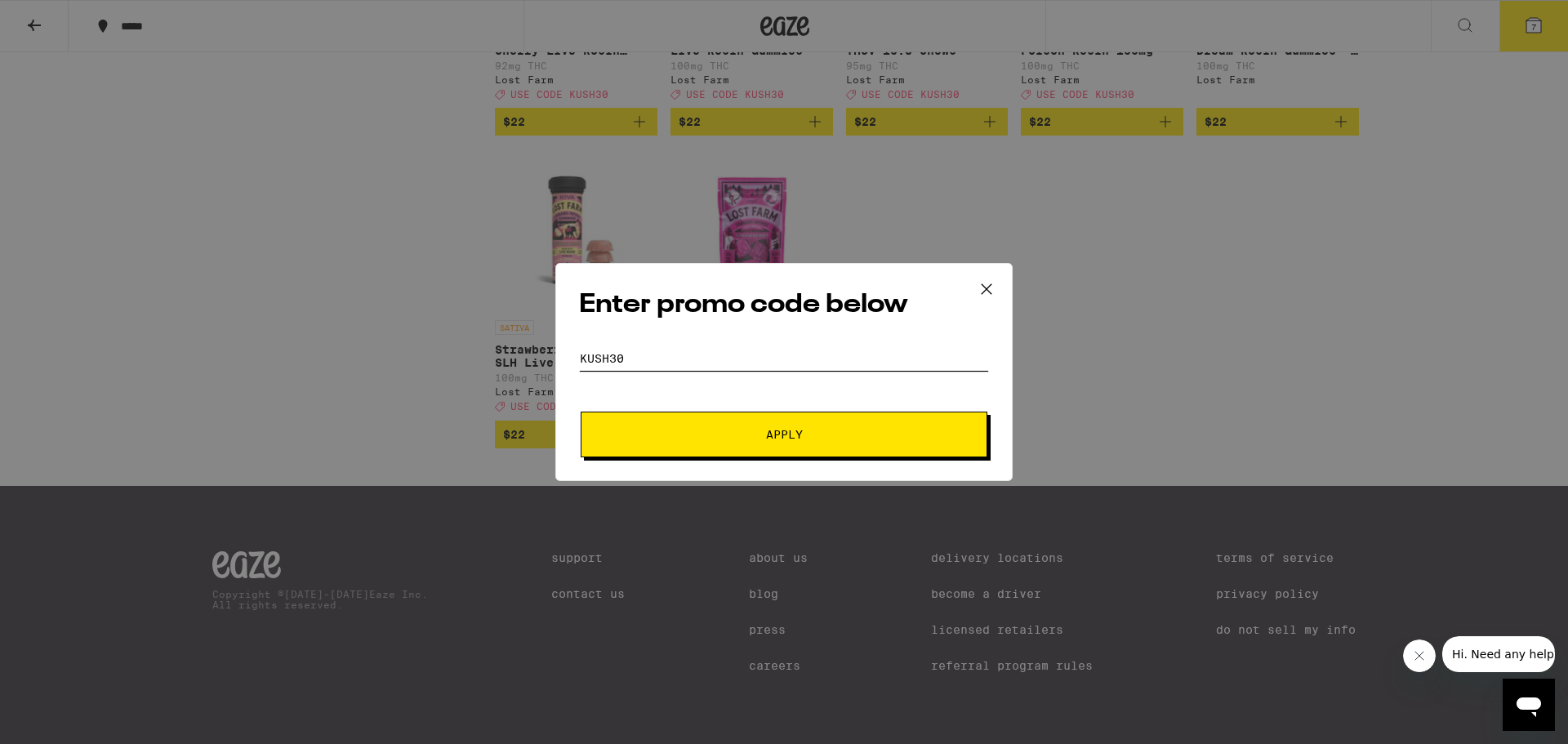
type input "kush30"
click at [779, 437] on span "Apply" at bounding box center [785, 434] width 37 height 11
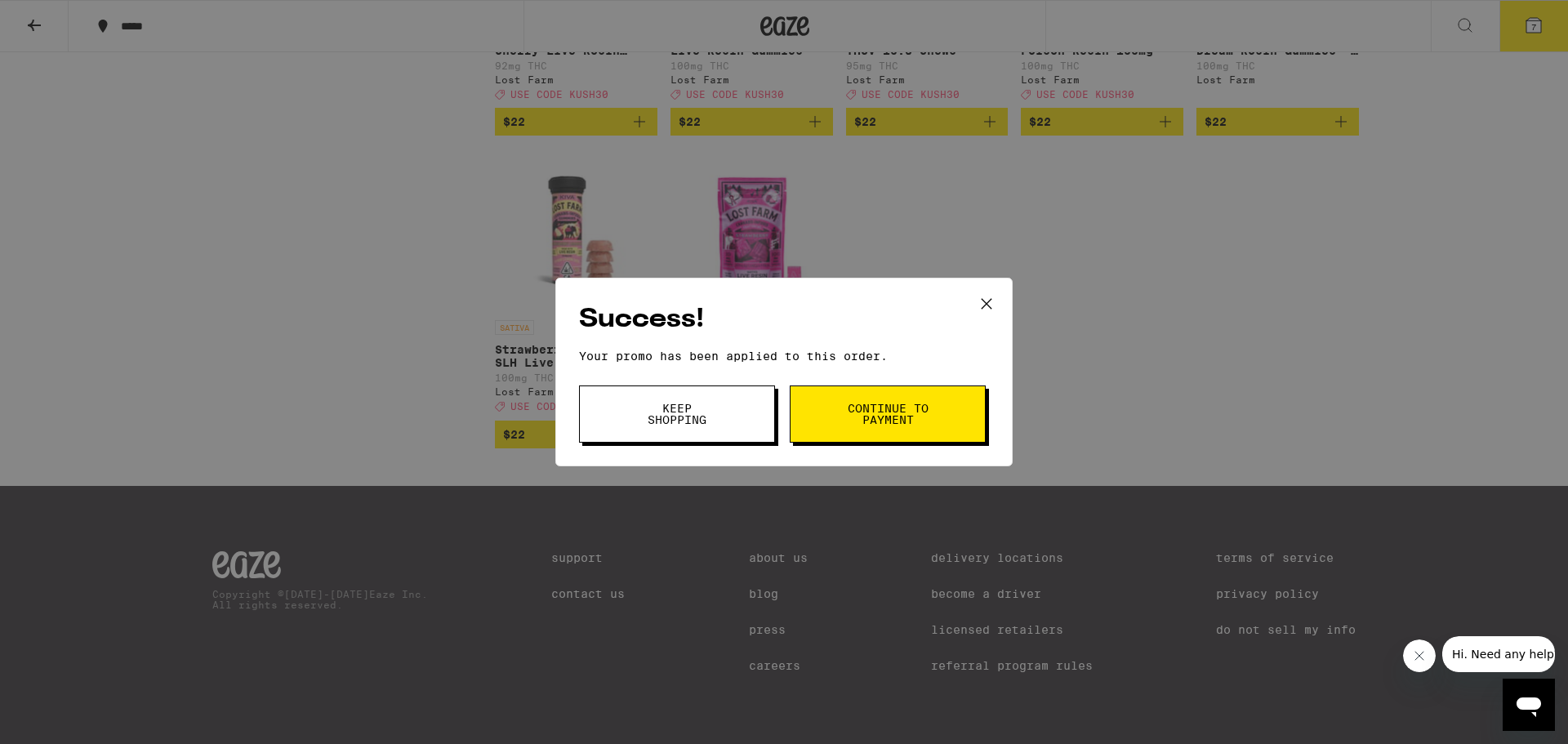
click at [994, 304] on icon at bounding box center [987, 304] width 24 height 24
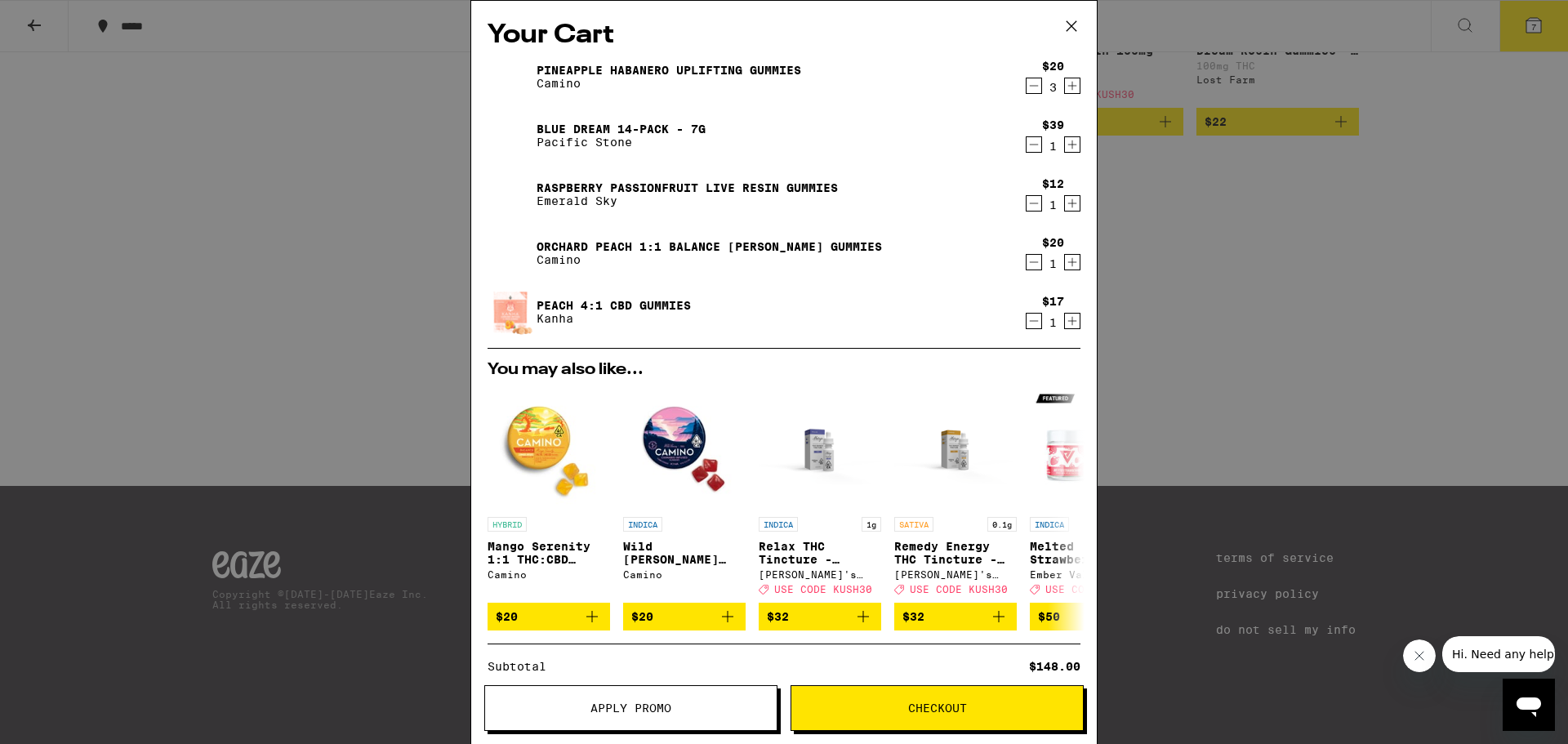
click at [1076, 33] on icon at bounding box center [1071, 26] width 24 height 24
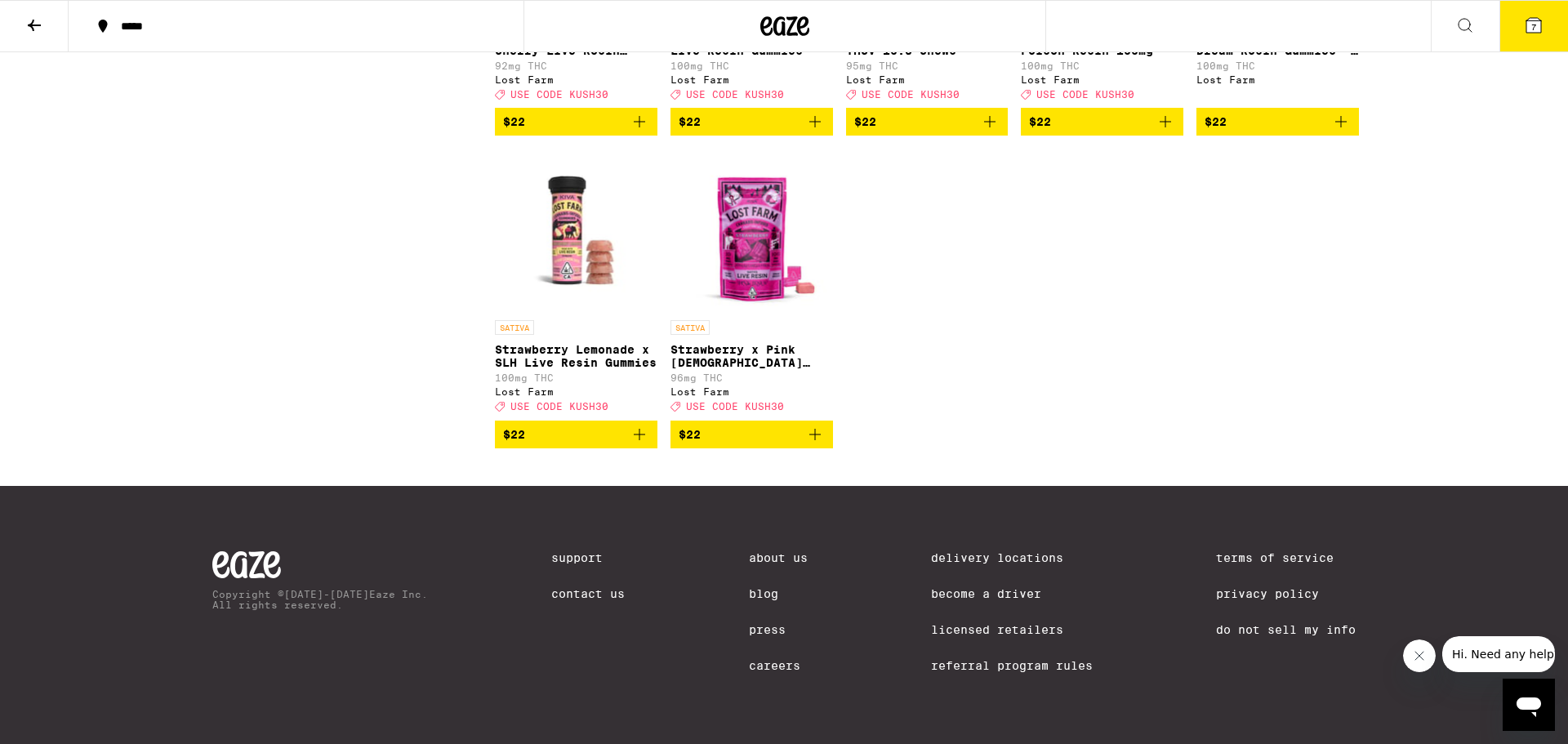
click at [1471, 16] on icon at bounding box center [1465, 25] width 19 height 19
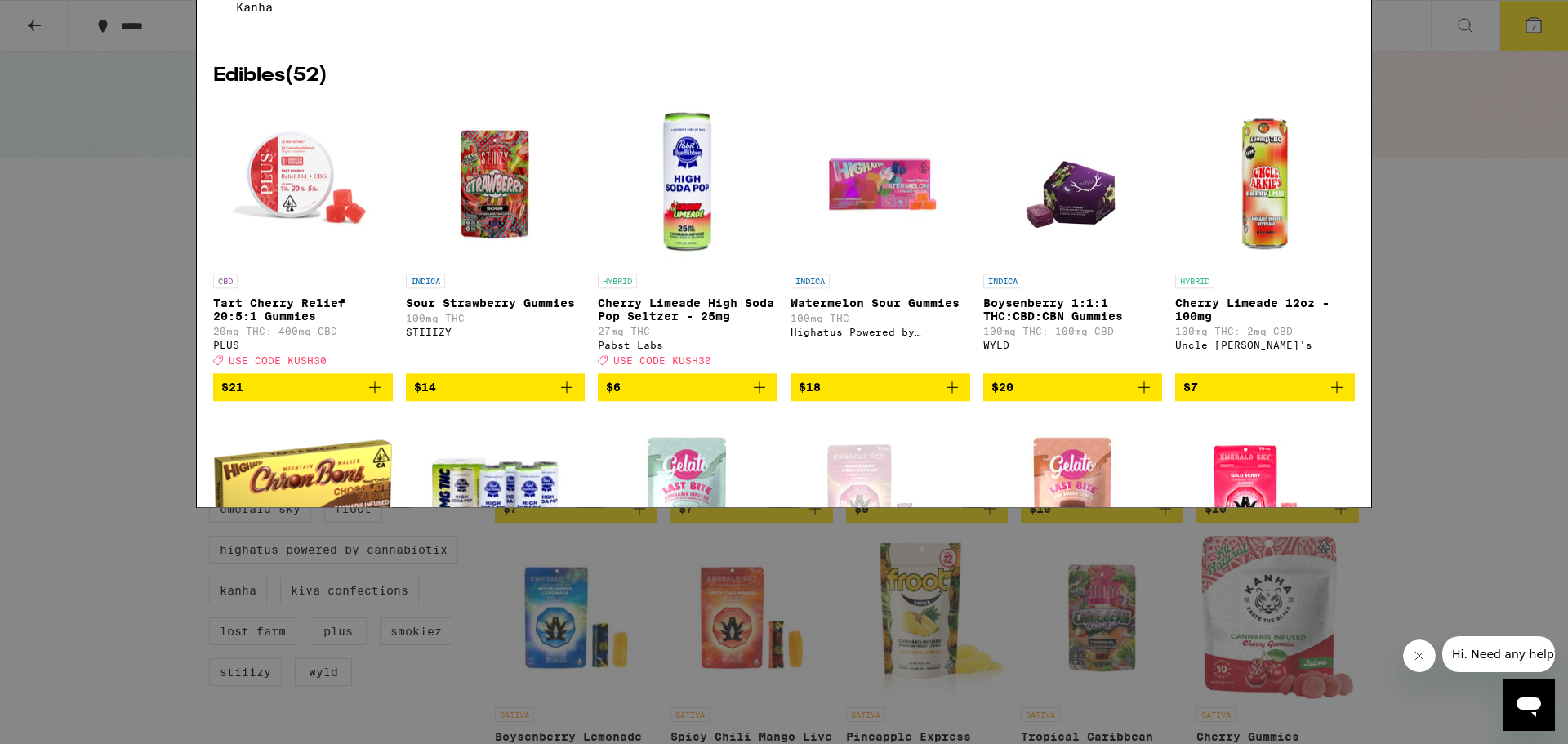
type input "r"
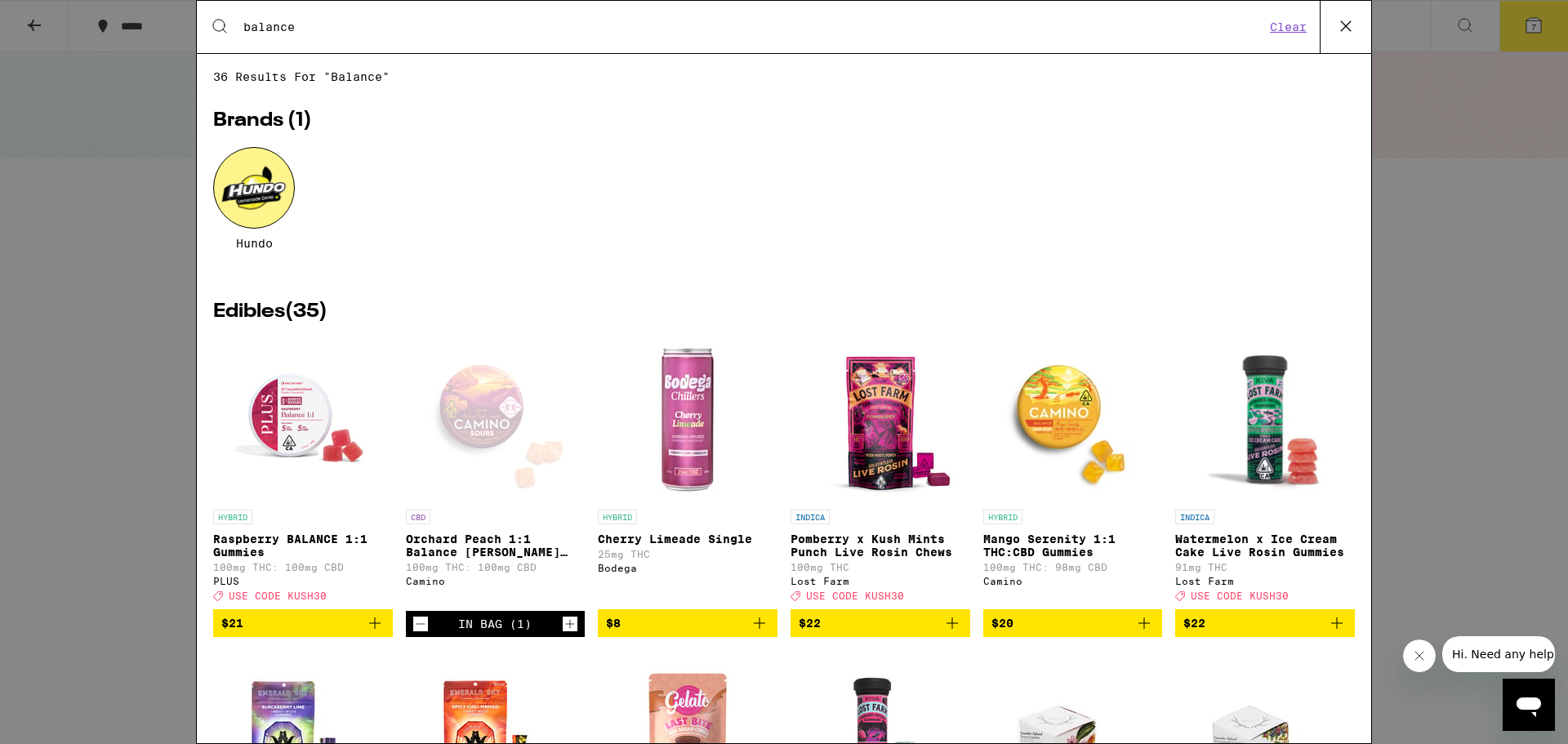
type input "balance"
click at [530, 630] on div "In Bag (1)" at bounding box center [495, 623] width 73 height 13
click at [570, 629] on icon "Increment" at bounding box center [570, 624] width 9 height 9
click at [1361, 30] on button at bounding box center [1345, 27] width 52 height 52
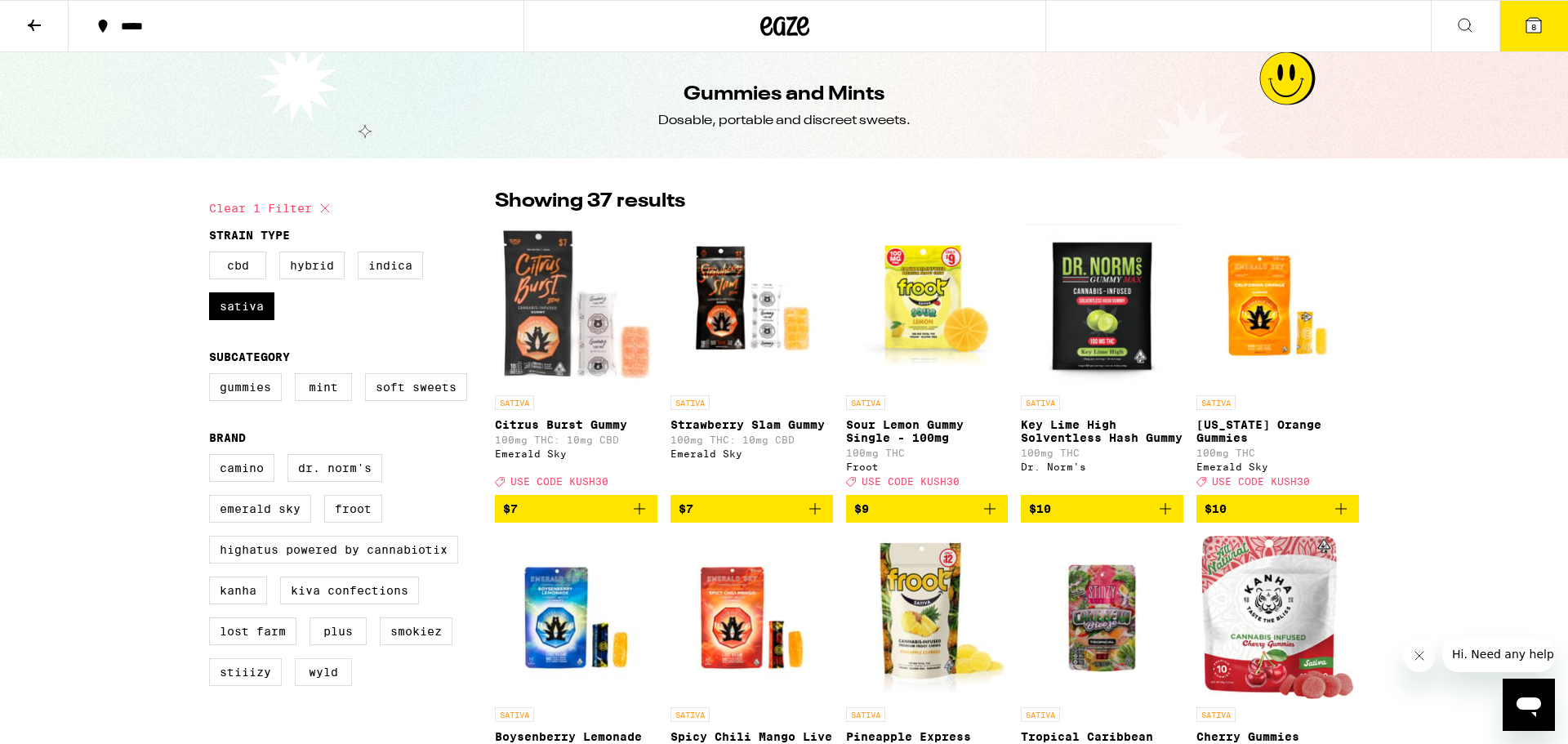
click at [1537, 31] on icon at bounding box center [1533, 25] width 15 height 15
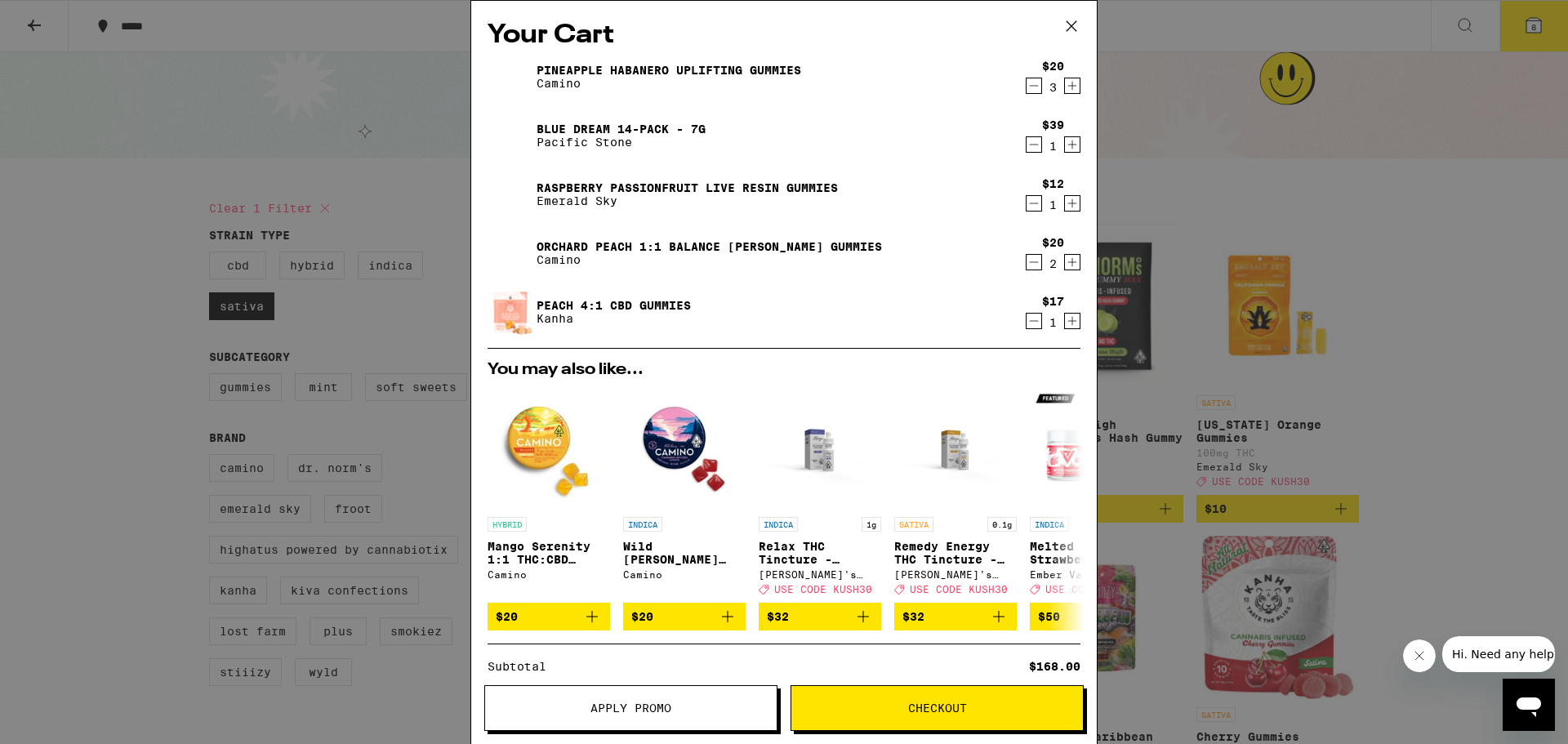
click at [1537, 31] on div "Your Cart Pineapple Habanero Uplifting Gummies Camino $20 3 Blue Dream 14-Pack …" at bounding box center [784, 372] width 1568 height 744
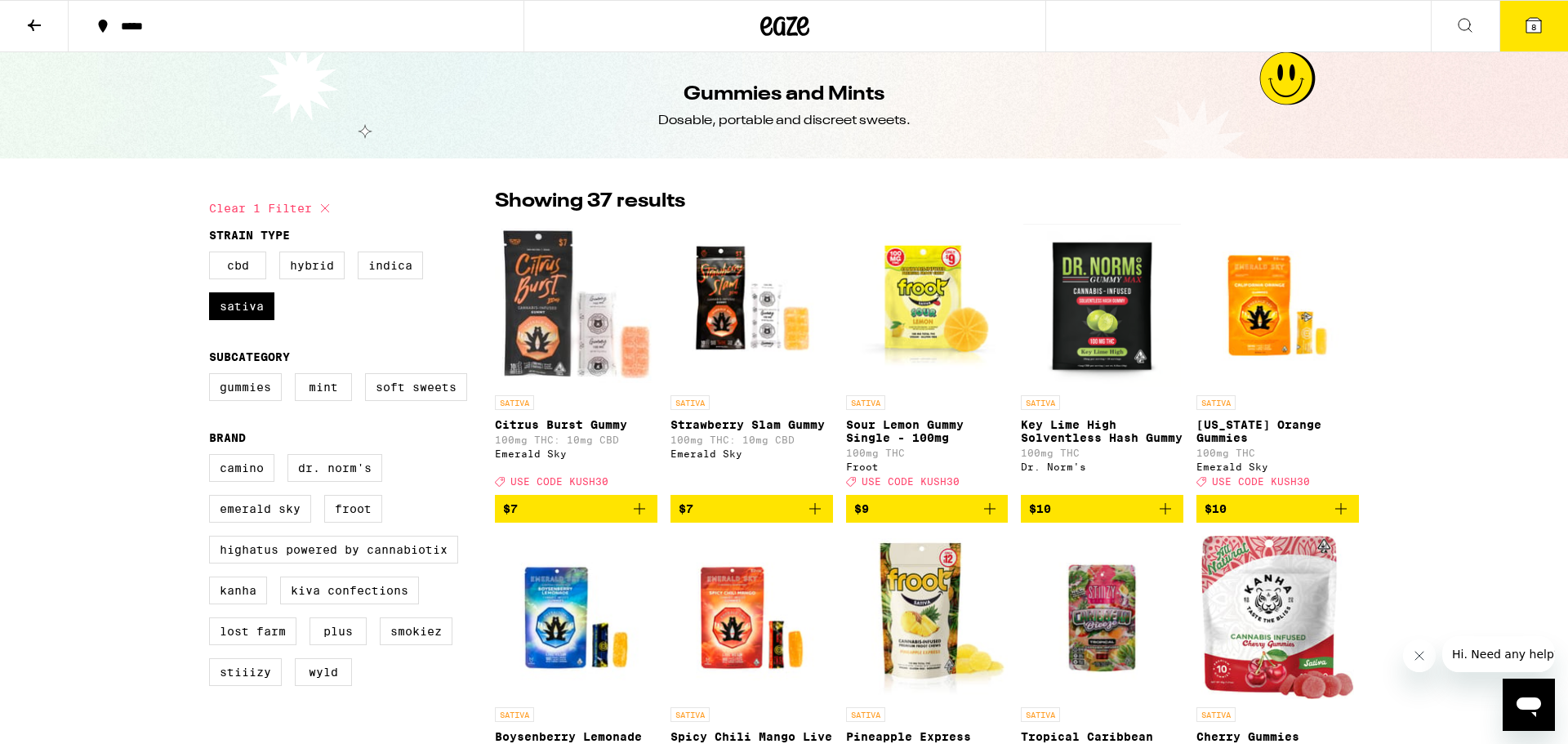
click at [1538, 24] on icon at bounding box center [1533, 25] width 15 height 15
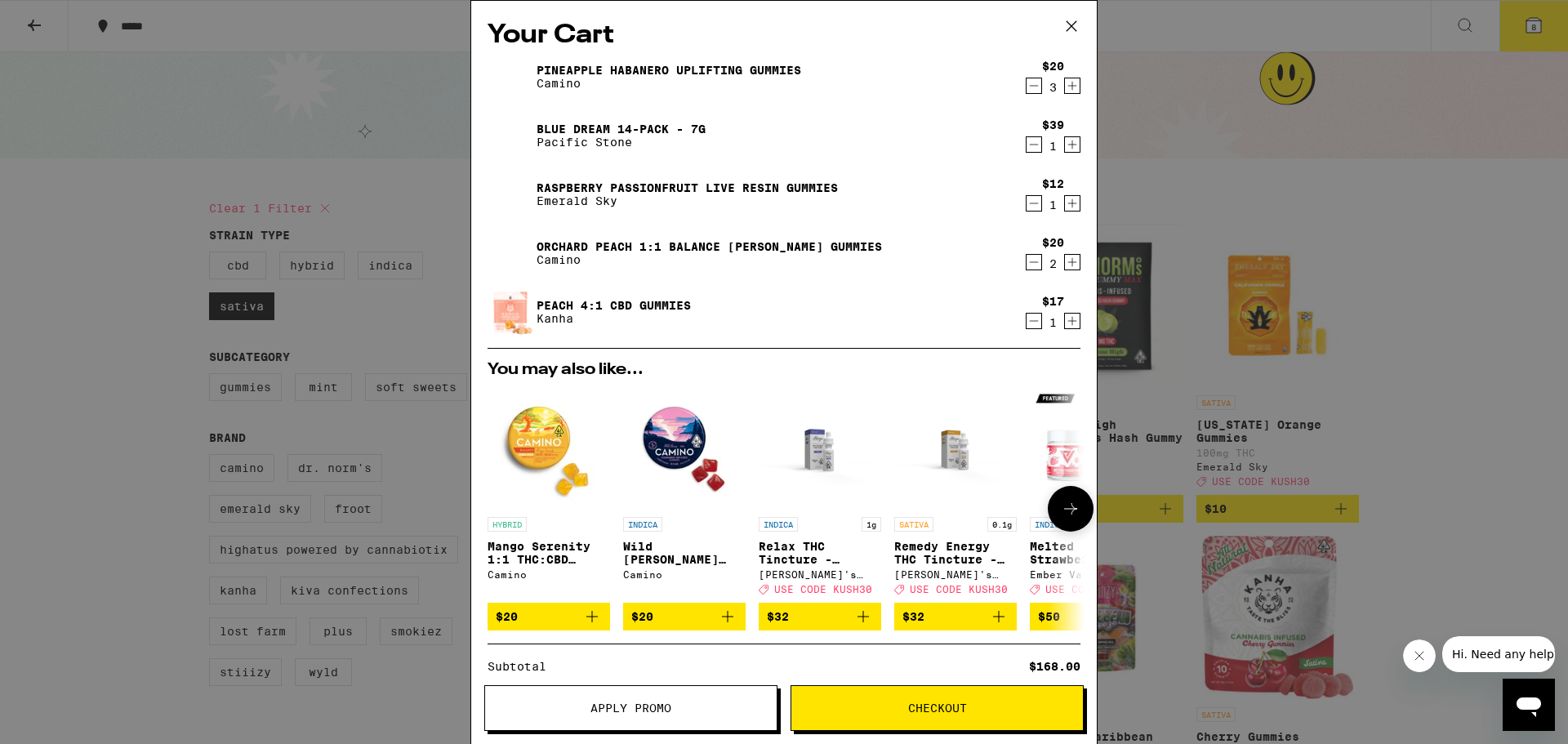
click at [599, 625] on icon "Add to bag" at bounding box center [592, 617] width 19 height 19
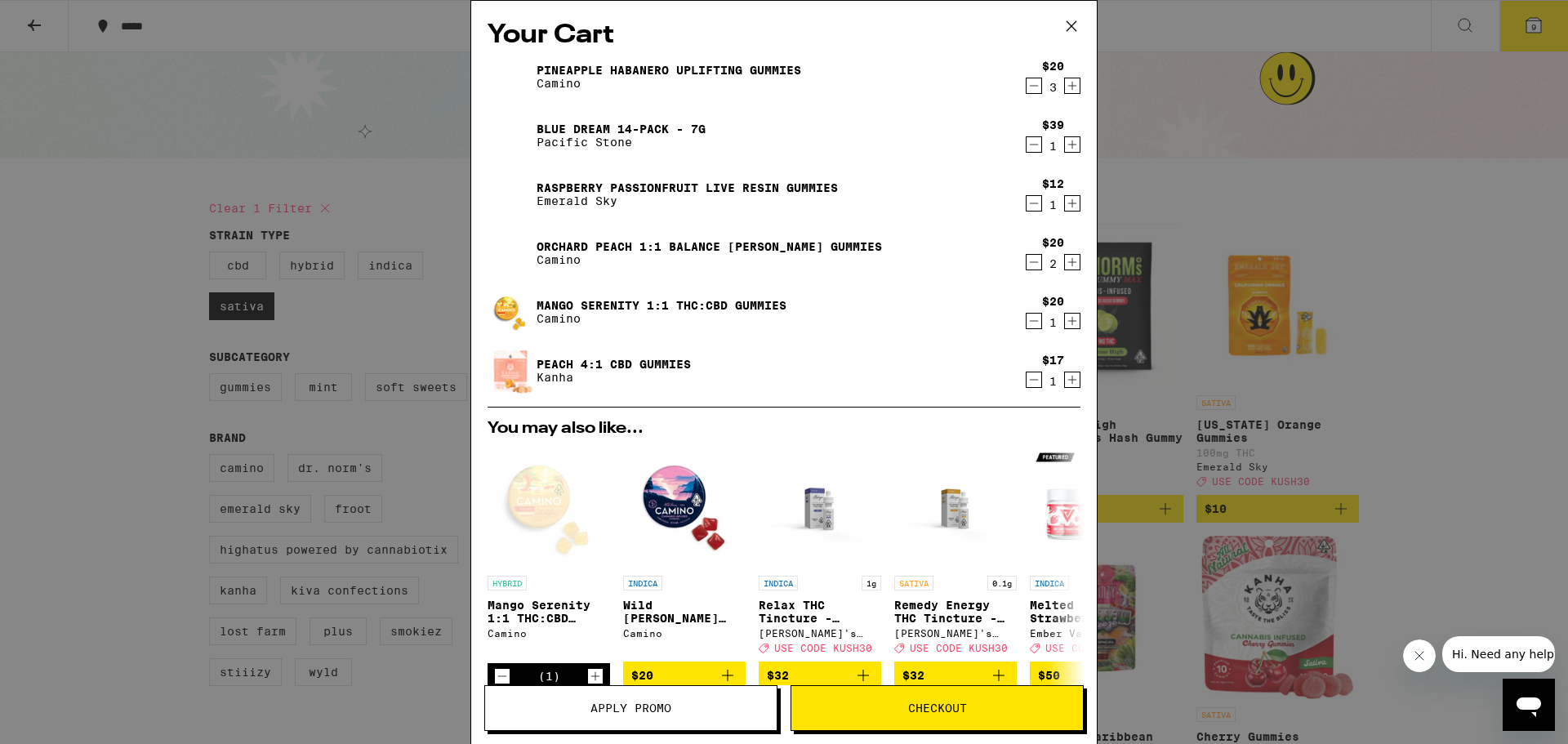
click at [918, 727] on button "Checkout" at bounding box center [938, 708] width 293 height 45
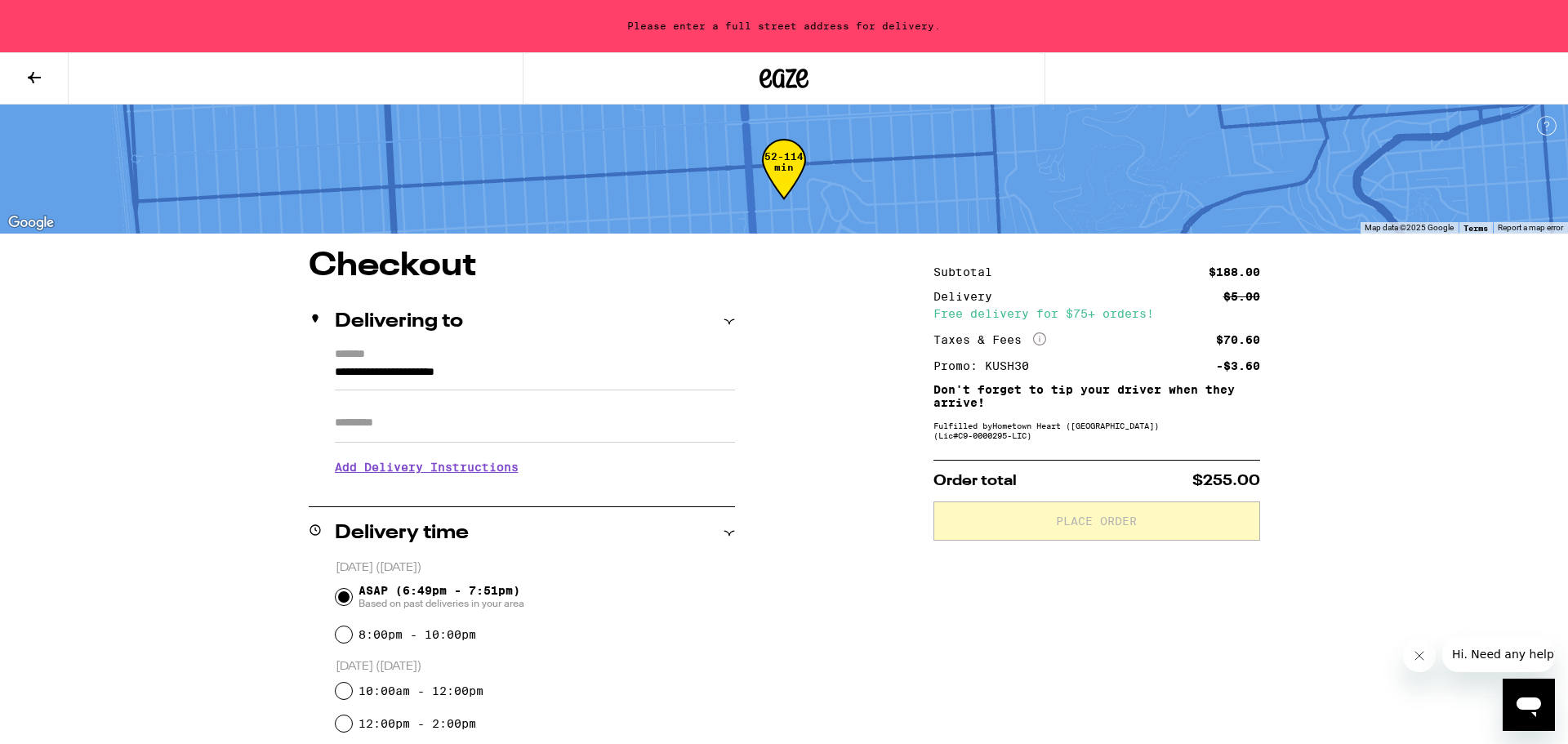
click at [731, 323] on icon at bounding box center [729, 321] width 11 height 11
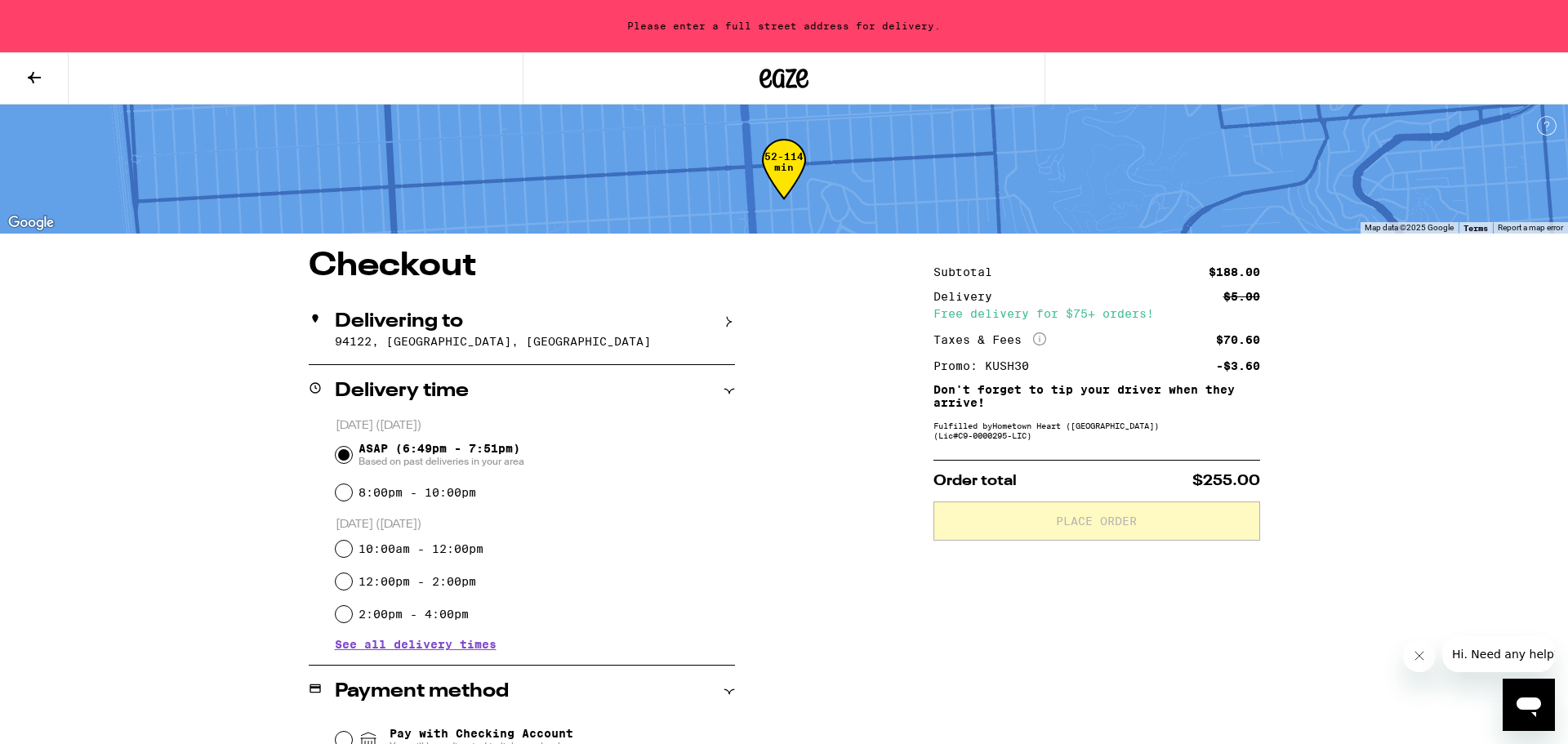
click at [731, 323] on icon at bounding box center [729, 321] width 11 height 11
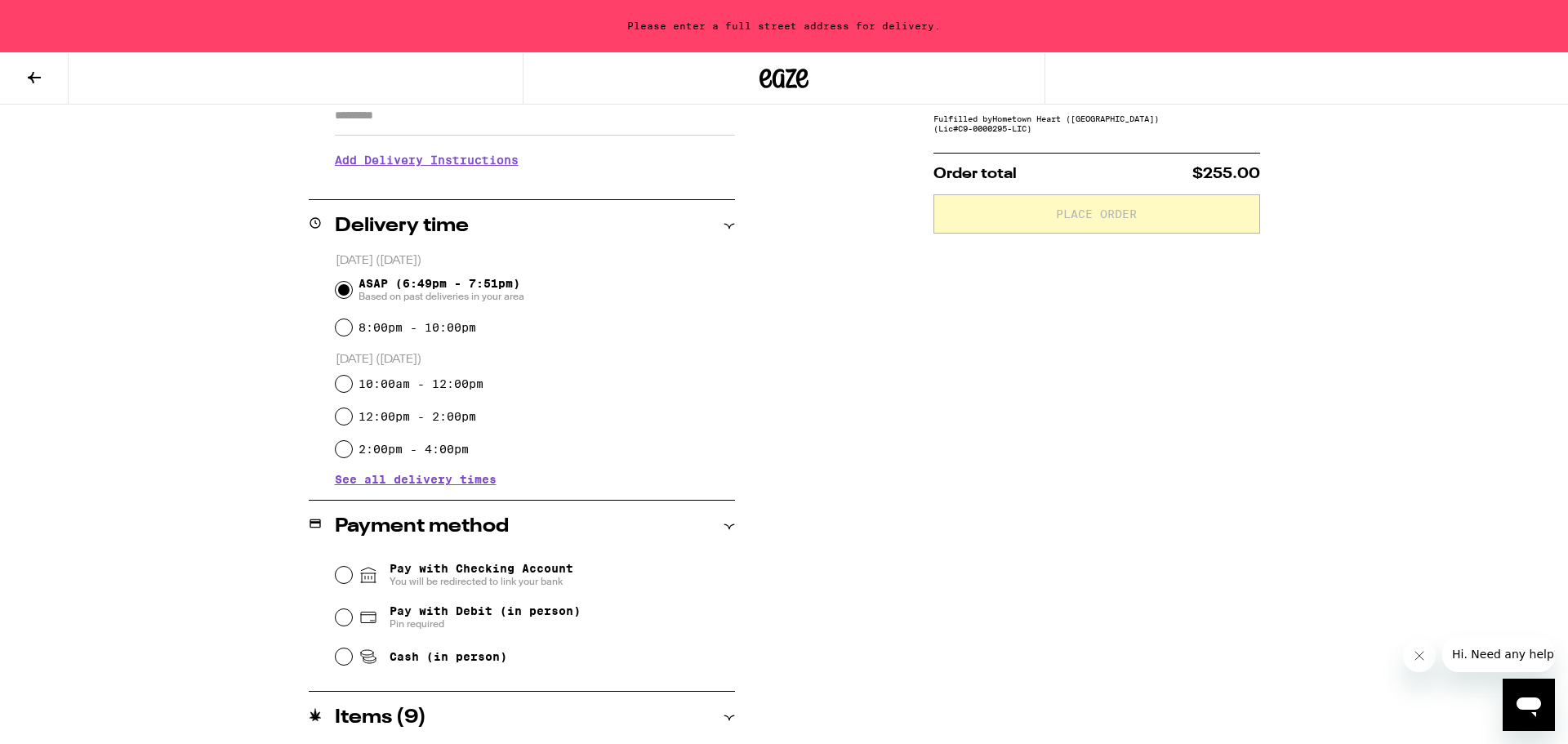
scroll to position [320, 0]
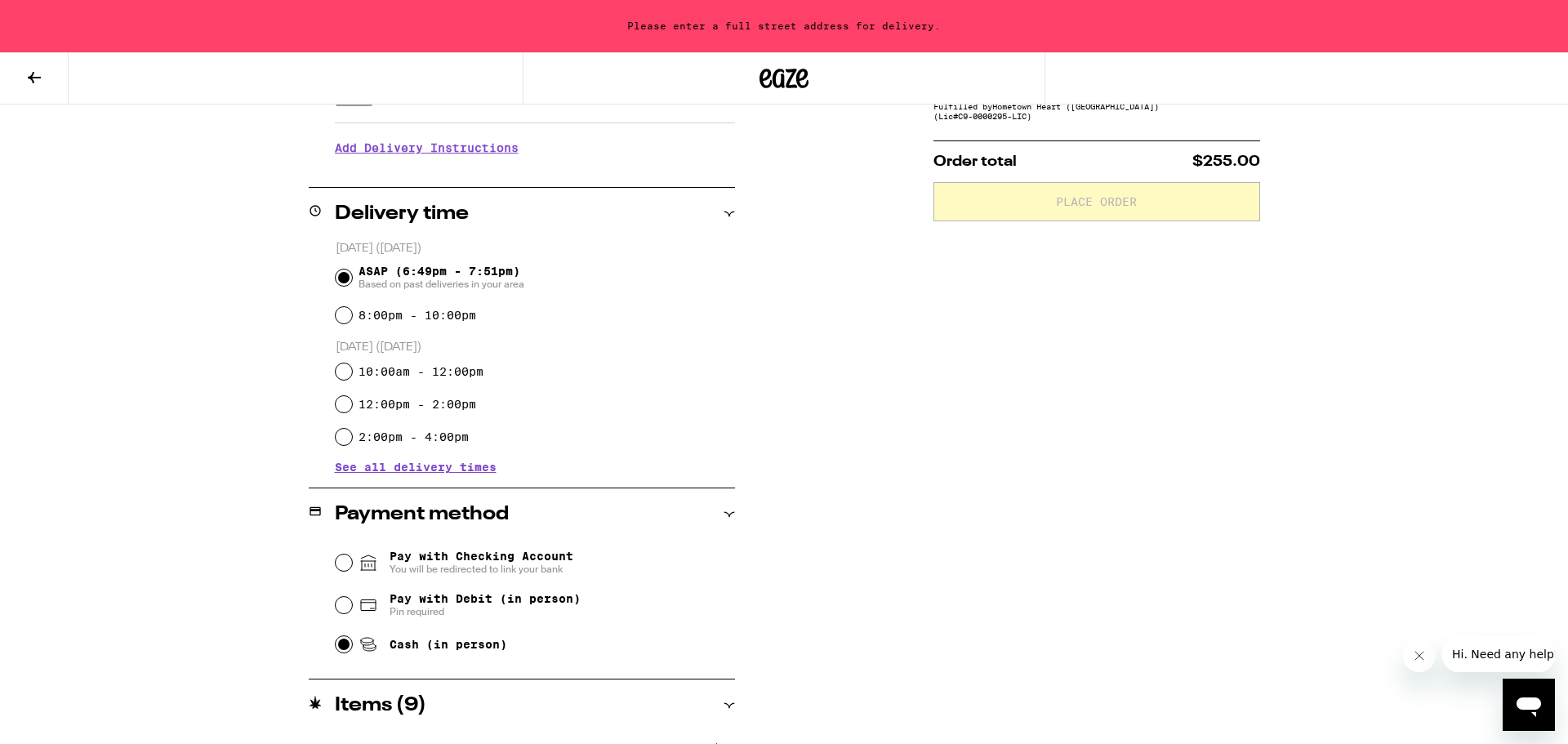
click at [345, 649] on input "Cash (in person)" at bounding box center [343, 644] width 17 height 17
radio input "true"
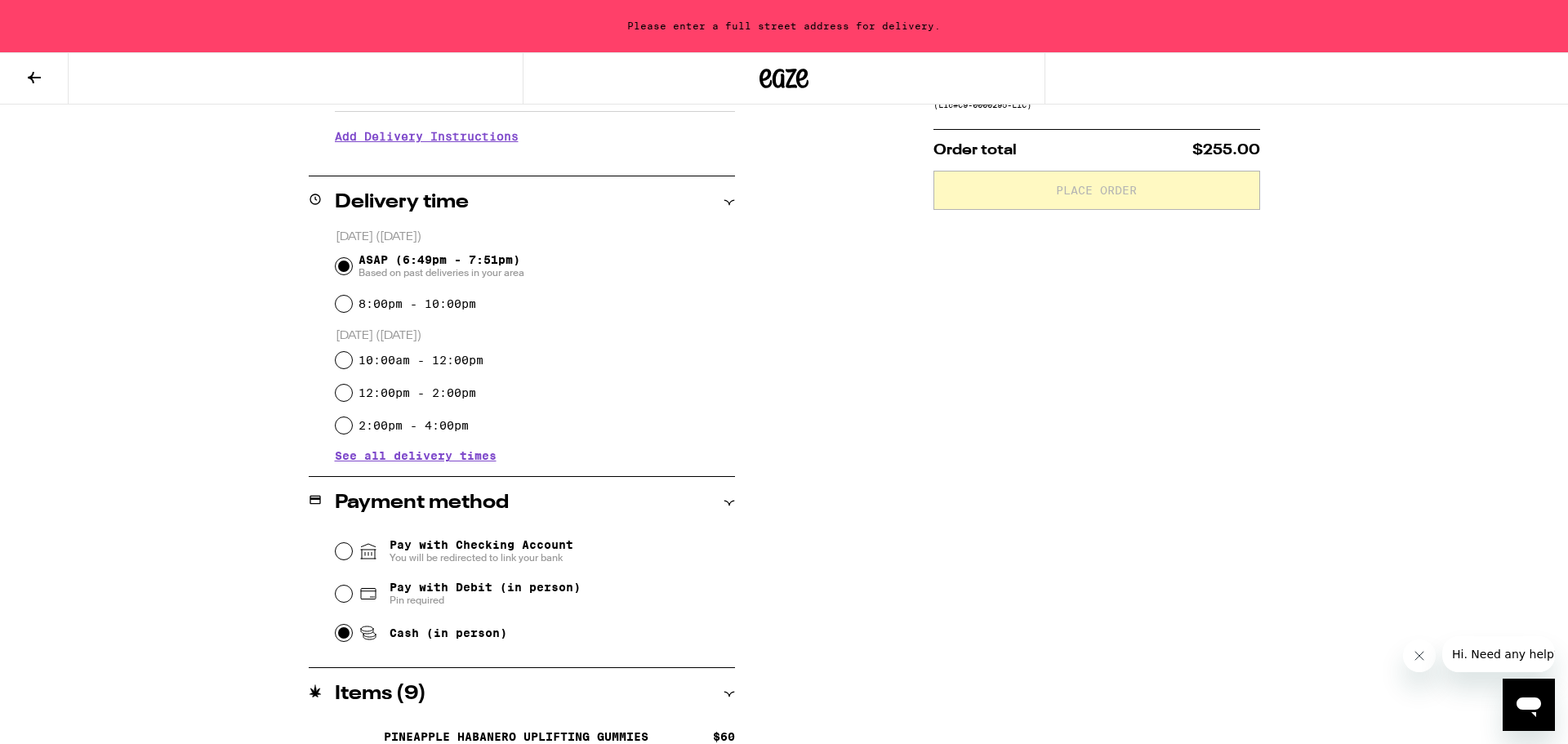
scroll to position [0, 0]
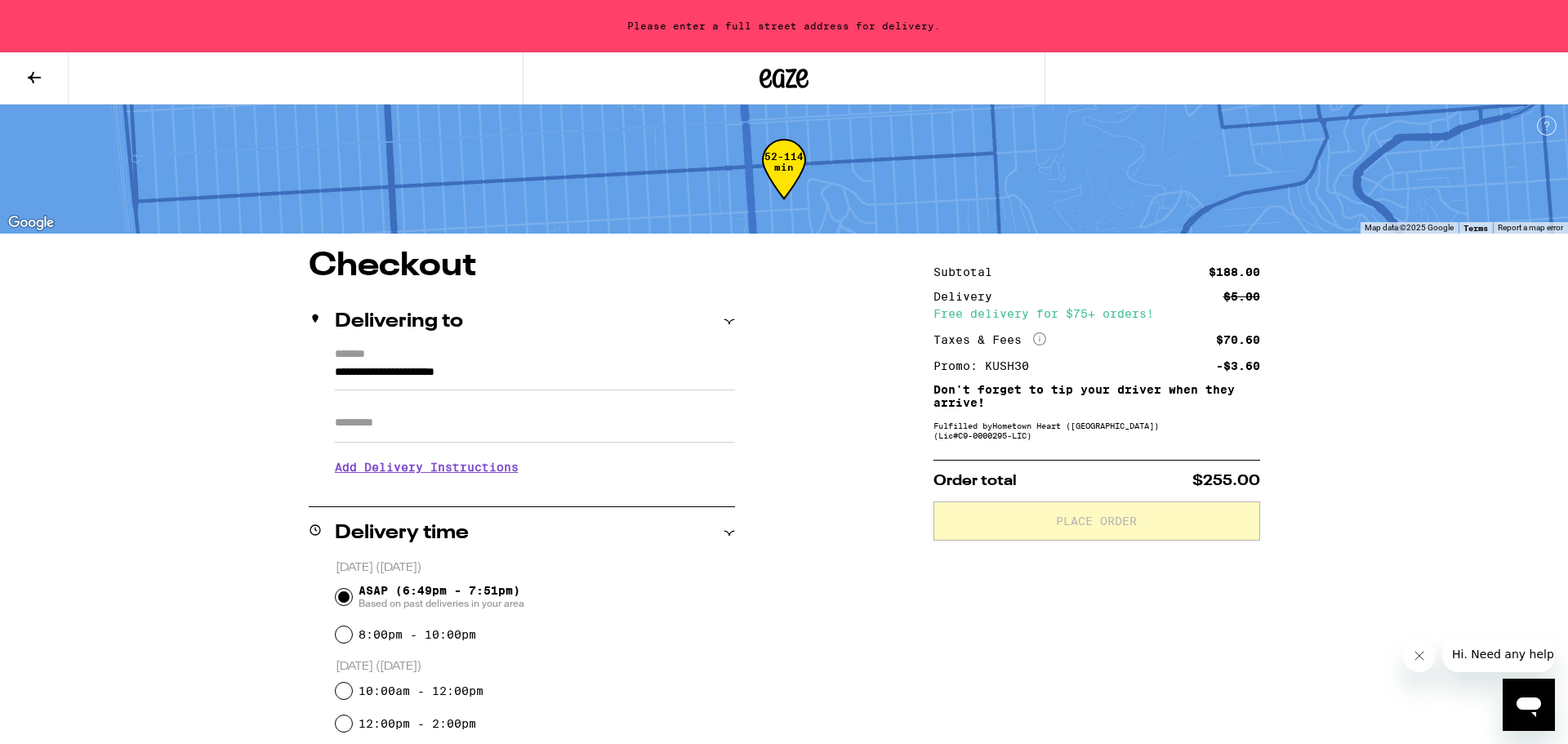
click at [366, 366] on input "**********" at bounding box center [535, 376] width 400 height 28
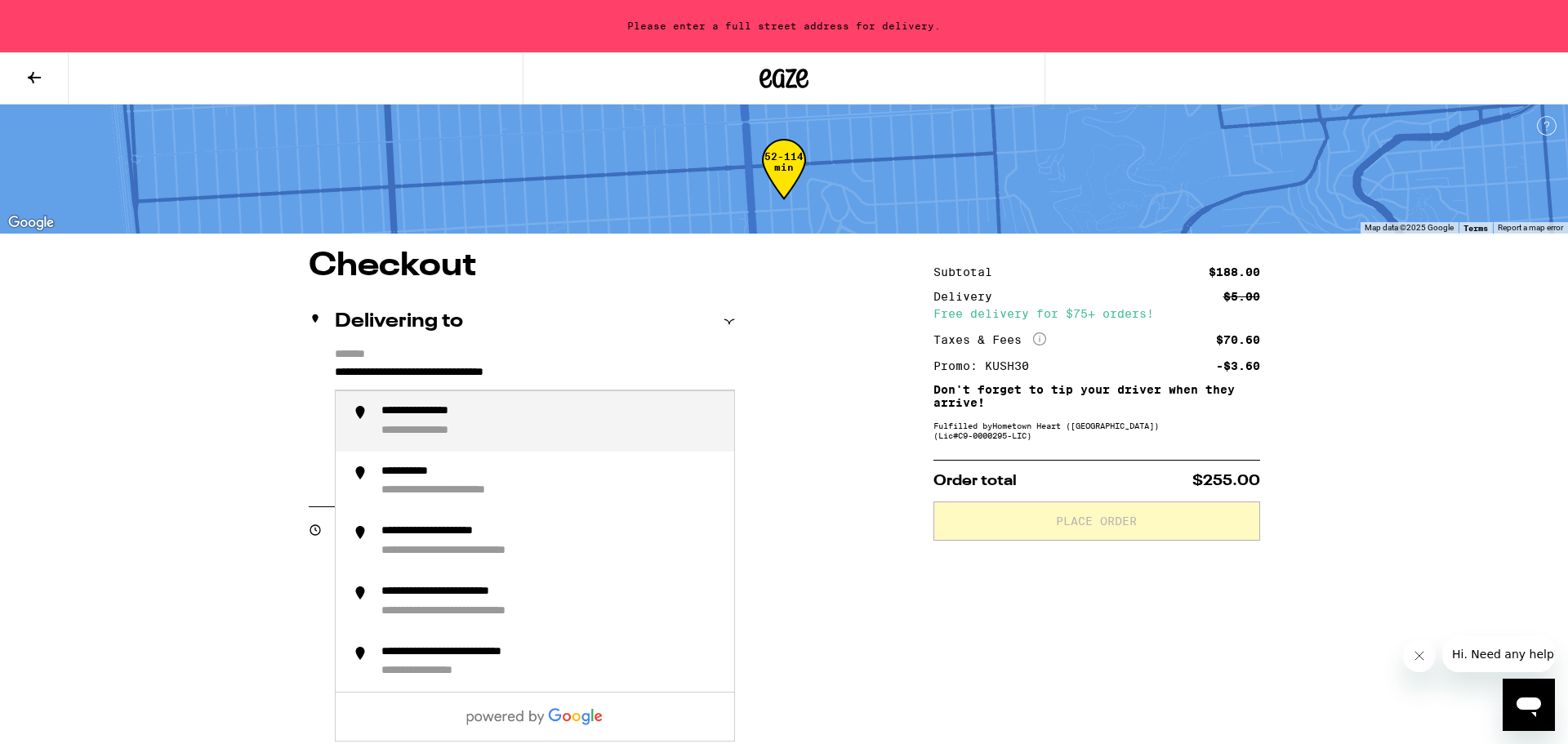
click at [470, 413] on div "**********" at bounding box center [441, 411] width 119 height 15
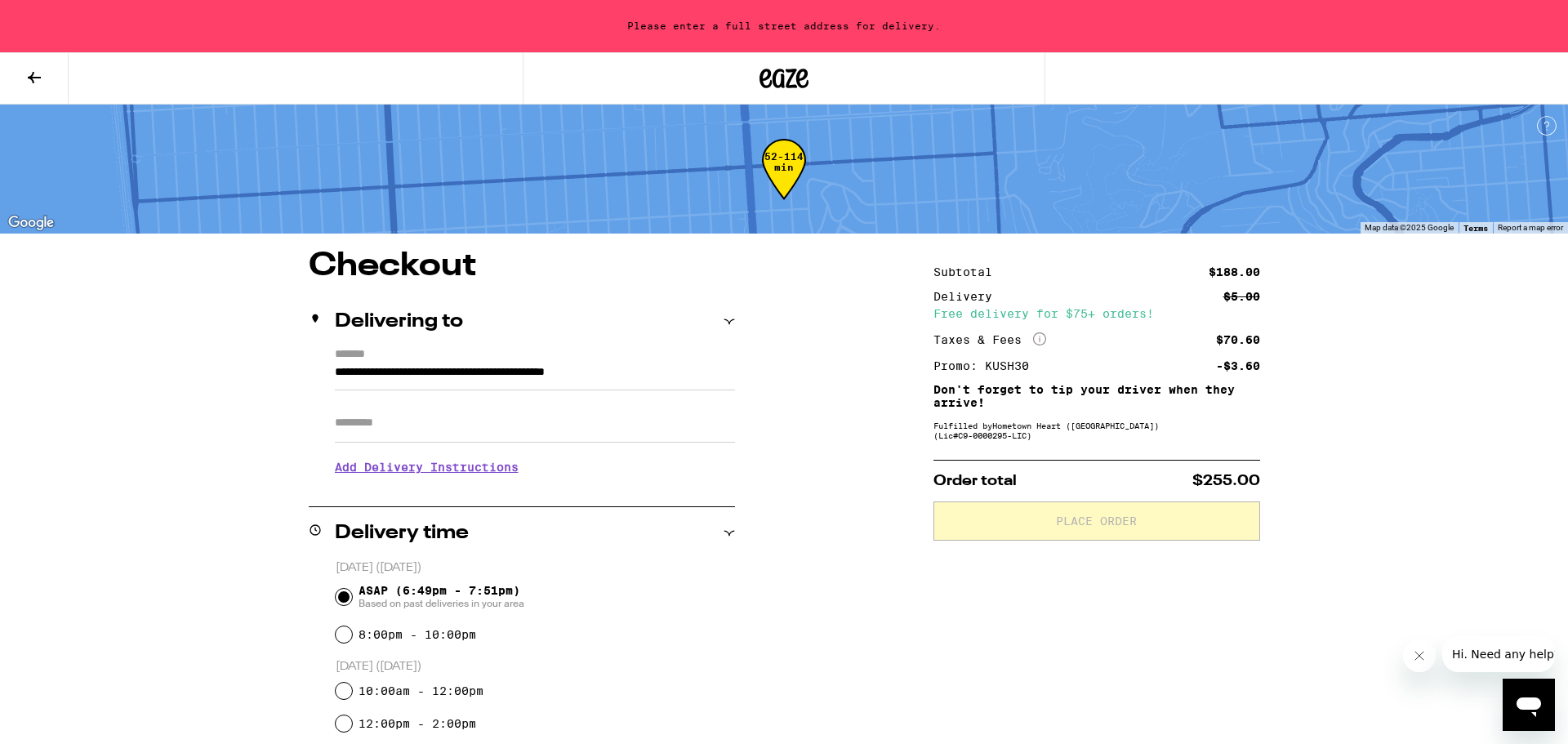
type input "**********"
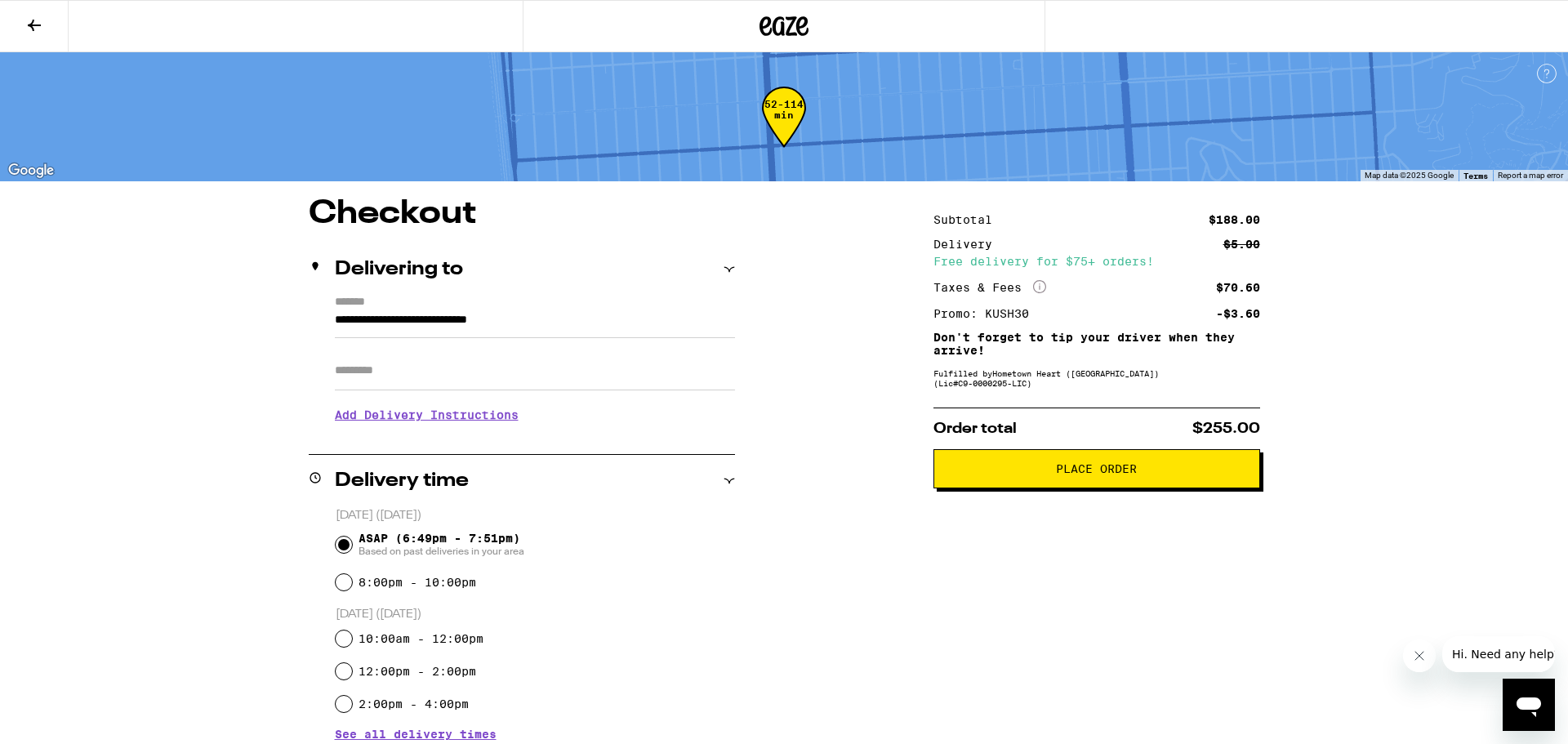
click at [1075, 475] on span "Place Order" at bounding box center [1097, 468] width 81 height 11
